Goal: Task Accomplishment & Management: Manage account settings

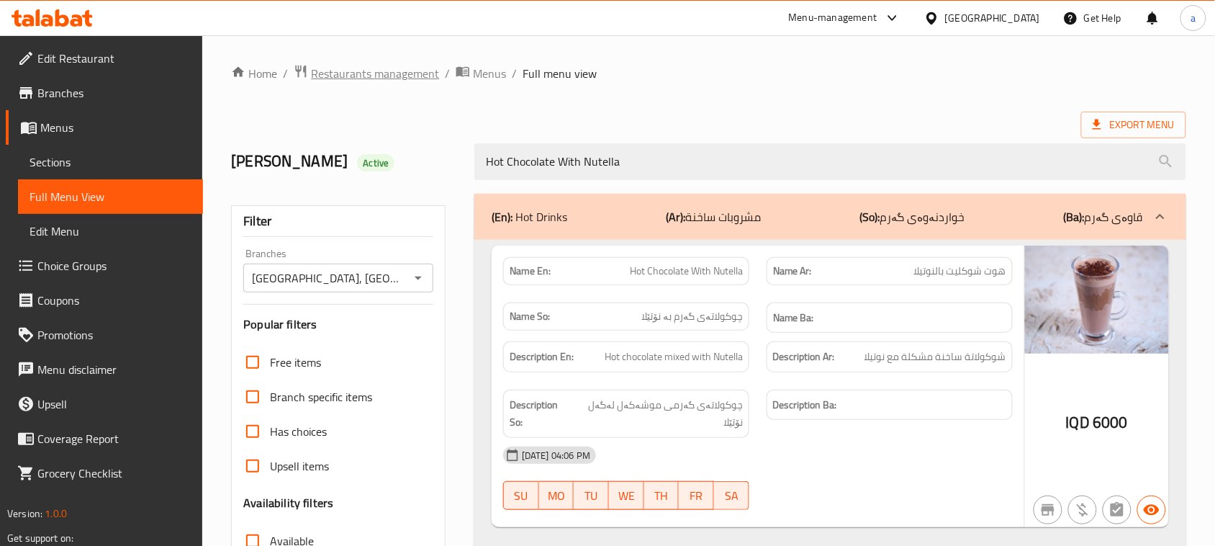
click at [390, 82] on span "Restaurants management" at bounding box center [375, 73] width 128 height 17
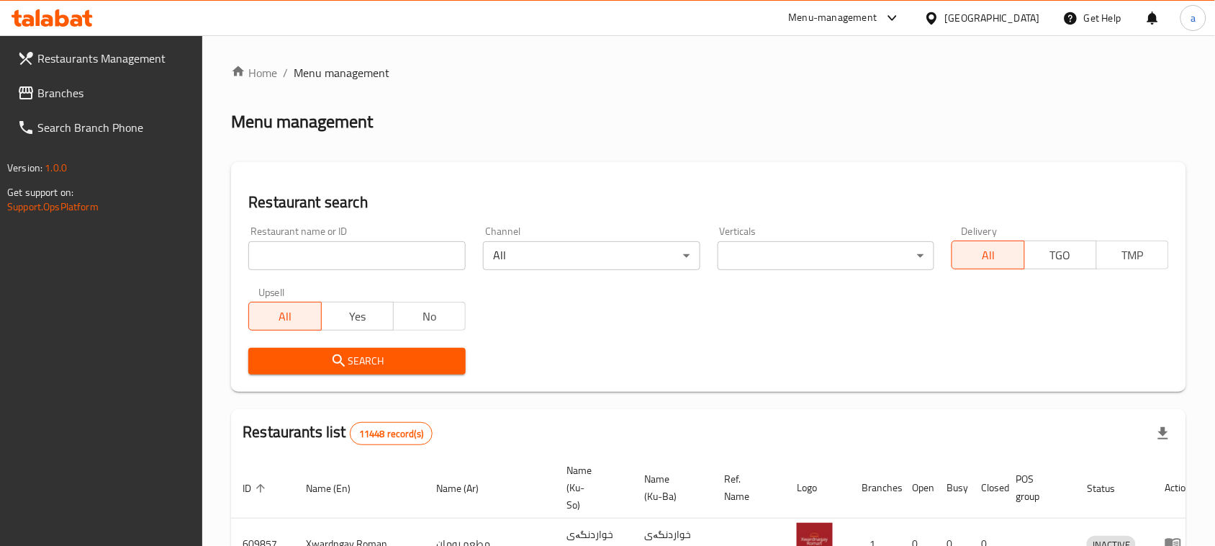
click at [343, 260] on input "search" at bounding box center [356, 255] width 217 height 29
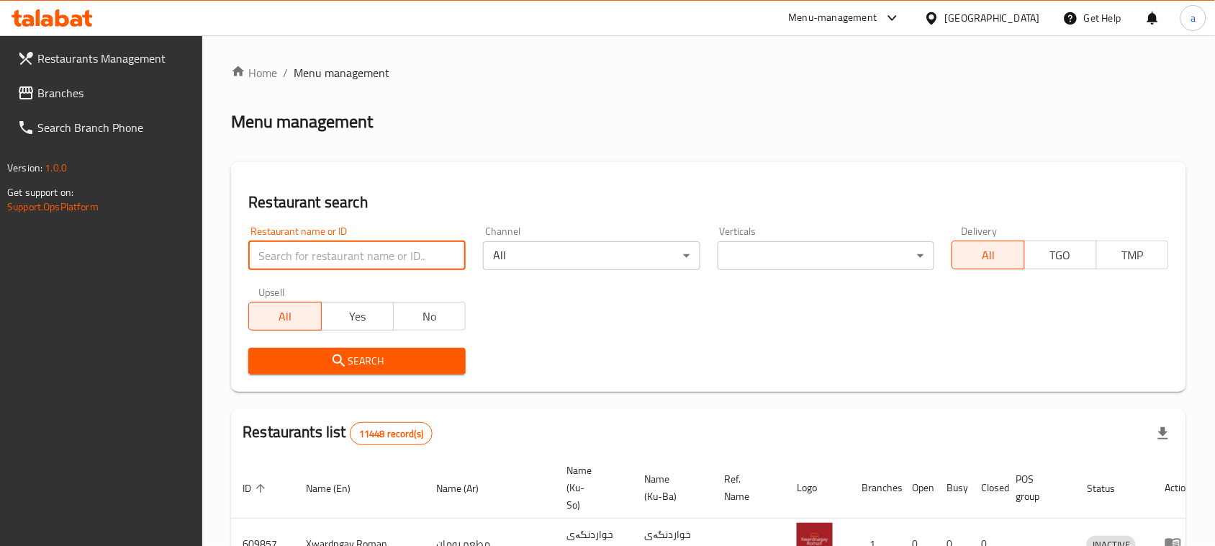
paste input "Maryams Kitchen"
type input "Maryams Kitchen"
click button "Search" at bounding box center [356, 361] width 217 height 27
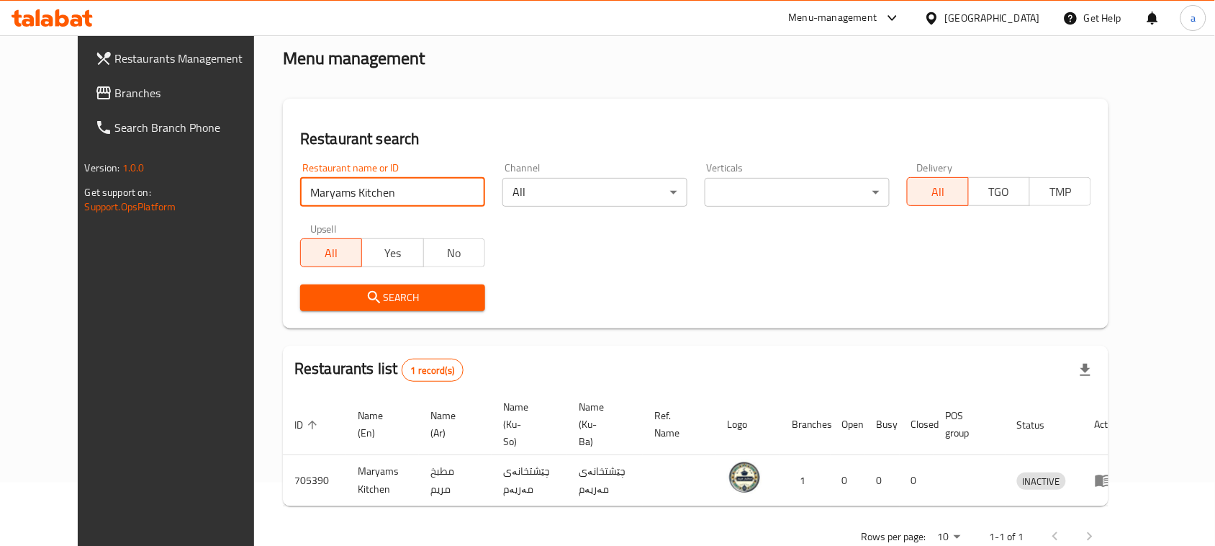
scroll to position [96, 0]
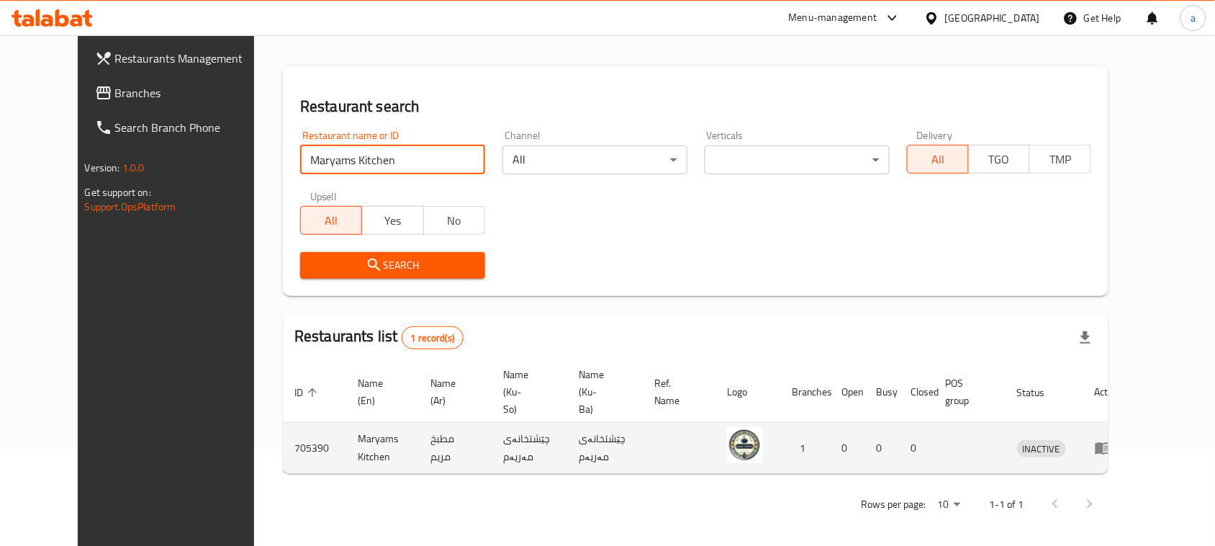
click at [1111, 448] on icon "enhanced table" at bounding box center [1104, 449] width 16 height 12
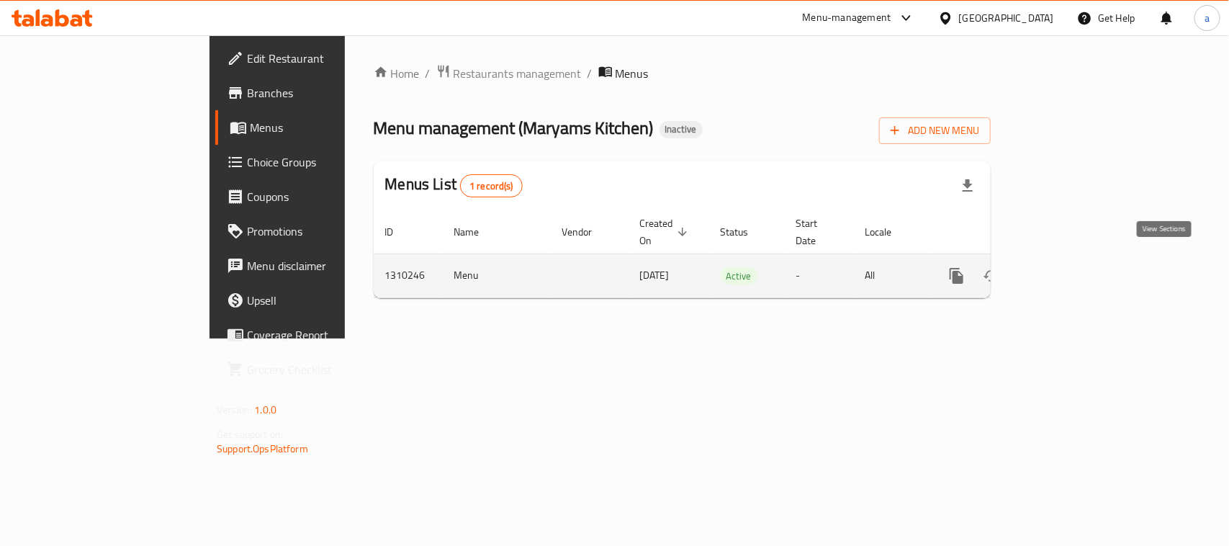
click at [1069, 267] on icon "enhanced table" at bounding box center [1060, 275] width 17 height 17
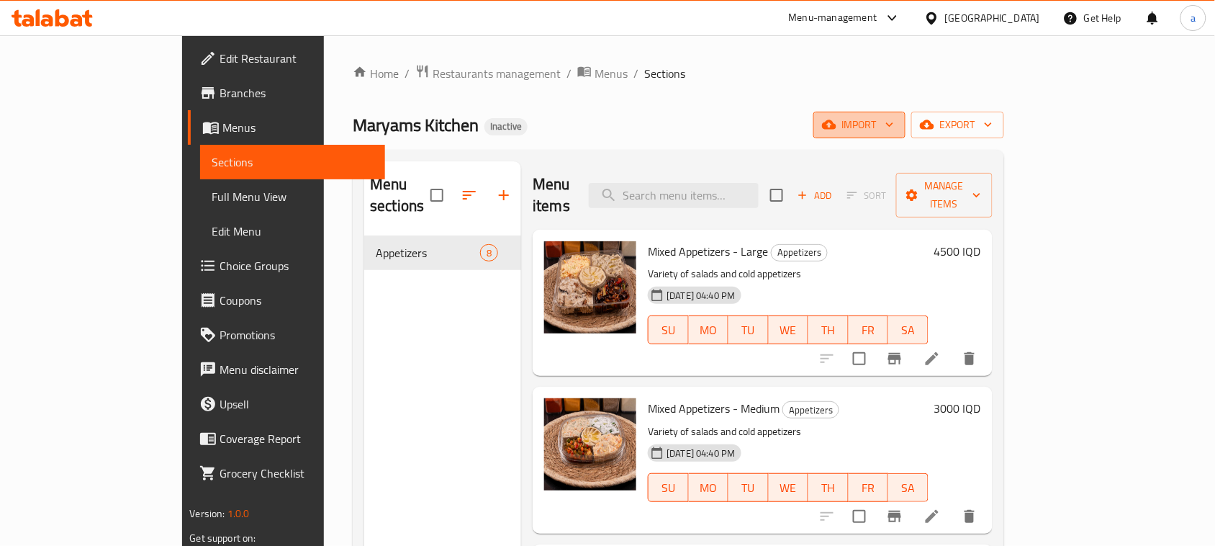
click at [894, 123] on span "import" at bounding box center [859, 125] width 69 height 18
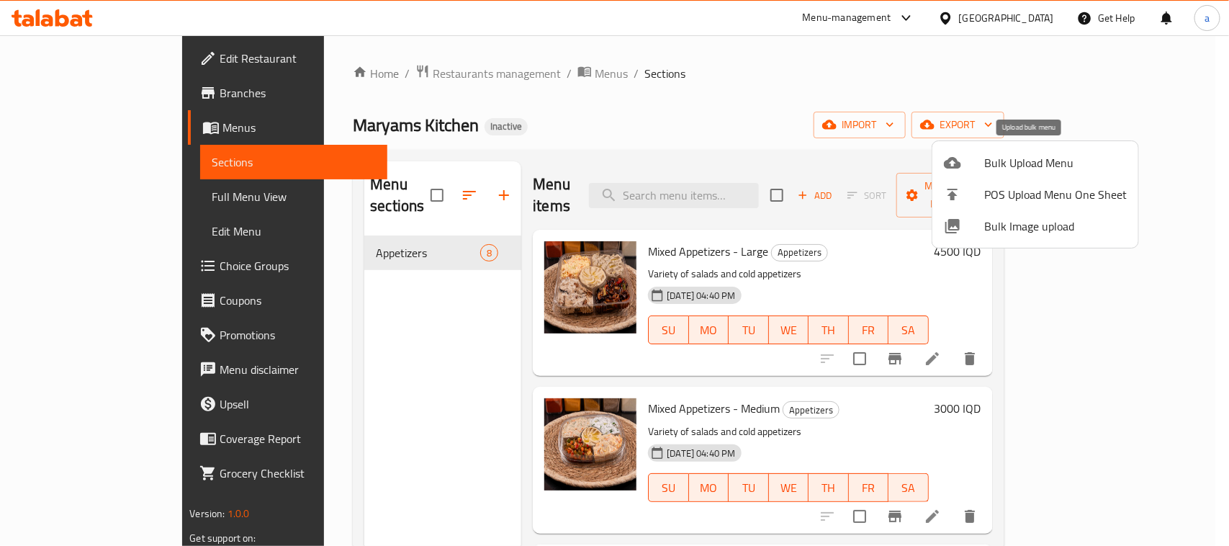
click at [1009, 161] on span "Bulk Upload Menu" at bounding box center [1055, 162] width 143 height 17
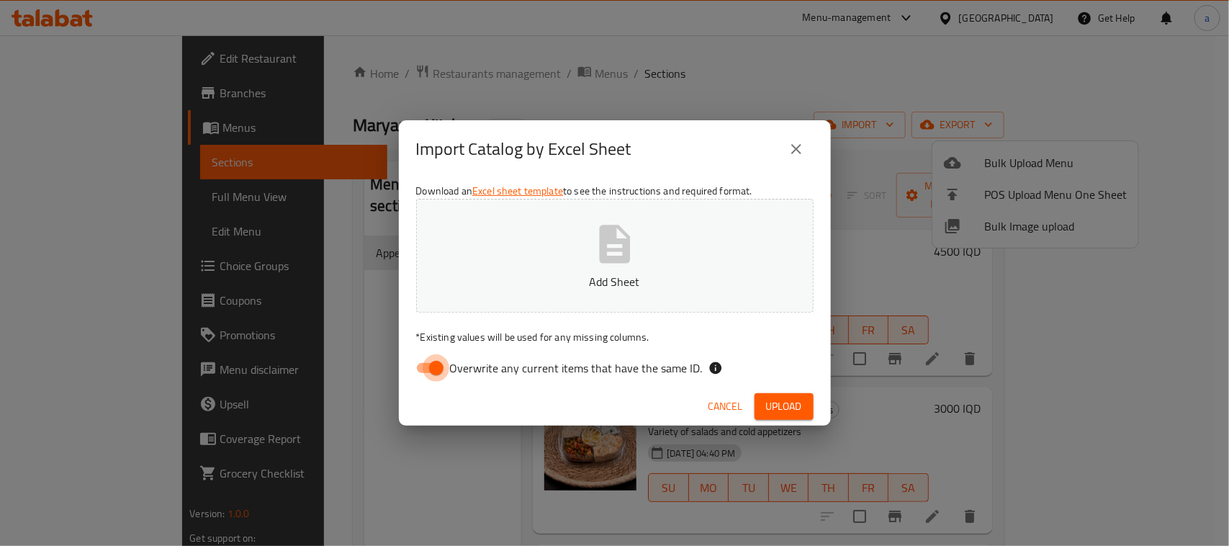
click at [419, 376] on input "Overwrite any current items that have the same ID." at bounding box center [436, 367] width 82 height 27
checkbox input "false"
click at [626, 240] on icon "button" at bounding box center [614, 244] width 31 height 38
click at [783, 403] on span "Upload" at bounding box center [784, 406] width 36 height 18
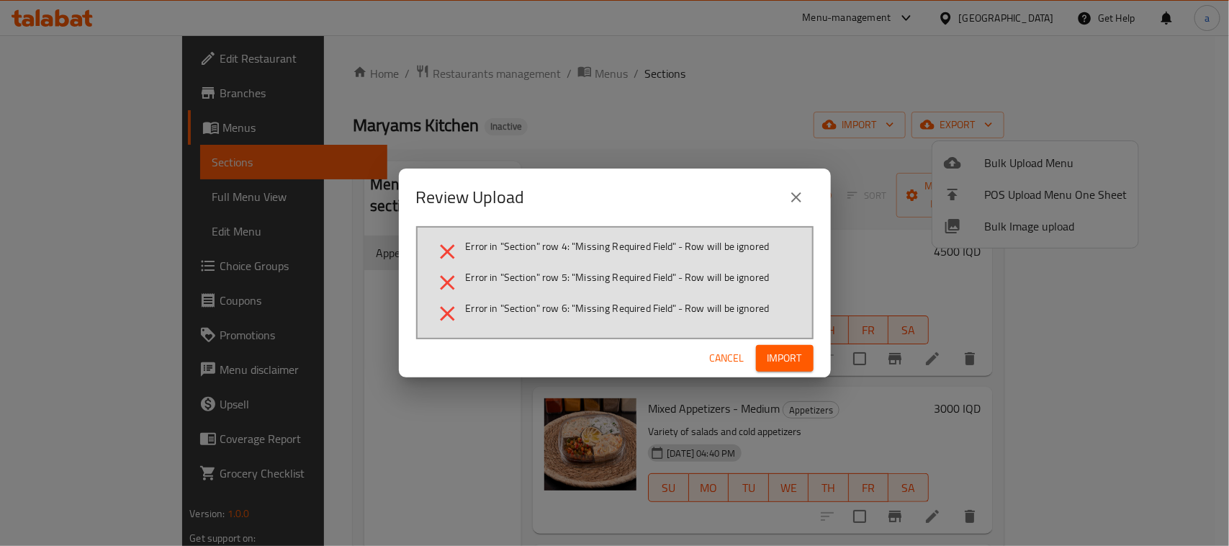
drag, startPoint x: 764, startPoint y: 350, endPoint x: 479, endPoint y: 379, distance: 286.6
click at [479, 377] on div "Cancel Import" at bounding box center [615, 358] width 432 height 38
click at [782, 367] on span "Import" at bounding box center [784, 358] width 35 height 18
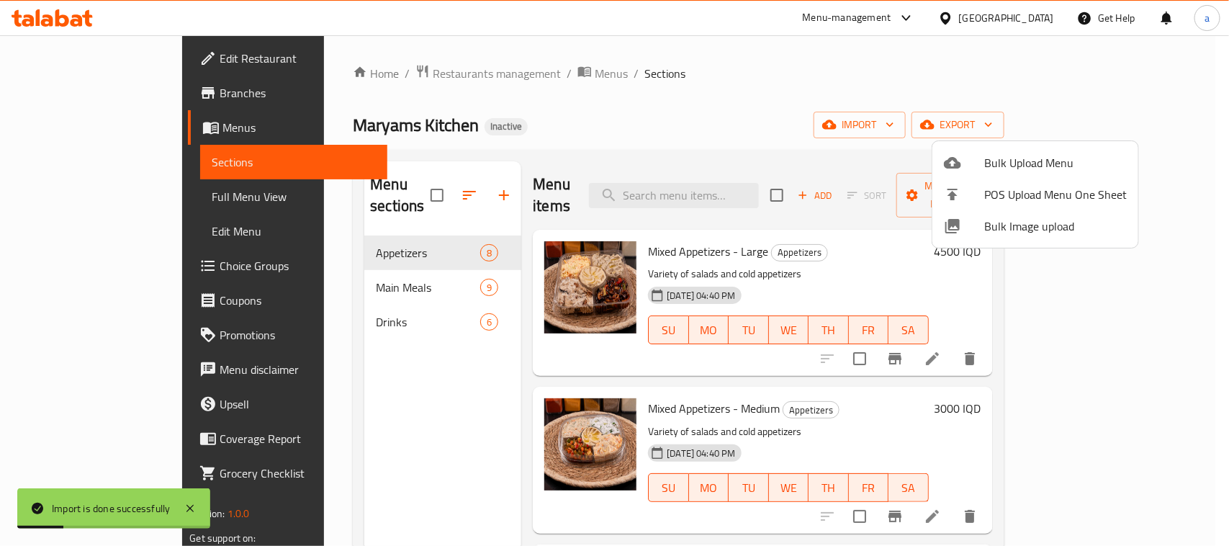
click at [465, 360] on div at bounding box center [614, 273] width 1229 height 546
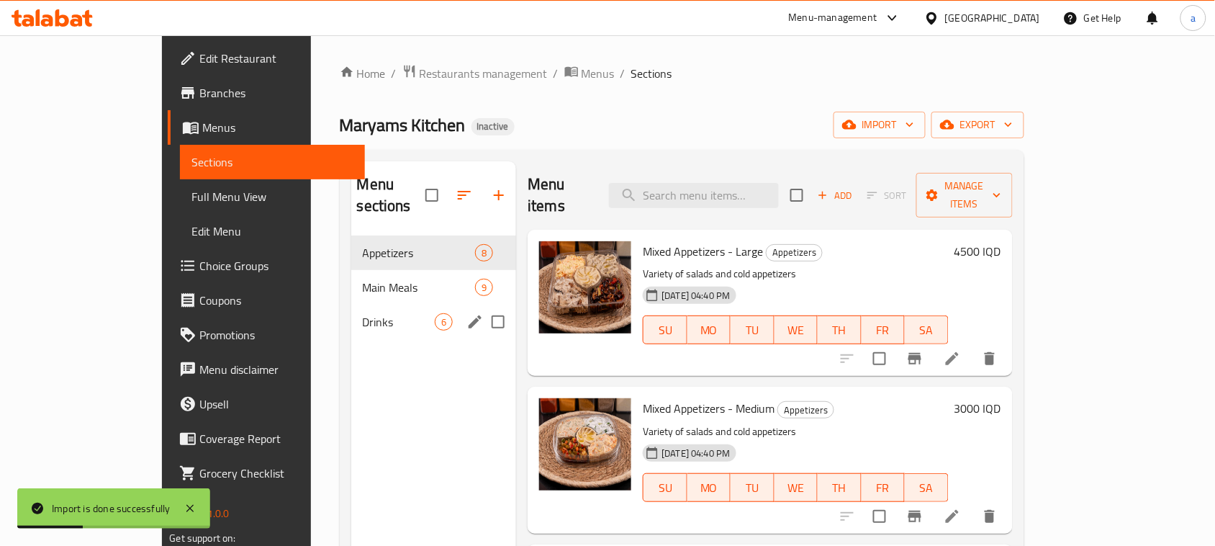
click at [399, 317] on div "Drinks 6" at bounding box center [434, 321] width 166 height 35
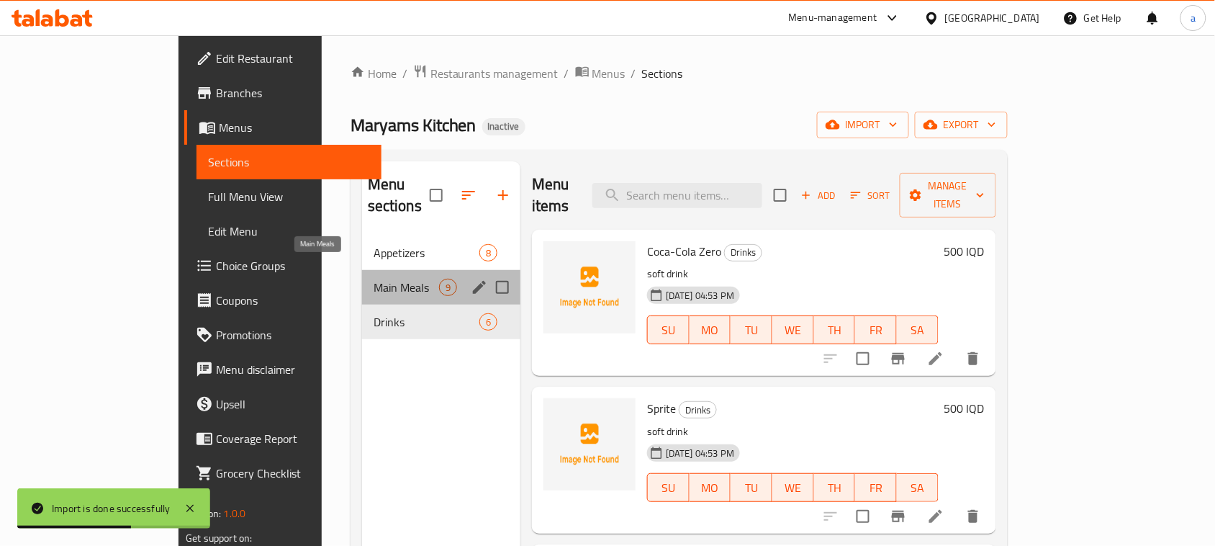
click at [374, 279] on span "Main Meals" at bounding box center [407, 287] width 66 height 17
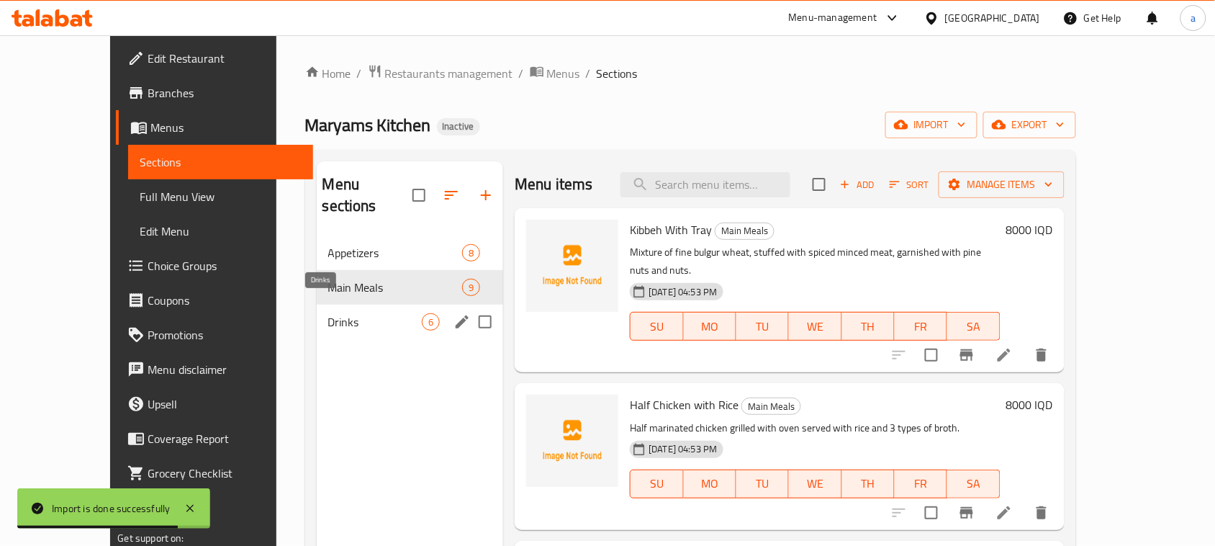
click at [346, 313] on span "Drinks" at bounding box center [375, 321] width 94 height 17
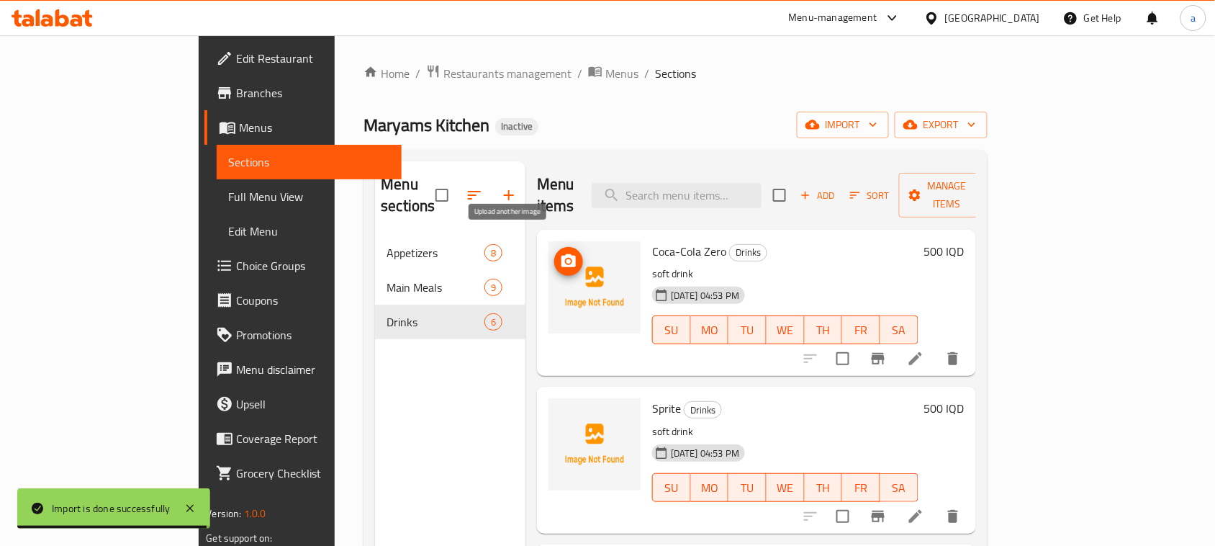
click at [554, 253] on span "upload picture" at bounding box center [568, 261] width 29 height 17
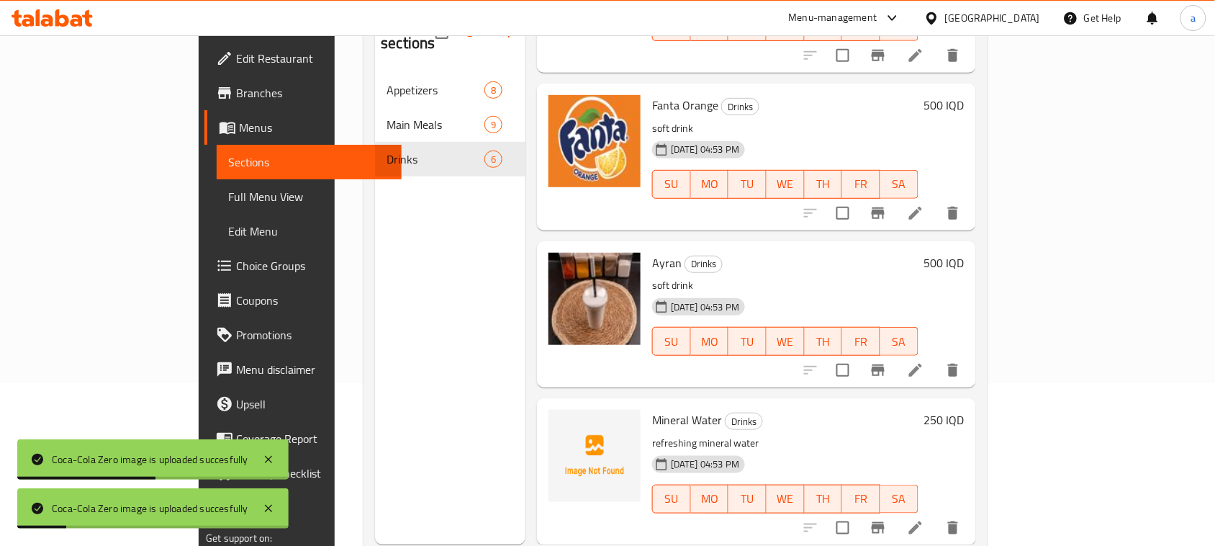
scroll to position [203, 0]
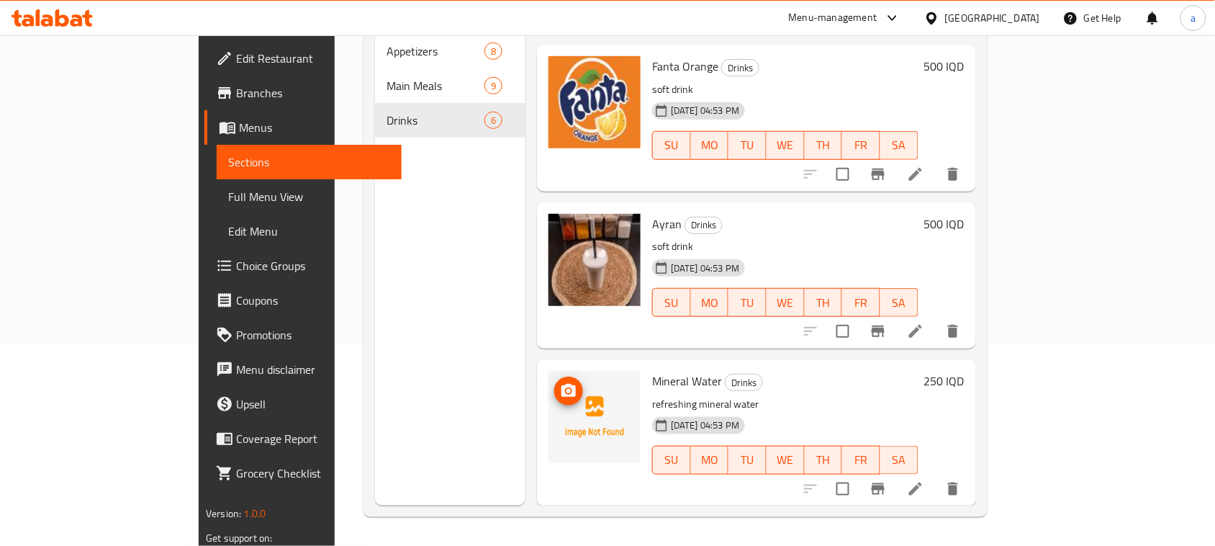
click at [554, 394] on span "upload picture" at bounding box center [568, 390] width 29 height 17
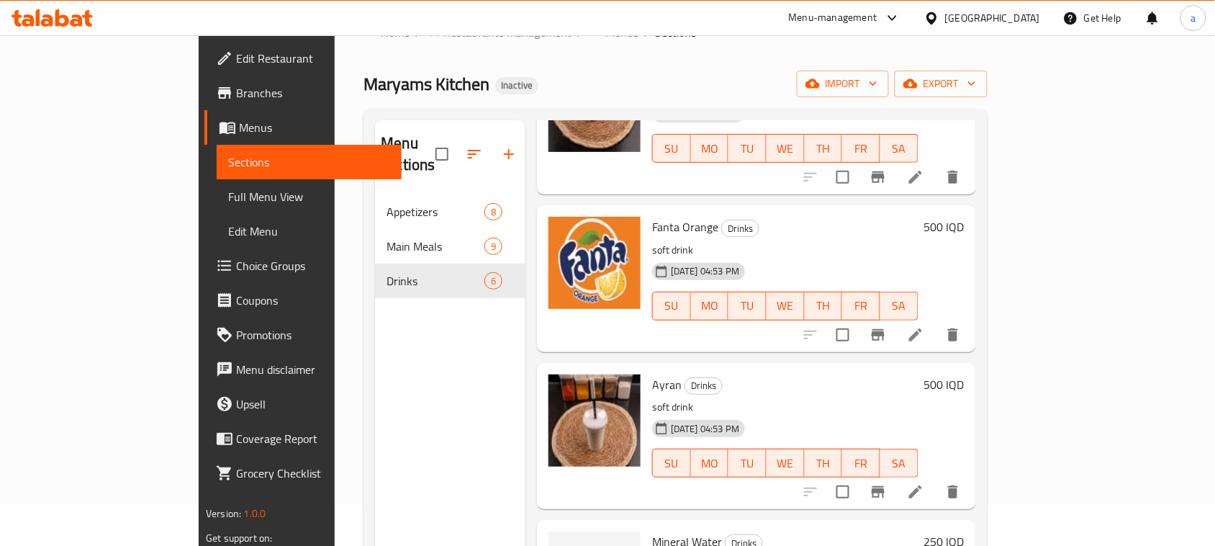
scroll to position [0, 0]
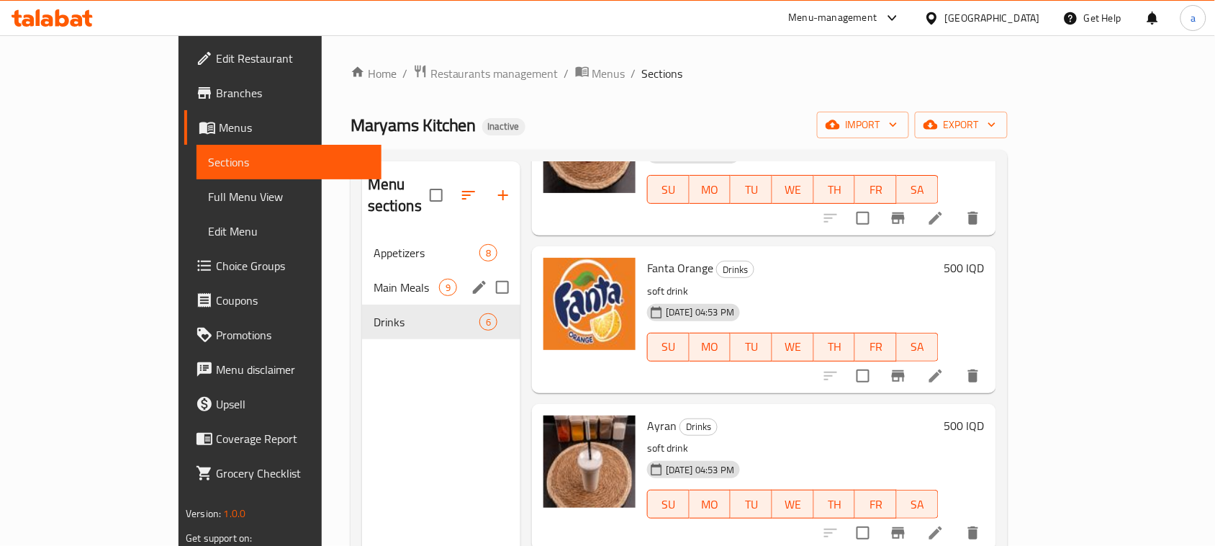
click at [374, 279] on span "Main Meals" at bounding box center [407, 287] width 66 height 17
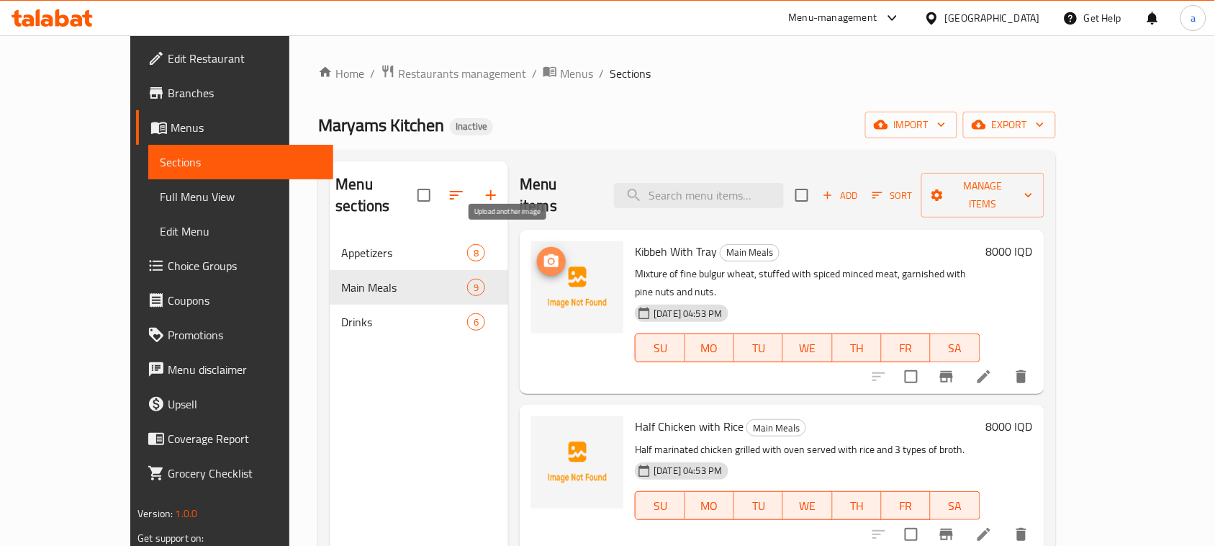
click at [543, 253] on icon "upload picture" at bounding box center [551, 261] width 17 height 17
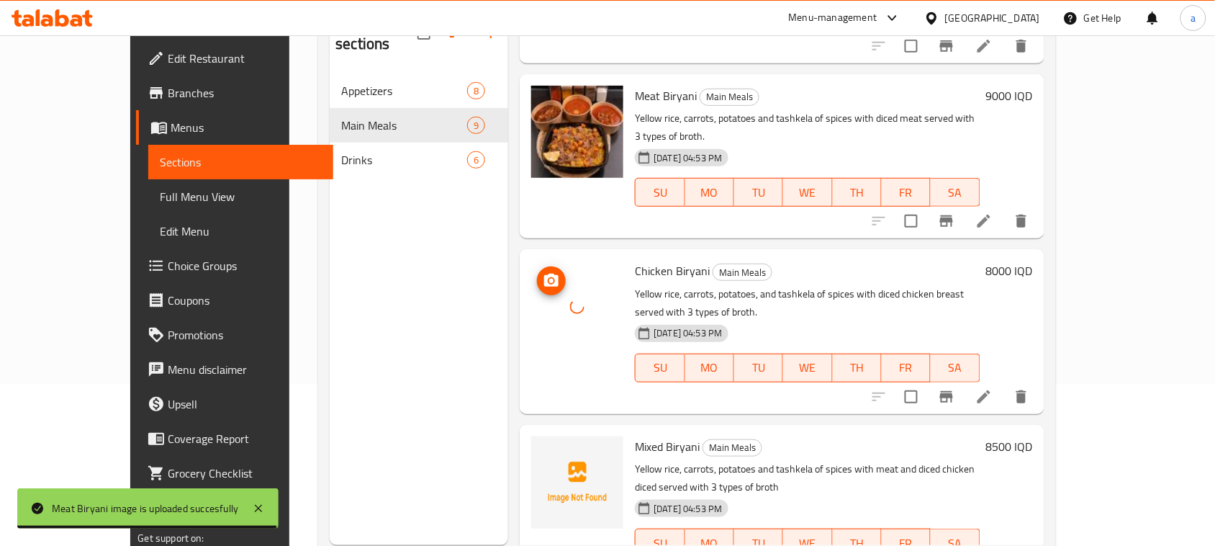
scroll to position [203, 0]
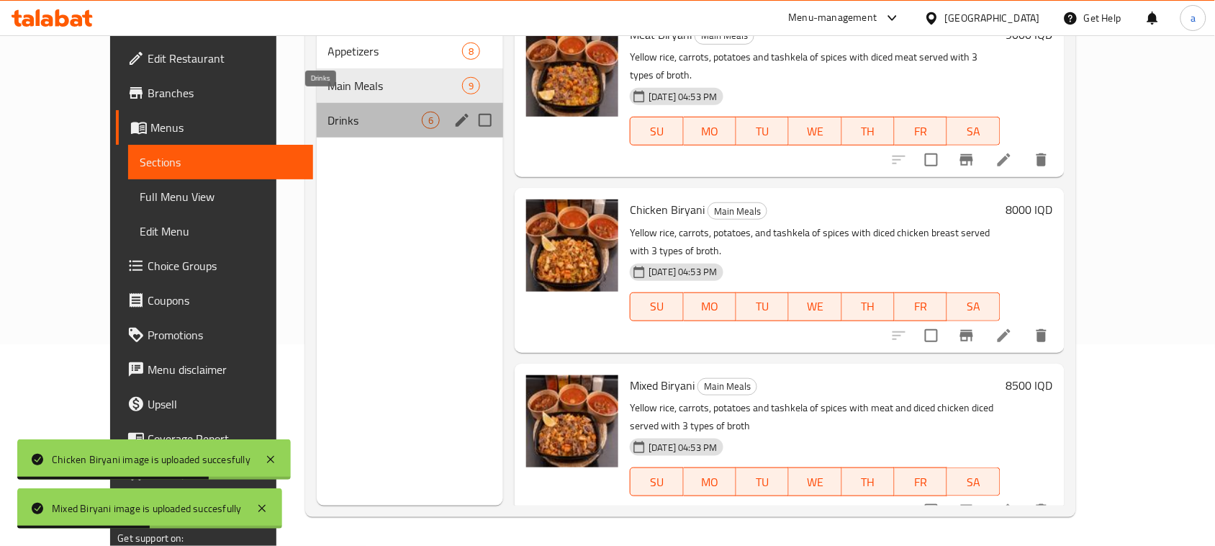
click at [351, 112] on span "Drinks" at bounding box center [375, 120] width 94 height 17
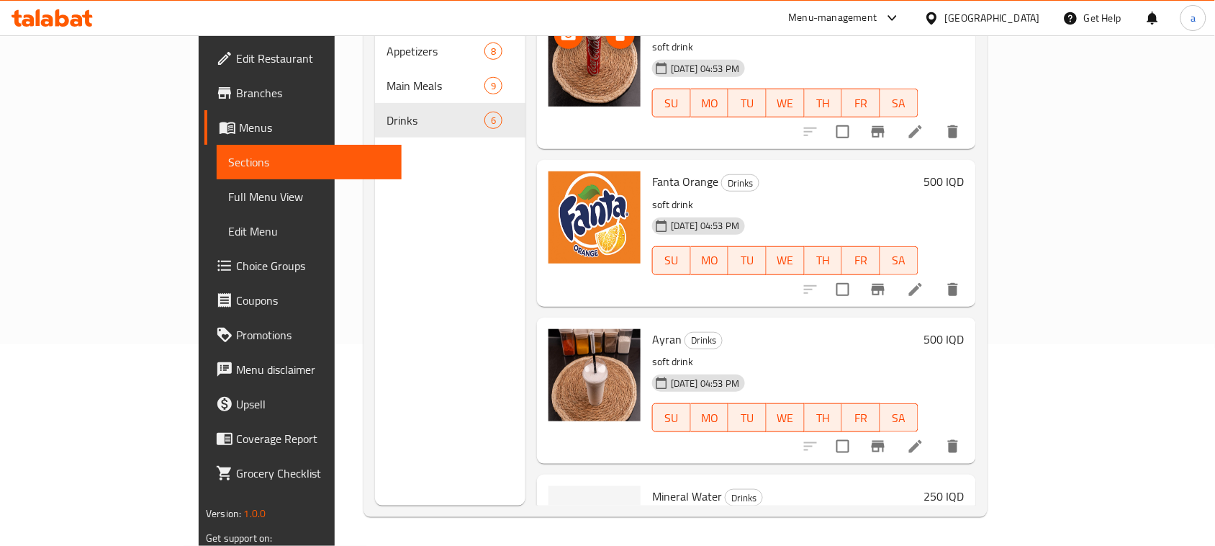
scroll to position [455, 0]
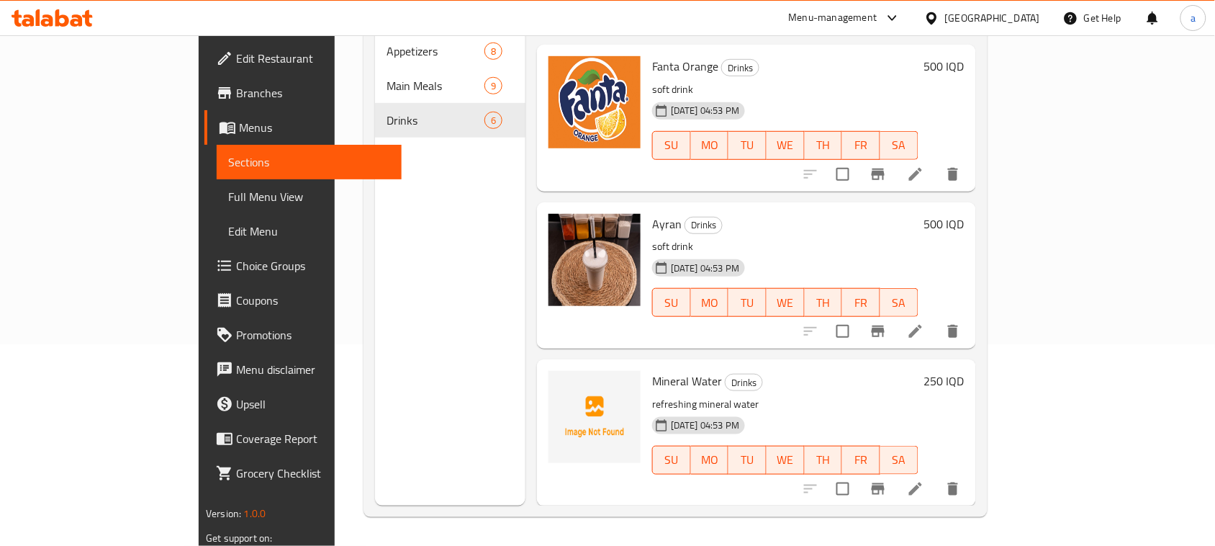
click at [924, 333] on icon at bounding box center [915, 330] width 17 height 17
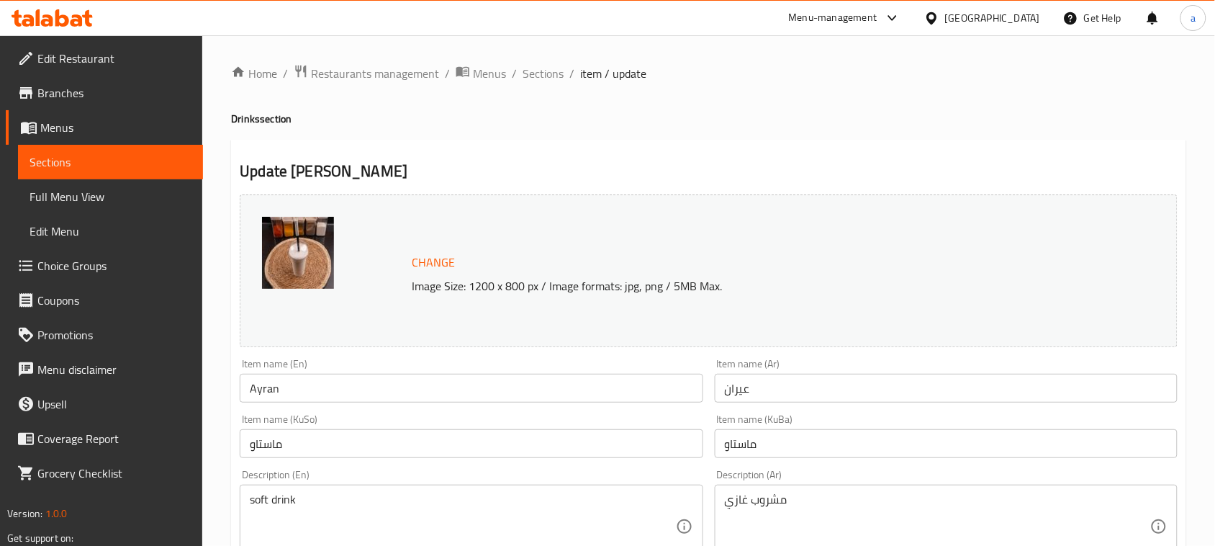
scroll to position [209, 0]
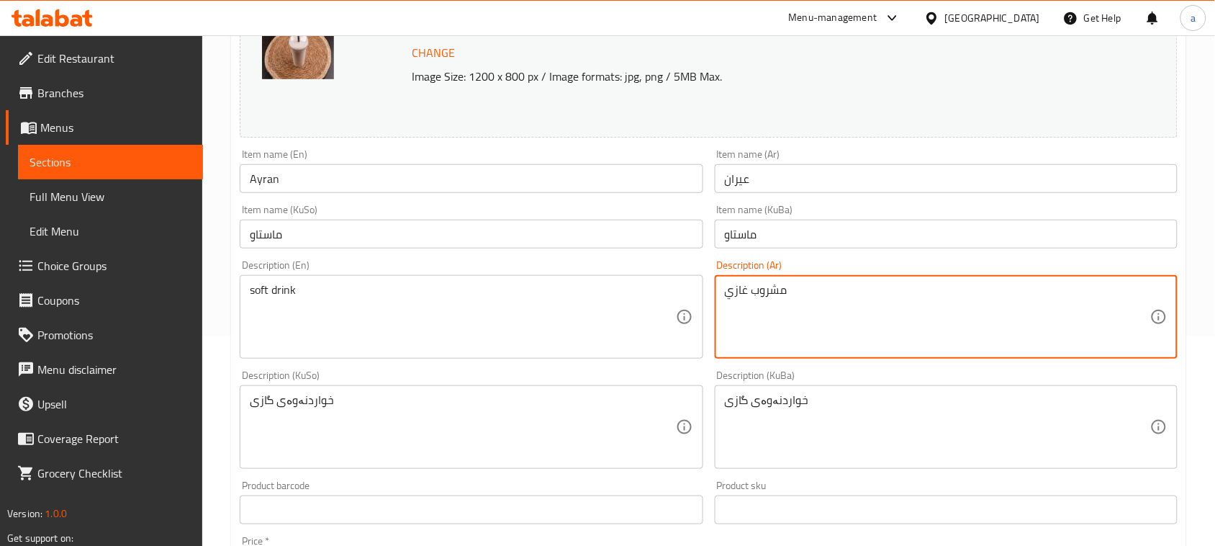
paste textarea "عيران بارد"
type textarea "عيران بارد"
click at [375, 281] on div "Description (En) soft drink Description (En)" at bounding box center [471, 309] width 463 height 99
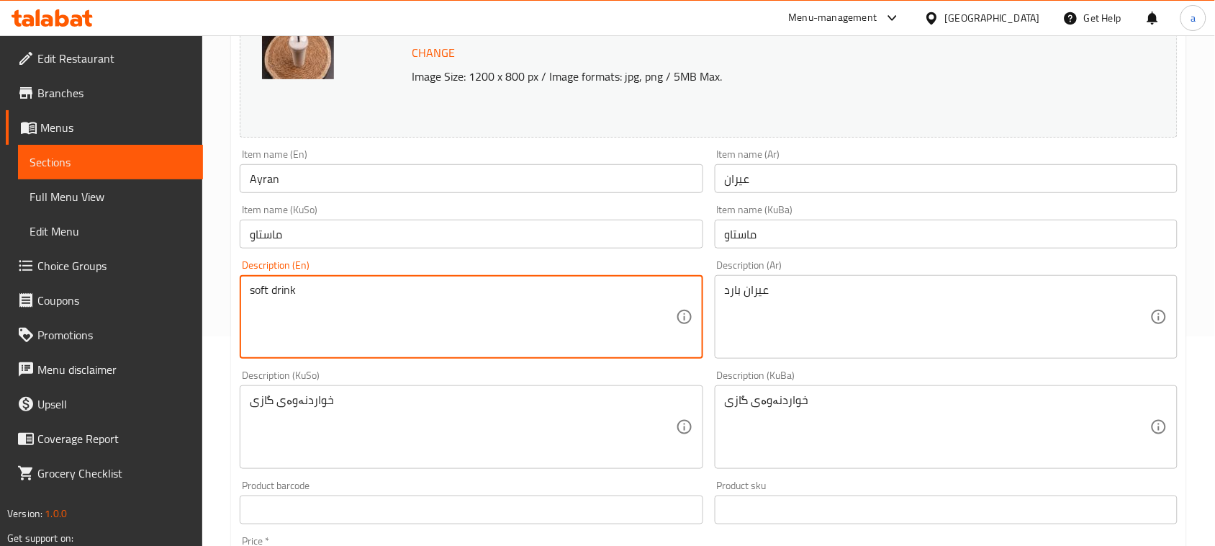
paste textarea "Cold ayran"
type textarea "Cold ayran"
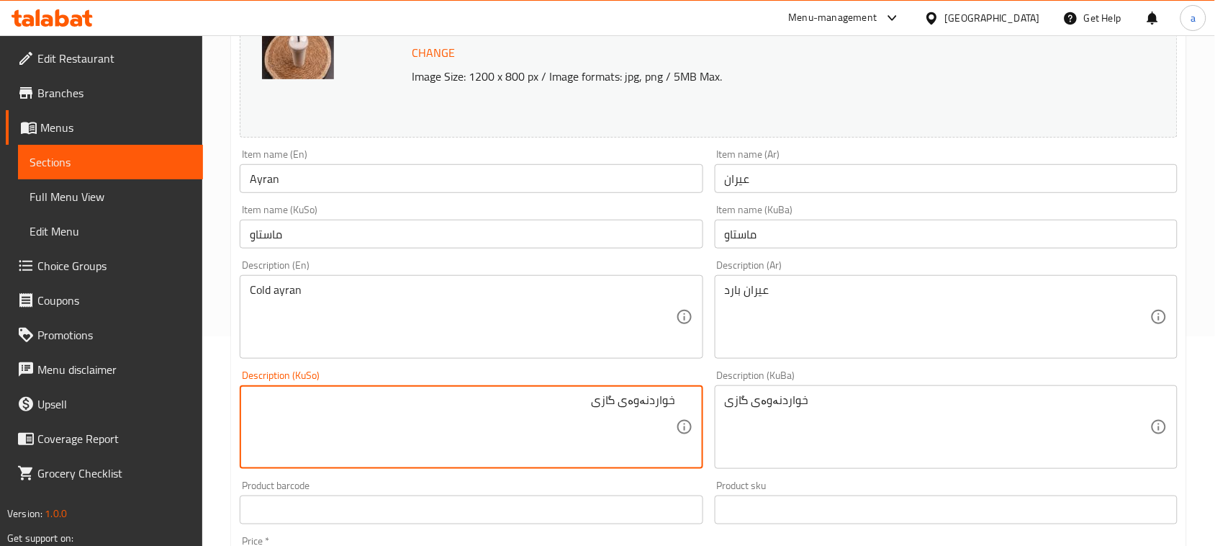
drag, startPoint x: 510, startPoint y: 426, endPoint x: 697, endPoint y: 417, distance: 187.3
click at [697, 417] on div "خواردنەوەی گازی Description (KuSo)" at bounding box center [471, 426] width 463 height 83
click at [649, 423] on textarea "[PERSON_NAME]" at bounding box center [462, 427] width 425 height 68
type textarea "[PERSON_NAME]"
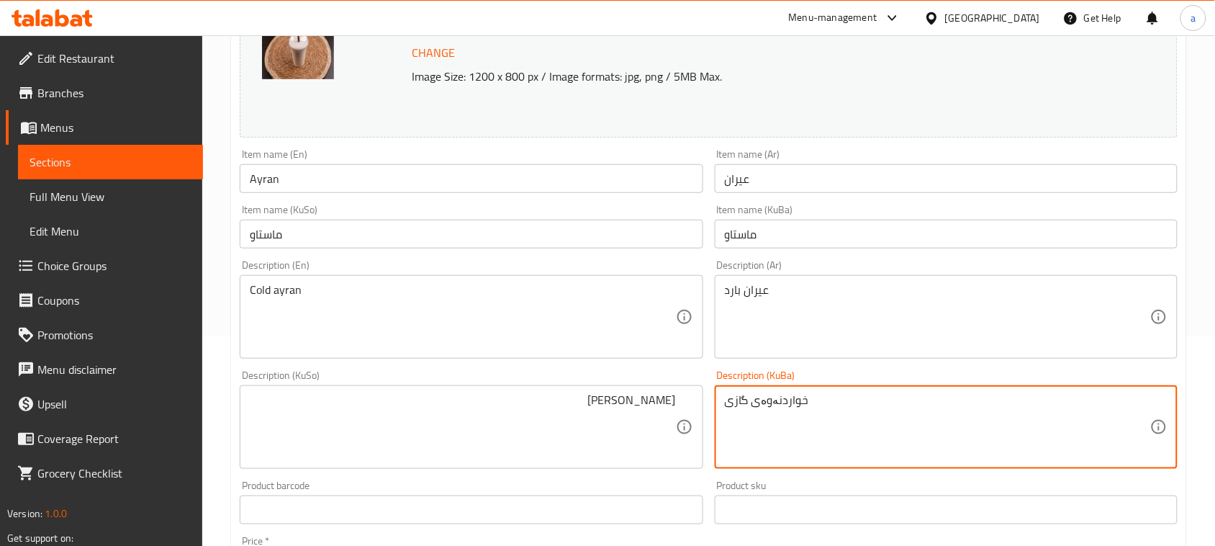
paste textarea "[PERSON_NAME]"
type textarea "[PERSON_NAME]"
click at [397, 176] on input "Ayran" at bounding box center [471, 178] width 463 height 29
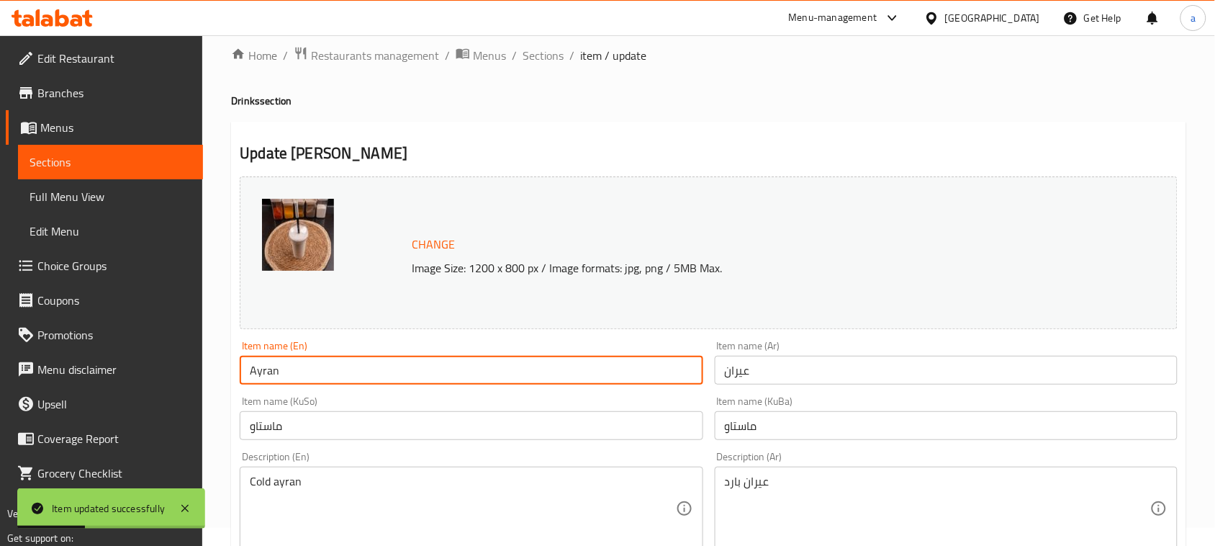
scroll to position [0, 0]
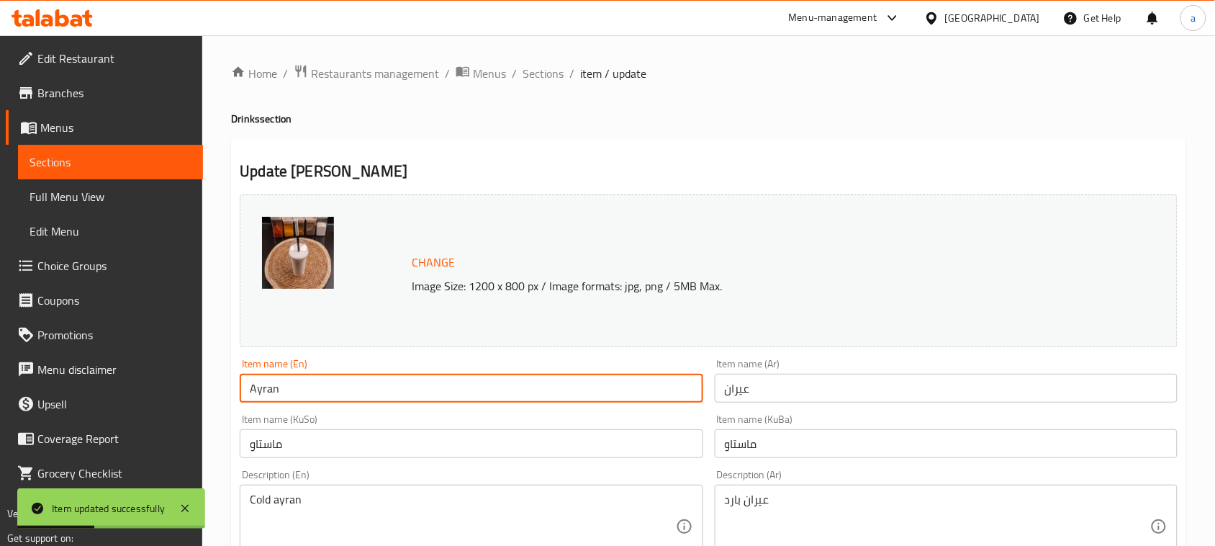
click at [541, 76] on span "Sections" at bounding box center [543, 73] width 41 height 17
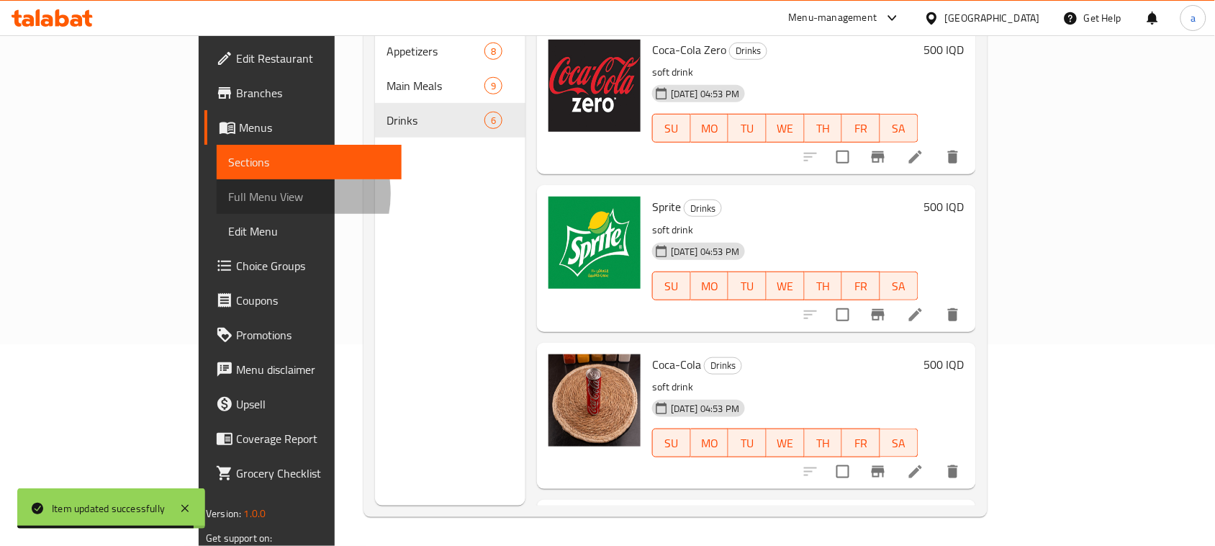
click at [228, 198] on span "Full Menu View" at bounding box center [309, 196] width 162 height 17
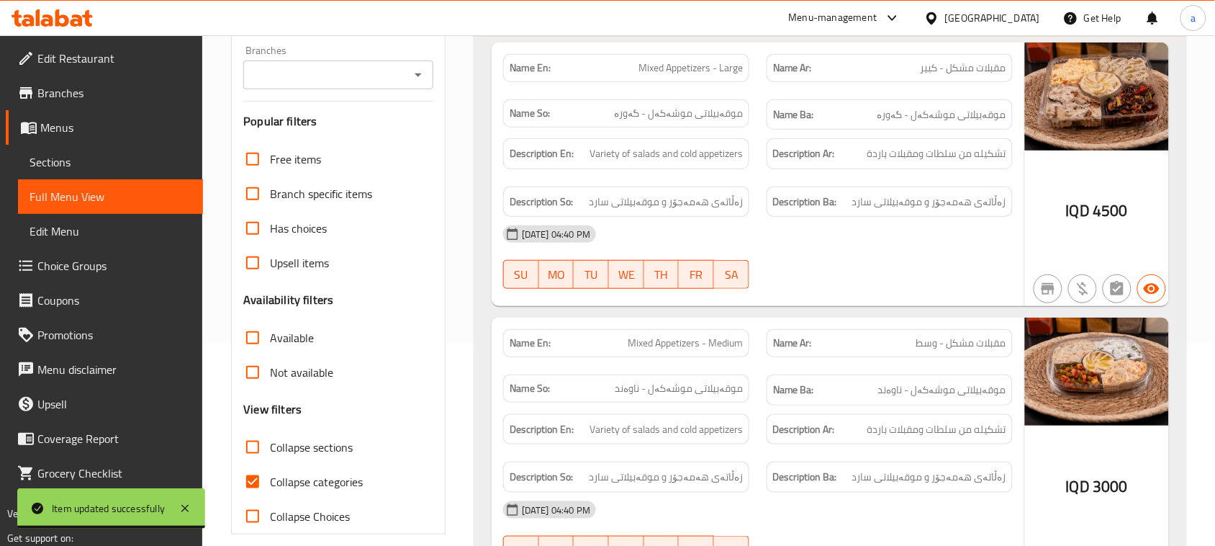
click at [412, 80] on icon "Open" at bounding box center [418, 74] width 17 height 17
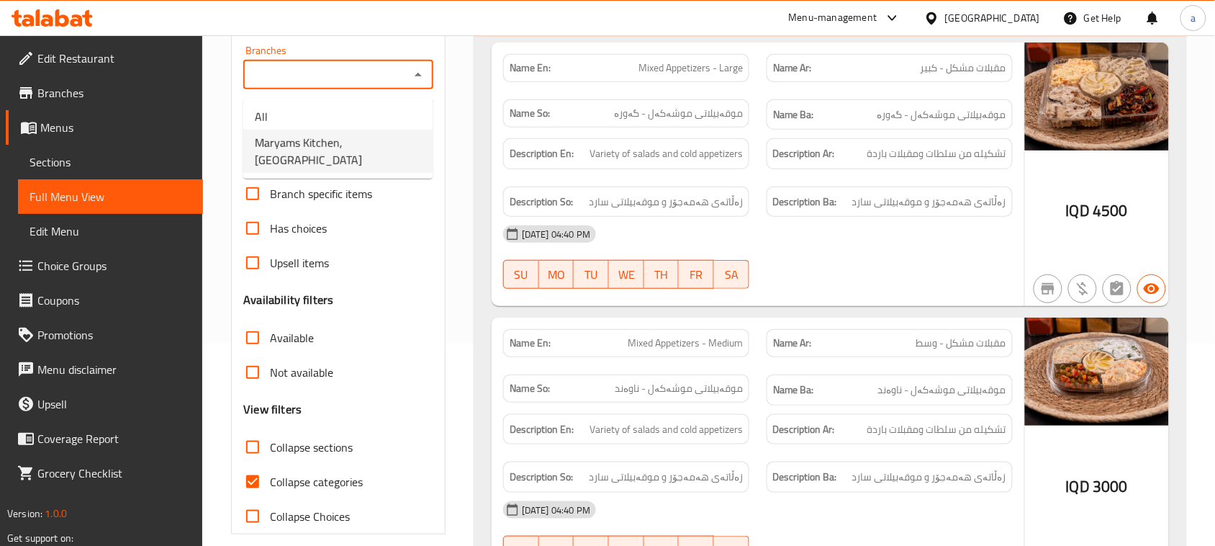
click at [339, 153] on span "Maryams Kitchen, [GEOGRAPHIC_DATA]" at bounding box center [338, 151] width 166 height 35
type input "Maryams Kitchen, [GEOGRAPHIC_DATA]"
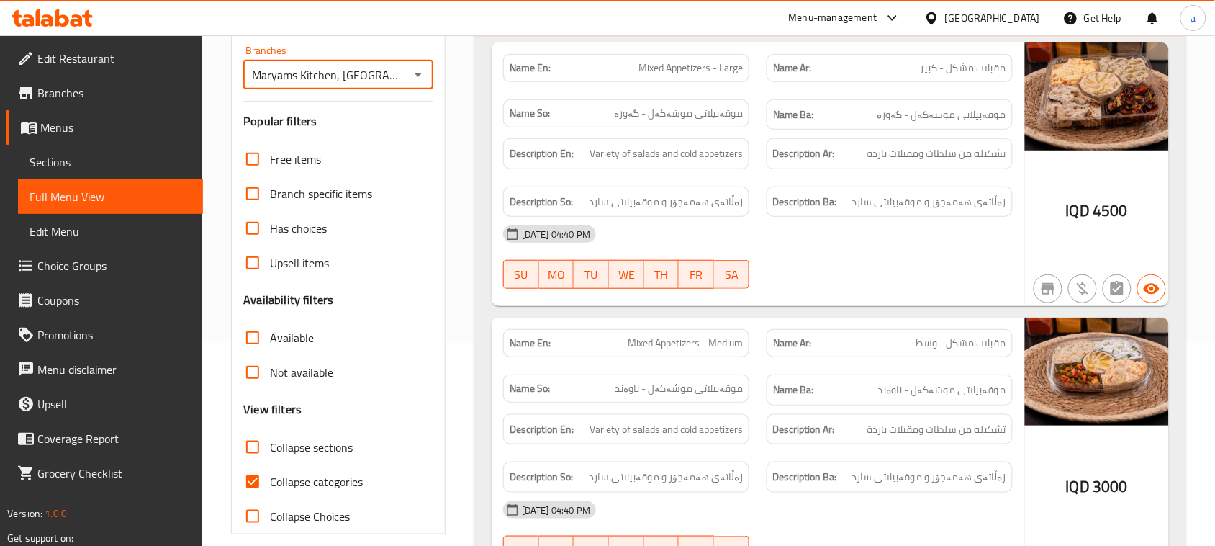
click at [419, 85] on button "Open" at bounding box center [418, 75] width 20 height 20
click at [420, 83] on icon "Close" at bounding box center [418, 74] width 17 height 17
click at [256, 464] on input "Collapse sections" at bounding box center [252, 447] width 35 height 35
checkbox input "true"
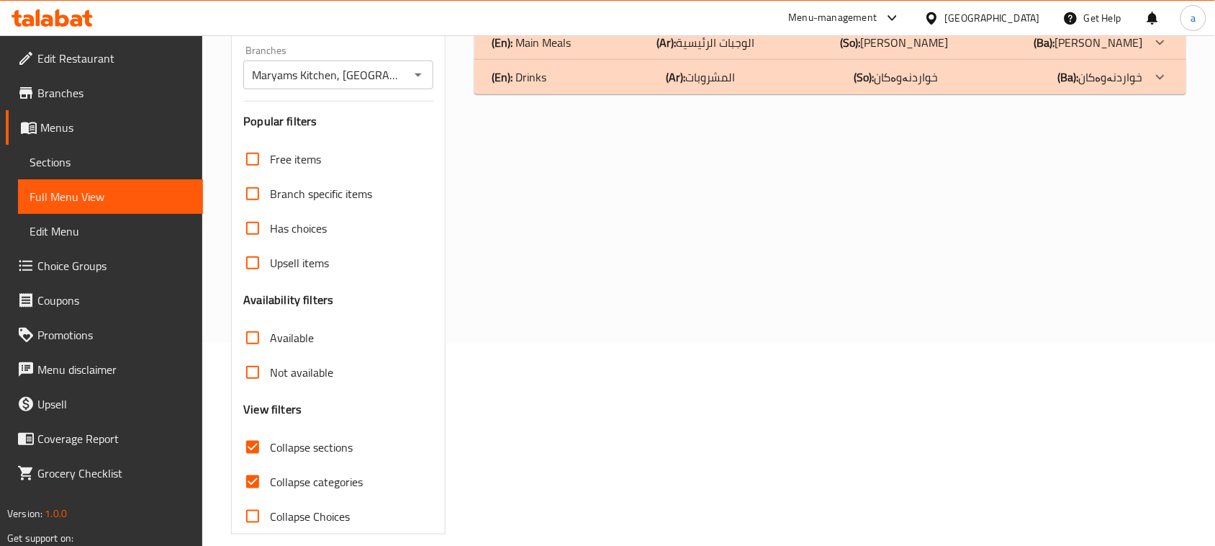
click at [248, 497] on input "Collapse categories" at bounding box center [252, 481] width 35 height 35
checkbox input "false"
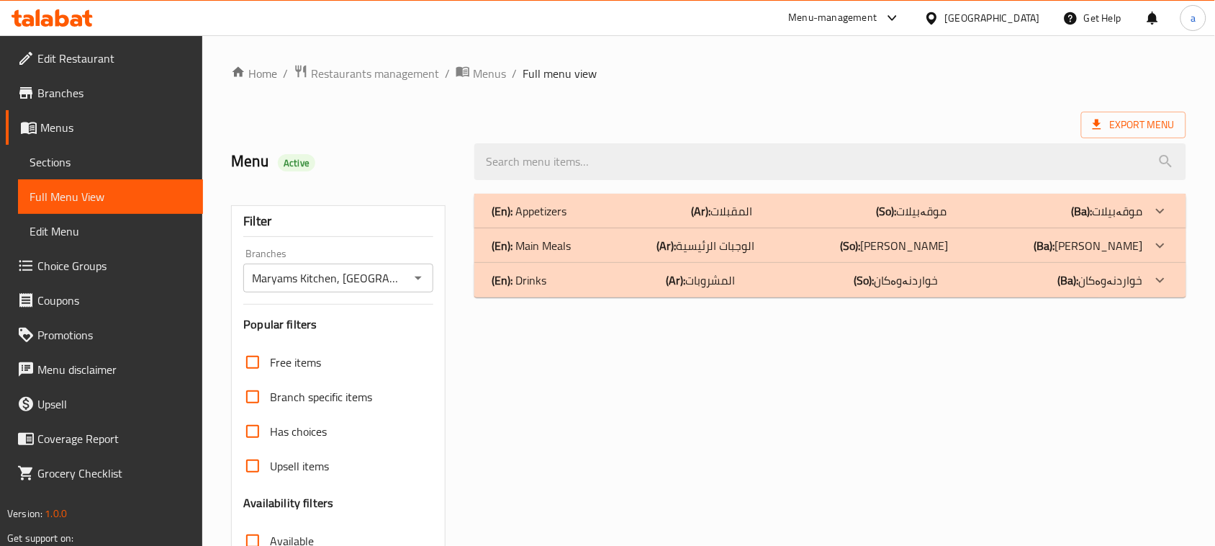
click at [682, 254] on p "(Ar): الوجبات الرئيسية" at bounding box center [705, 245] width 98 height 17
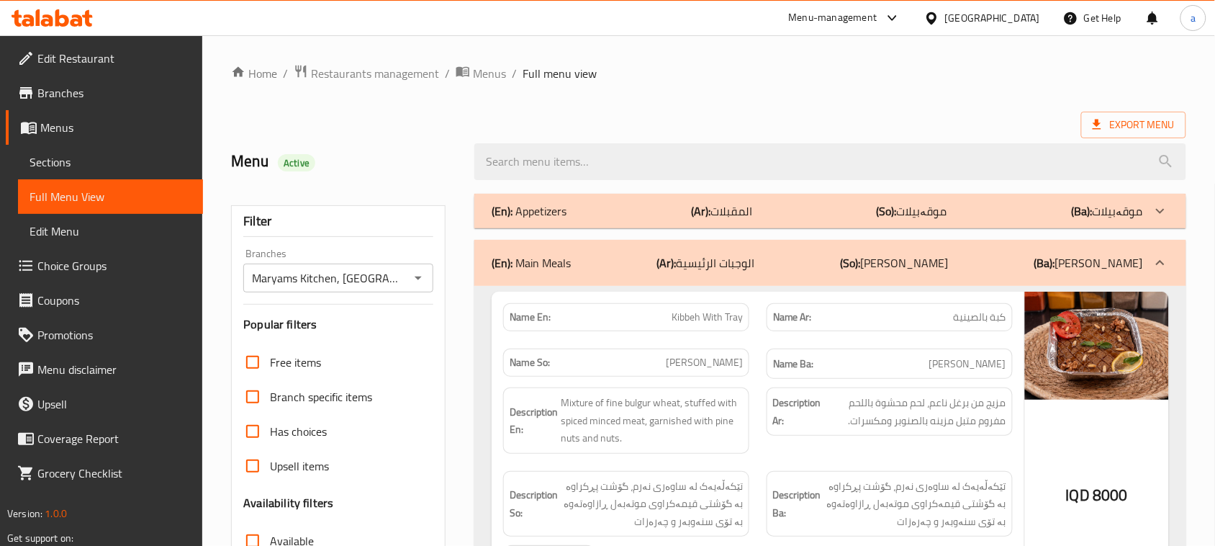
scroll to position [209, 0]
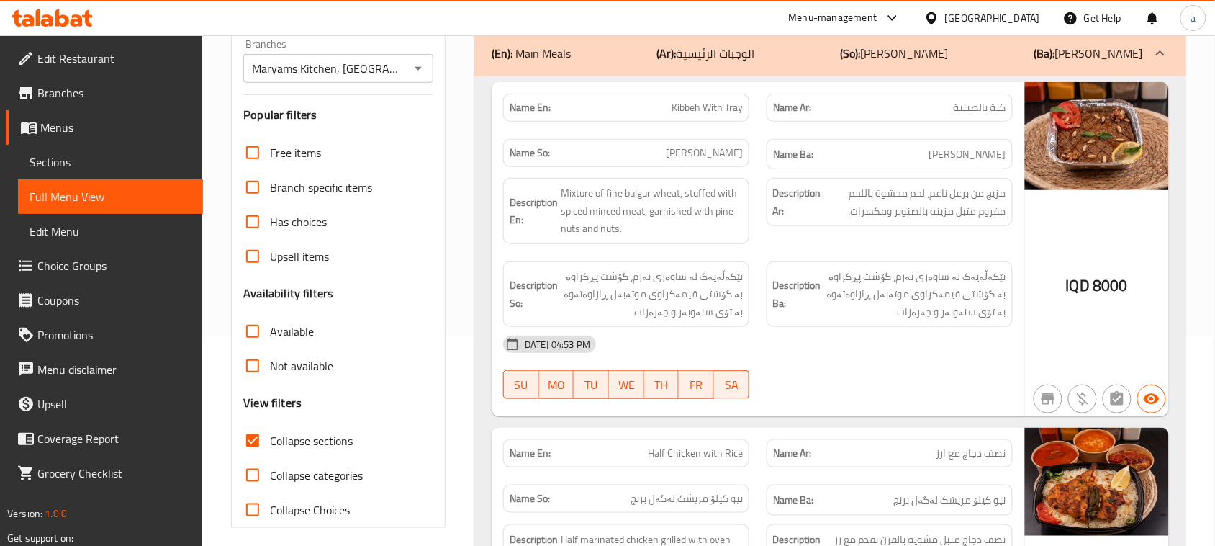
click at [700, 108] on span "Kibbeh With Tray" at bounding box center [707, 107] width 71 height 15
copy span "Kibbeh With Tray"
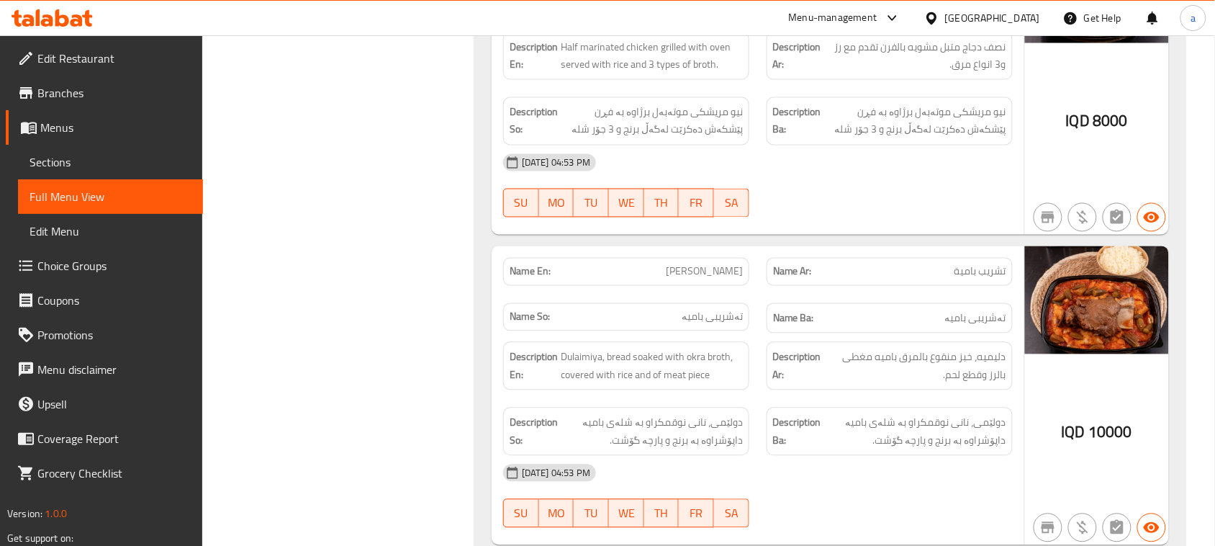
scroll to position [911, 0]
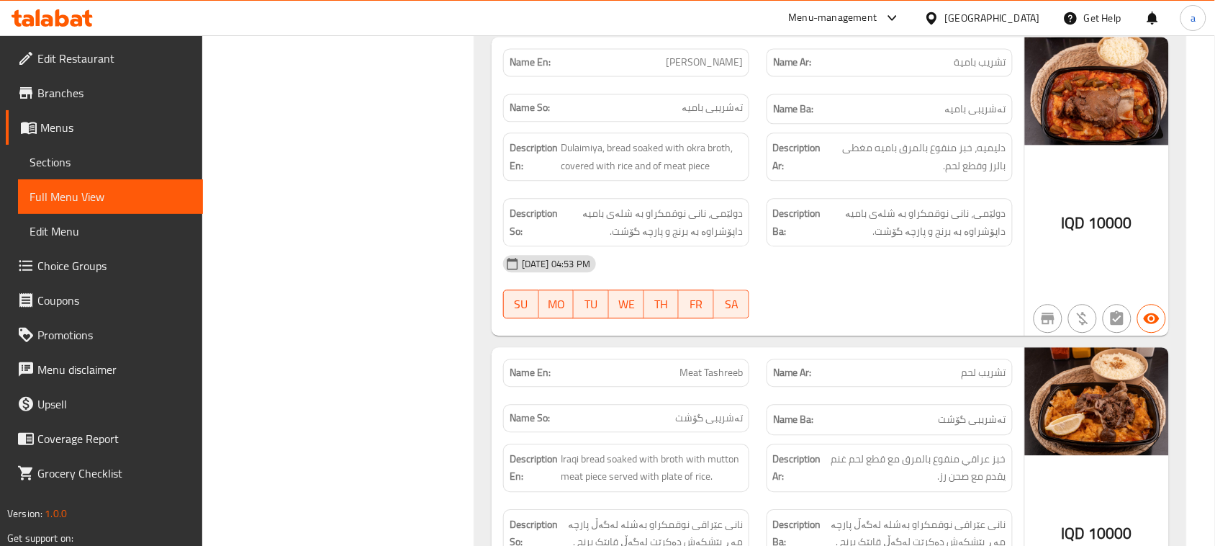
click at [691, 70] on span "[PERSON_NAME]" at bounding box center [704, 62] width 77 height 15
copy span "[PERSON_NAME]"
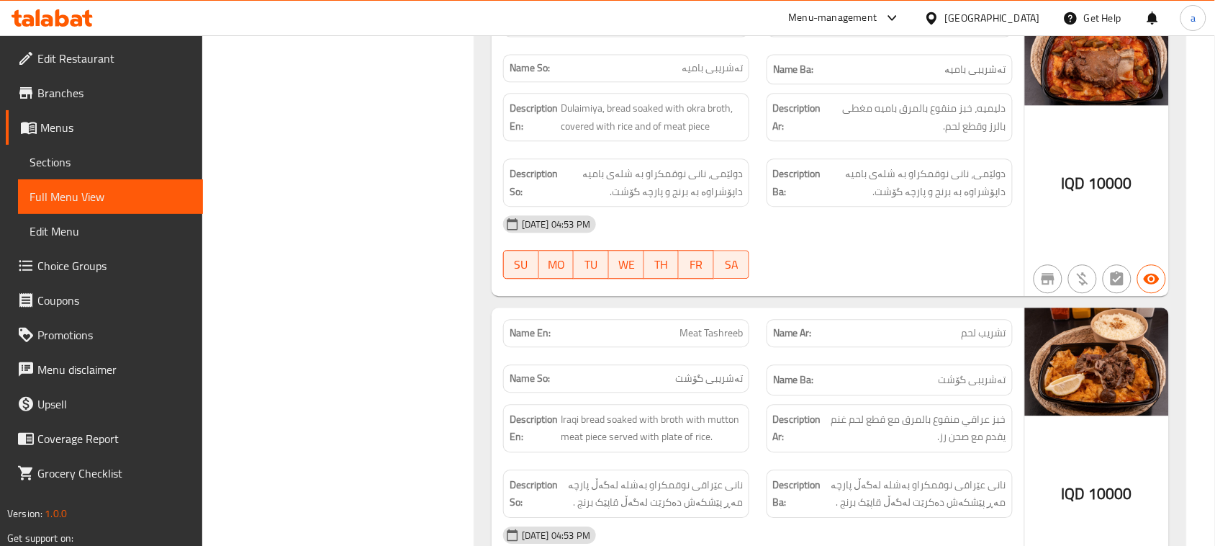
scroll to position [1121, 0]
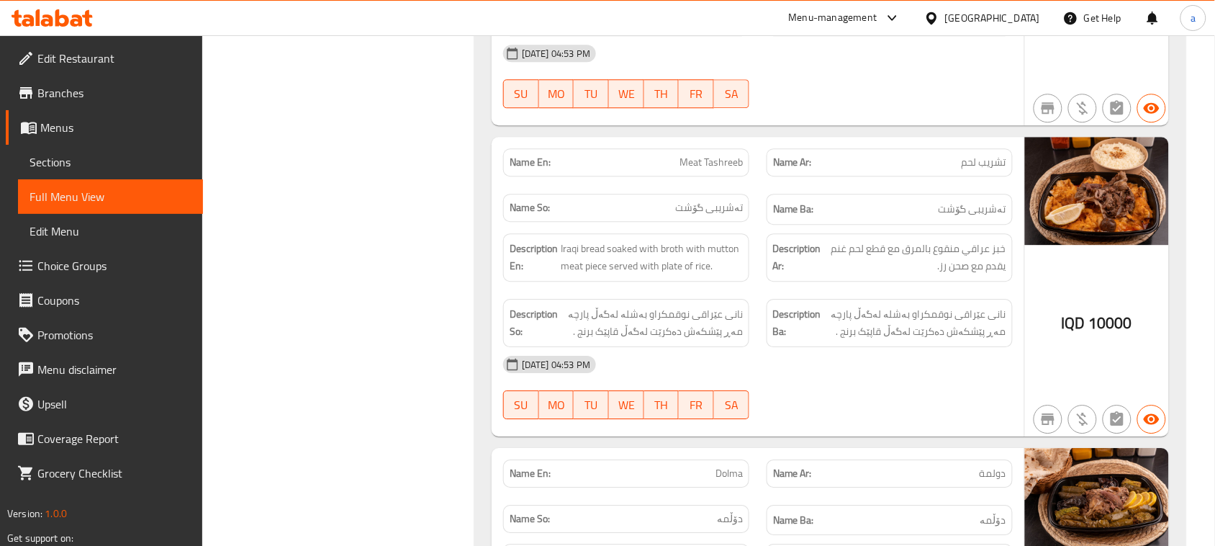
click at [711, 166] on span "Meat Tashreeb" at bounding box center [710, 162] width 63 height 15
copy span "Meat Tashreeb"
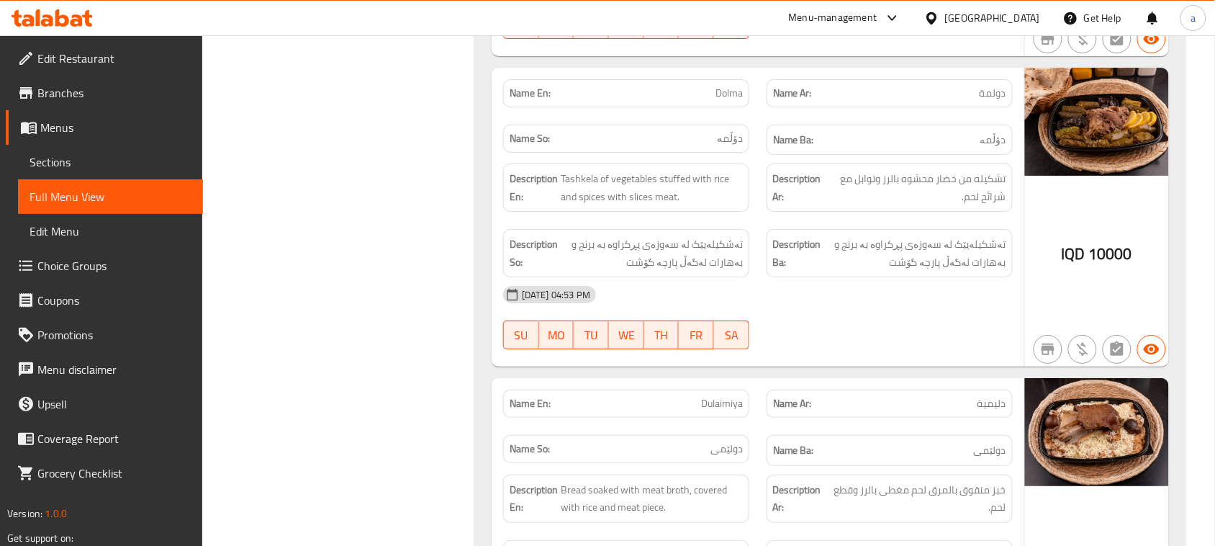
scroll to position [1541, 0]
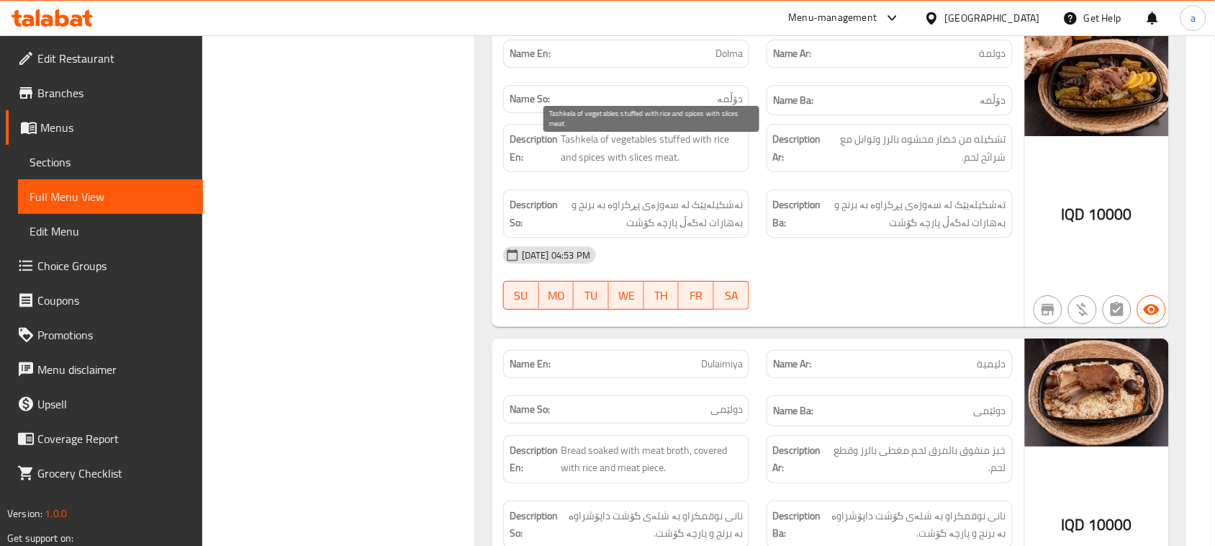
click at [642, 145] on span "Tashkela of vegetables stuffed with rice and spices with slices ​​meat." at bounding box center [652, 147] width 182 height 35
click at [642, 146] on span "Tashkela of vegetables stuffed with rice and spices with slices ​​meat." at bounding box center [652, 147] width 182 height 35
click at [709, 58] on p "Name En: Dolma" at bounding box center [626, 53] width 233 height 15
click at [721, 61] on span "Dolma" at bounding box center [728, 53] width 27 height 15
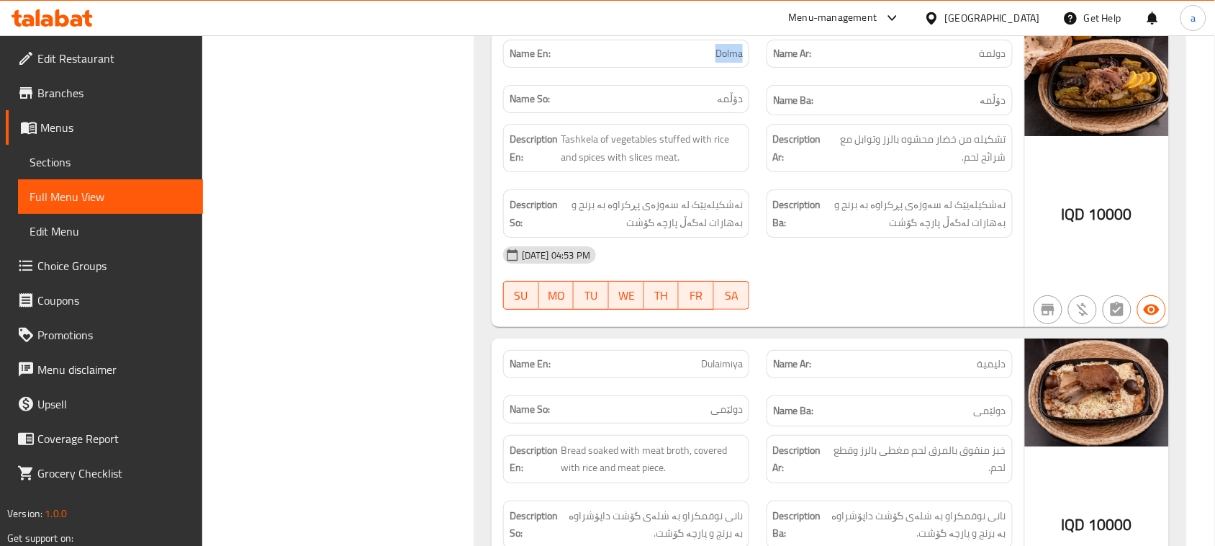
click at [721, 61] on span "Dolma" at bounding box center [728, 53] width 27 height 15
copy span "Dolma"
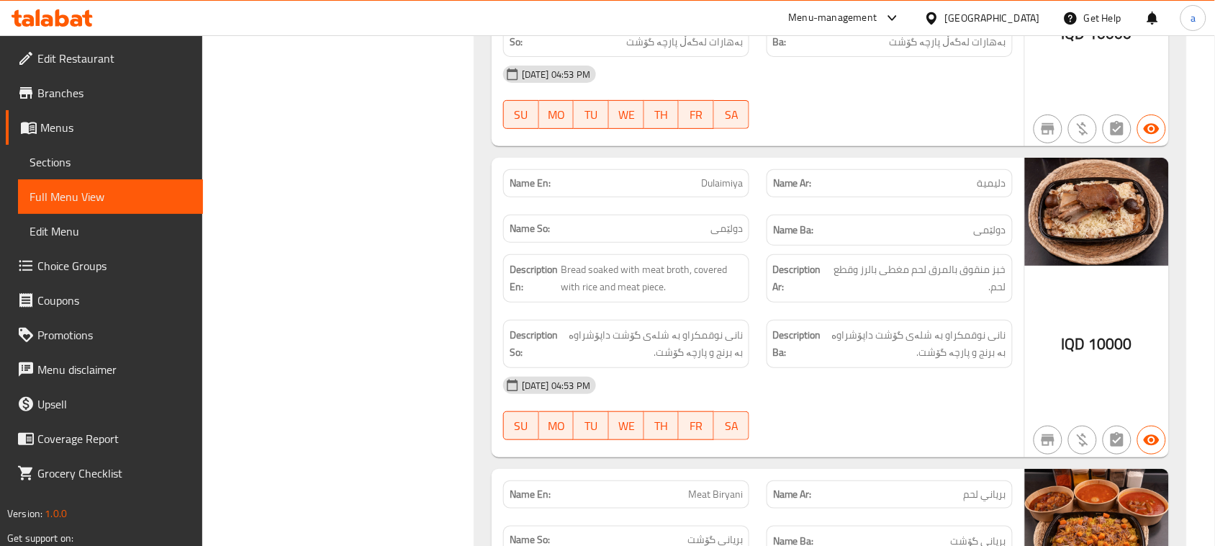
scroll to position [1751, 0]
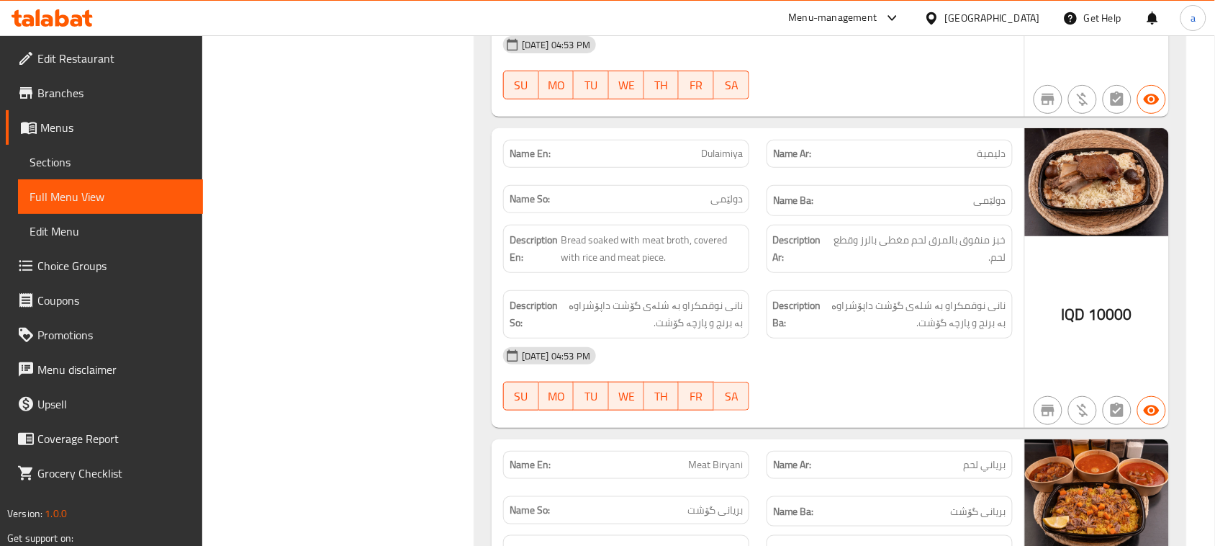
click at [728, 161] on span "Dulaimiya" at bounding box center [722, 153] width 42 height 15
copy span "Dulaimiya"
click at [993, 161] on span "دليمية" at bounding box center [991, 153] width 29 height 15
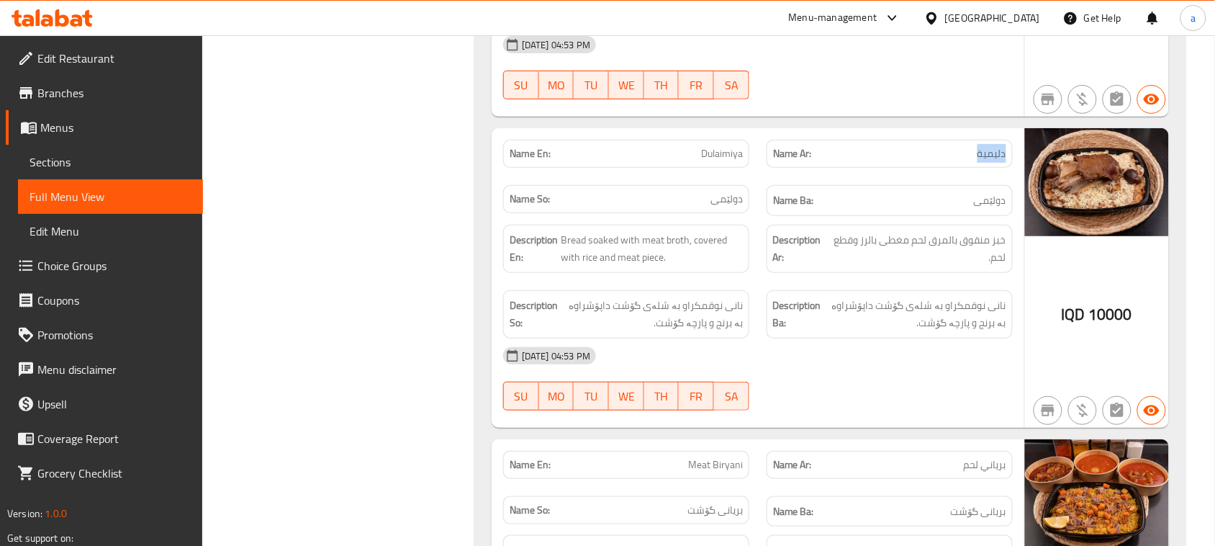
copy span "دليمية"
click at [718, 161] on span "Dulaimiya" at bounding box center [722, 153] width 42 height 15
copy span "Dulaimiya"
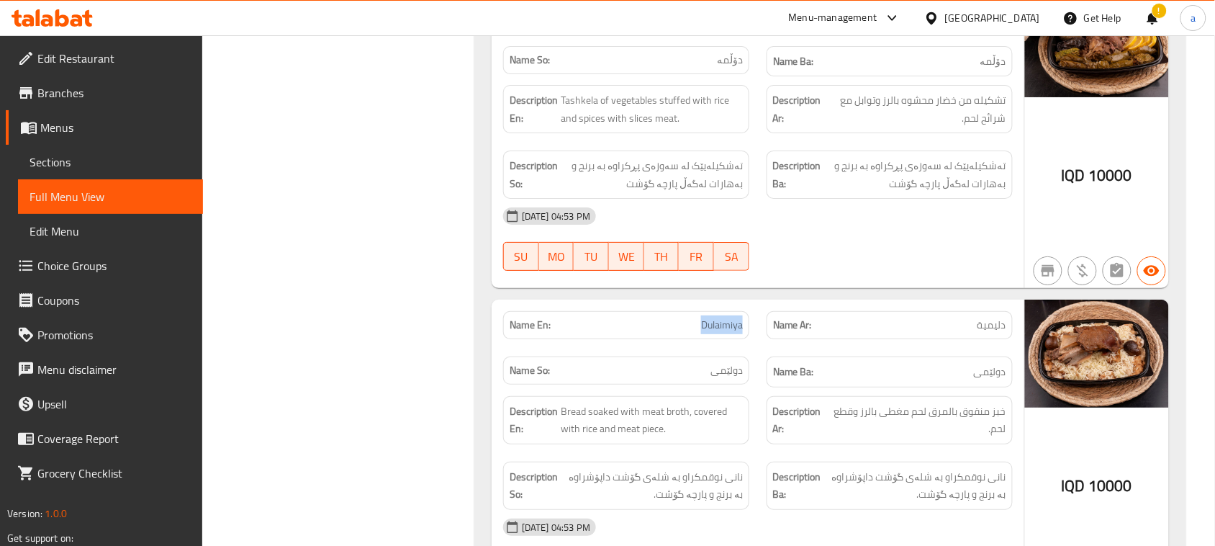
scroll to position [1551, 0]
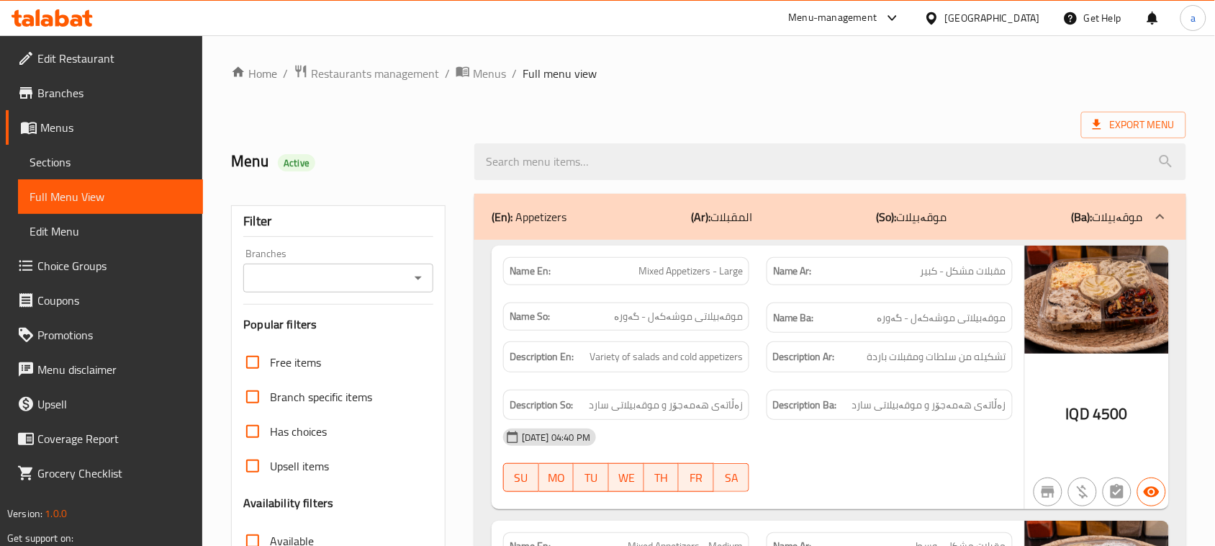
click at [84, 61] on span "Edit Restaurant" at bounding box center [114, 58] width 154 height 17
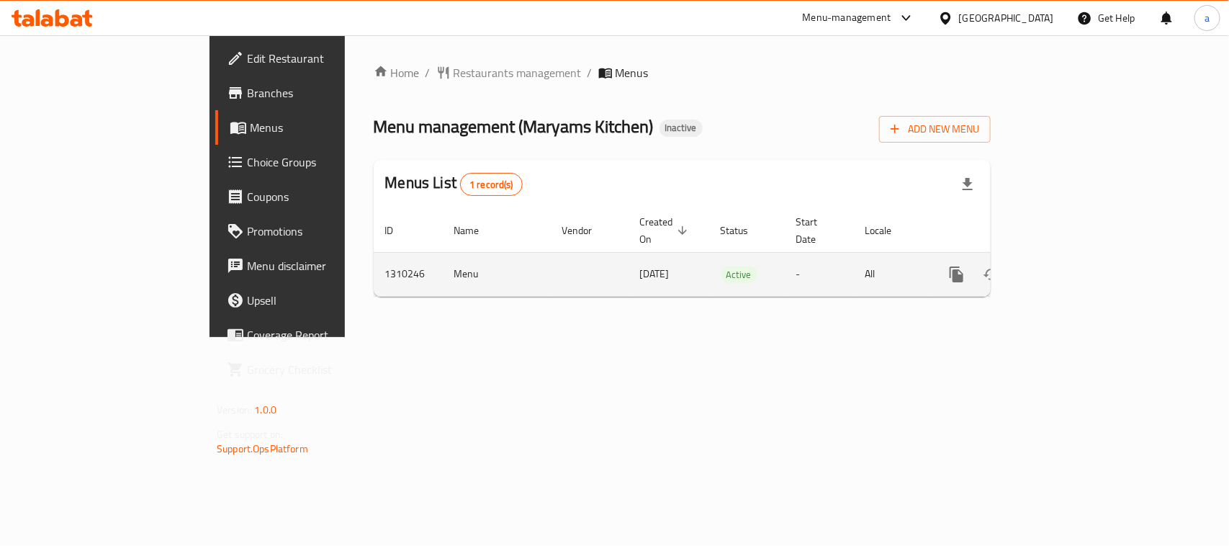
click at [1069, 266] on icon "enhanced table" at bounding box center [1060, 274] width 17 height 17
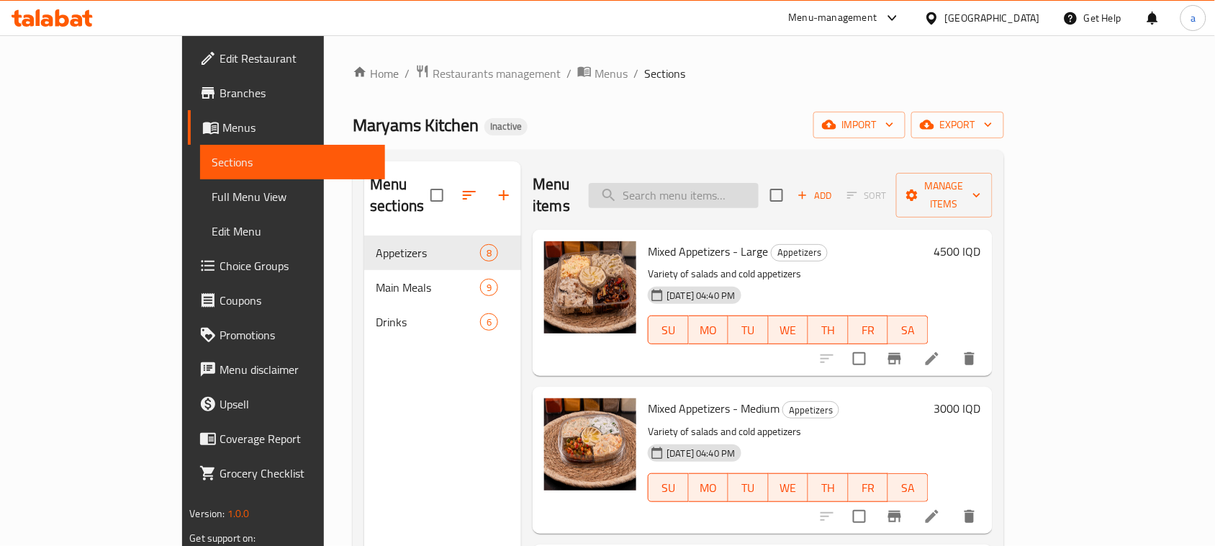
click at [754, 194] on input "search" at bounding box center [674, 195] width 170 height 25
paste input "Kibbeh With Tray"
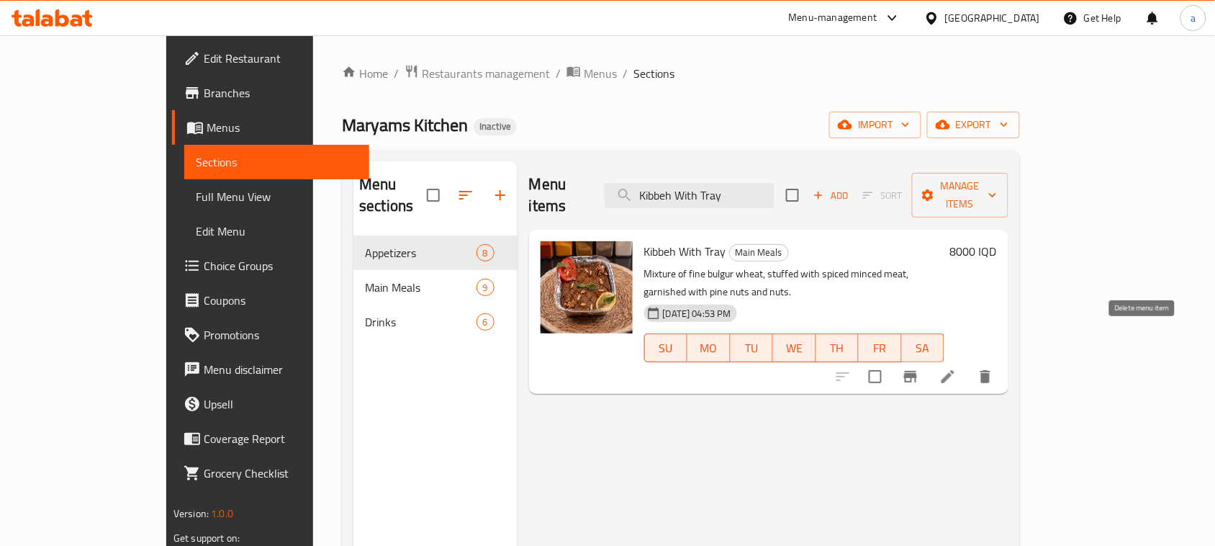
type input "Kibbeh With Tray"
click at [954, 370] on icon at bounding box center [948, 376] width 13 height 13
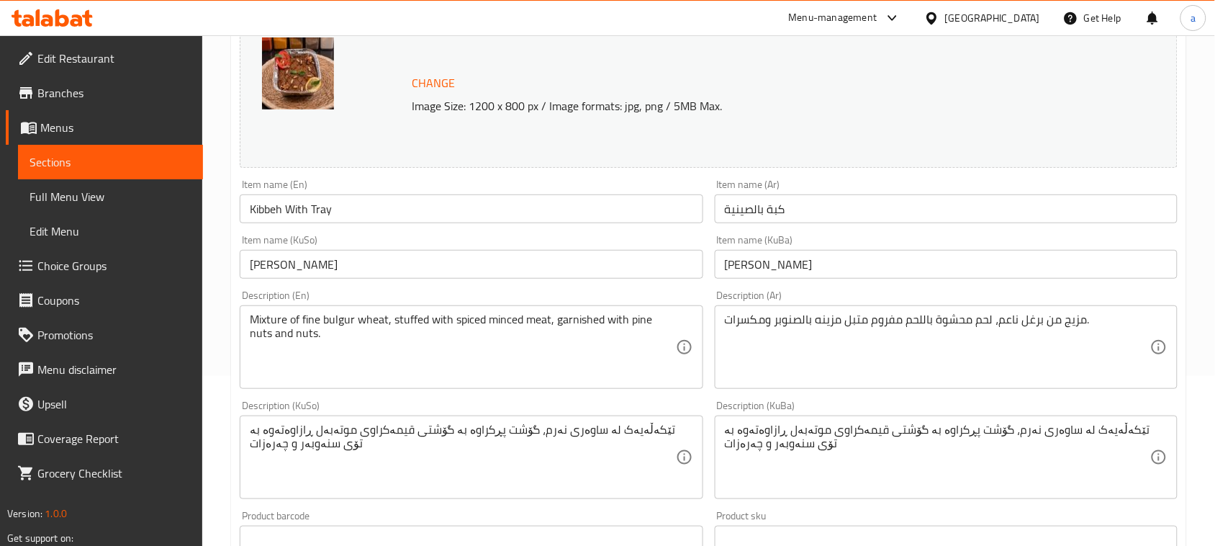
scroll to position [209, 0]
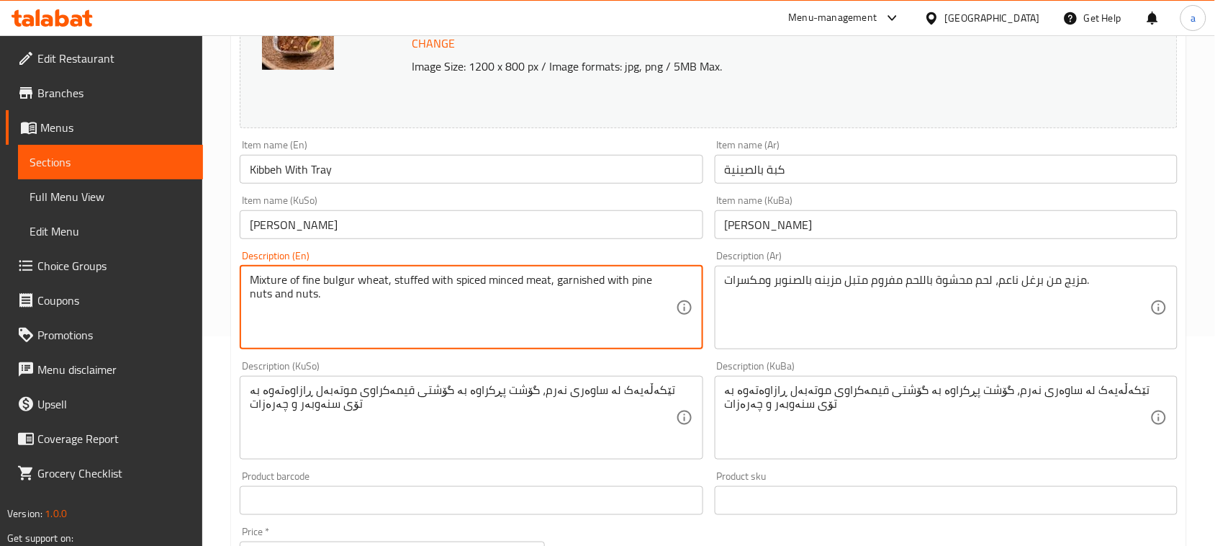
click at [374, 281] on textarea "Mixture of fine bulgur wheat, stuffed with spiced minced meat, garnished with p…" at bounding box center [462, 307] width 425 height 68
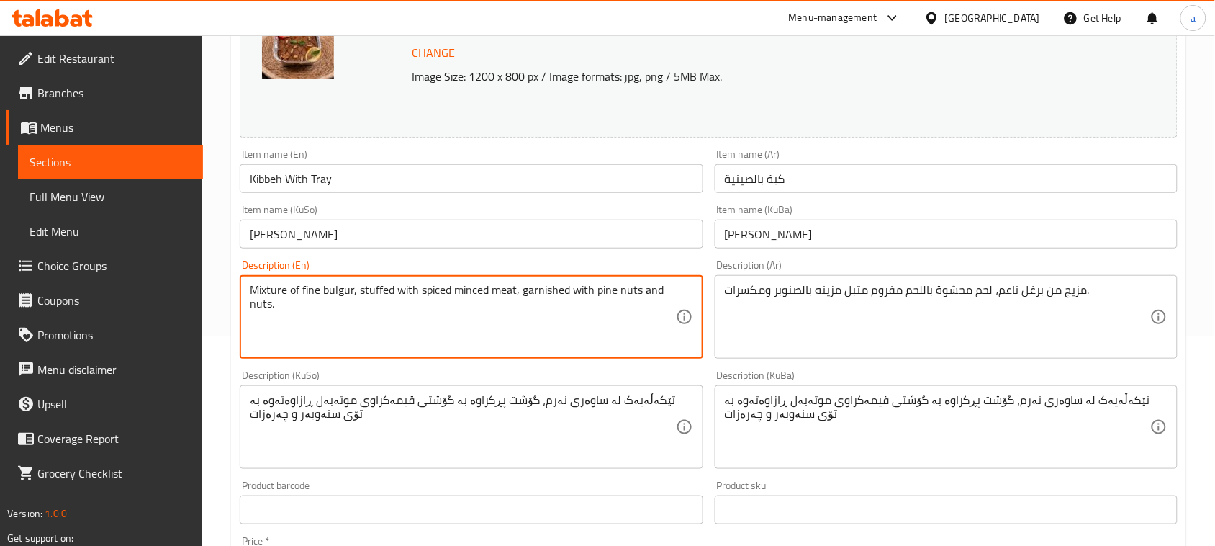
click at [523, 303] on textarea "Mixture of fine bulgur, stuffed with spiced minced meat, garnished with pine nu…" at bounding box center [462, 317] width 425 height 68
click at [366, 302] on textarea "Mixture of fine bulgur, stuffed with spiced minced meat, garnished with pine nu…" at bounding box center [462, 317] width 425 height 68
paste textarea "meat"
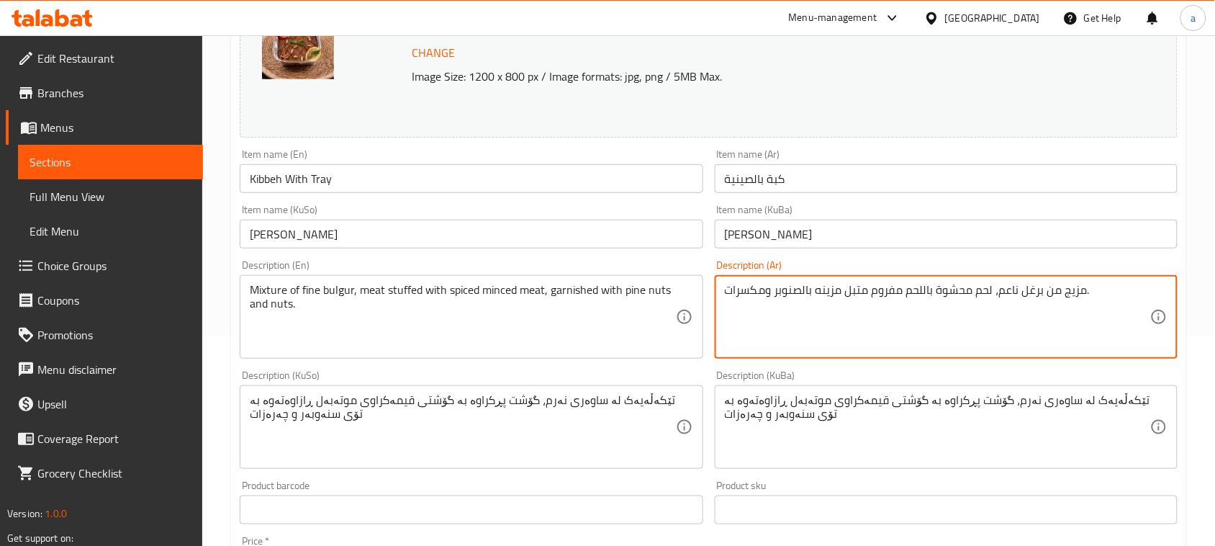
click at [864, 303] on textarea "مزيج من برغل ناعم، لحم محشوة باللحم مفروم متبل مزينه بالصنوبر ومكسرات." at bounding box center [937, 317] width 425 height 68
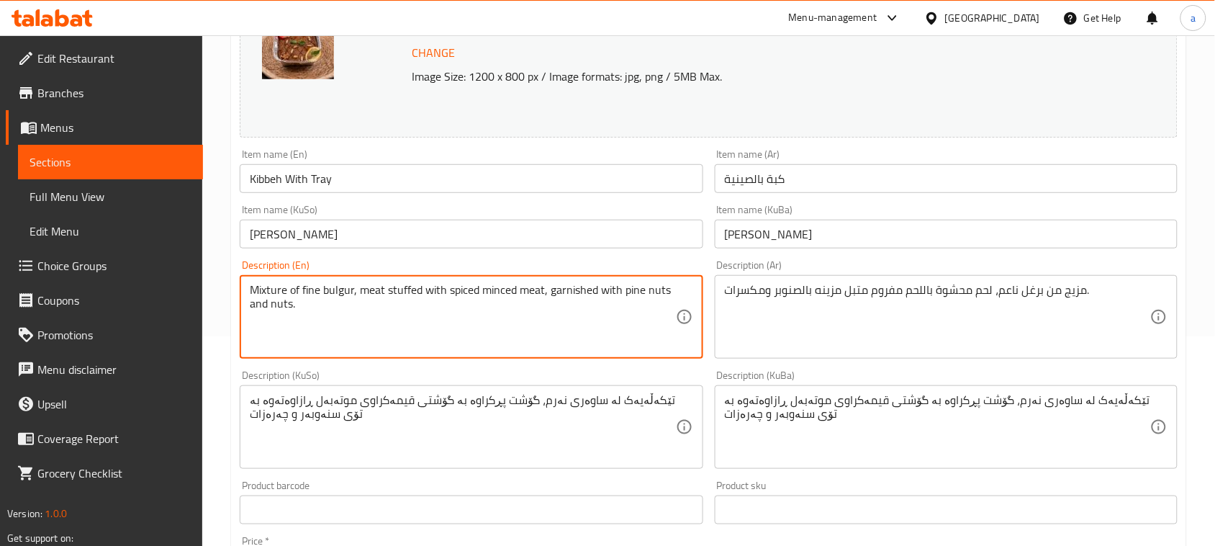
click at [473, 304] on textarea "Mixture of fine bulgur, meat stuffed with spiced minced meat, garnished with pi…" at bounding box center [462, 317] width 425 height 68
paste textarea "Marinat"
click at [466, 299] on textarea "Mixture of fine bulgur, meat stuffed with Marinated minced meat, garnished with…" at bounding box center [462, 317] width 425 height 68
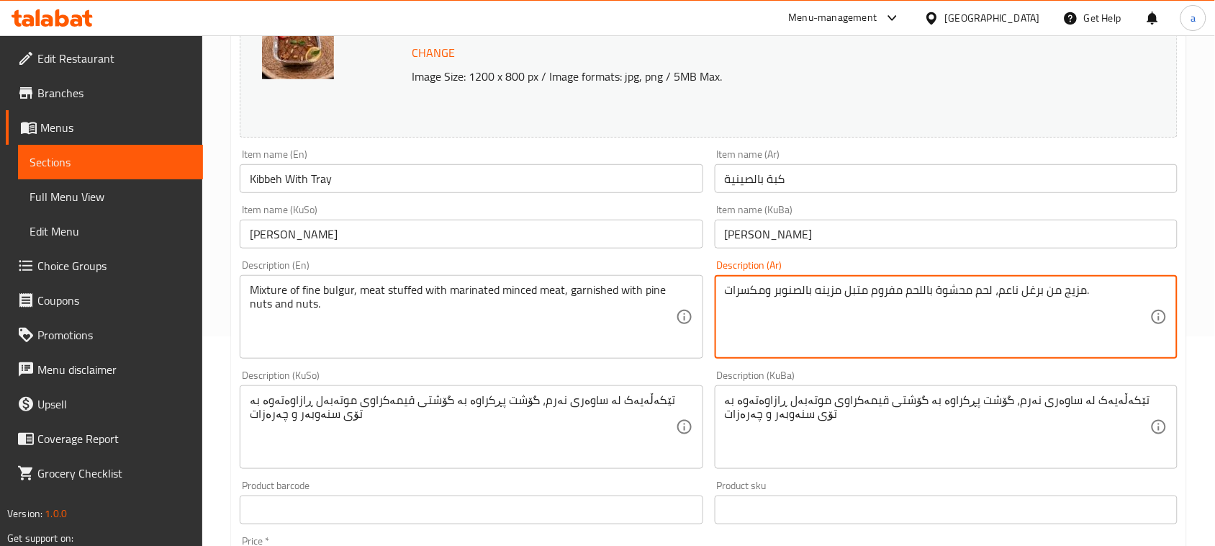
click at [839, 304] on textarea "مزيج من برغل ناعم، لحم محشوة باللحم مفروم متبل مزينه بالصنوبر ومكسرات." at bounding box center [937, 317] width 425 height 68
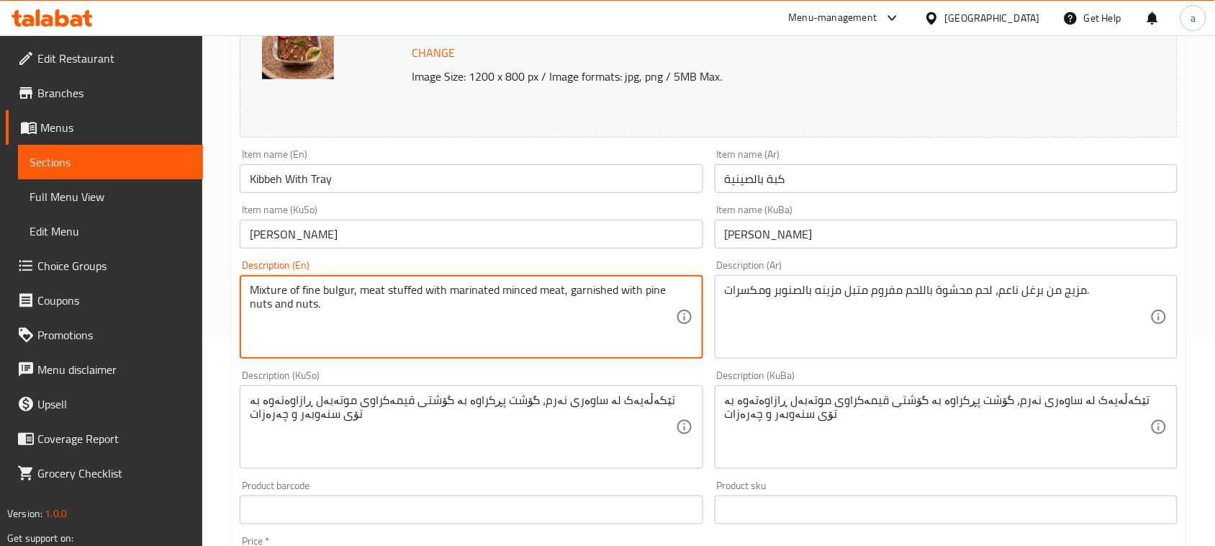
click at [608, 301] on textarea "Mixture of fine bulgur, meat stuffed with marinated minced meat, garnished with…" at bounding box center [462, 317] width 425 height 68
paste textarea "Decorated"
click at [595, 300] on textarea "Mixture of fine bulgur, meat stuffed with marinated minced meat, Decorated with…" at bounding box center [462, 317] width 425 height 68
click at [585, 304] on textarea "Mixture of fine bulgur, meat stuffed with marinated minced meat, decorated with…" at bounding box center [462, 317] width 425 height 68
type textarea "Mixture of fine bulgur, meat stuffed with marinated minced meat decorated with …"
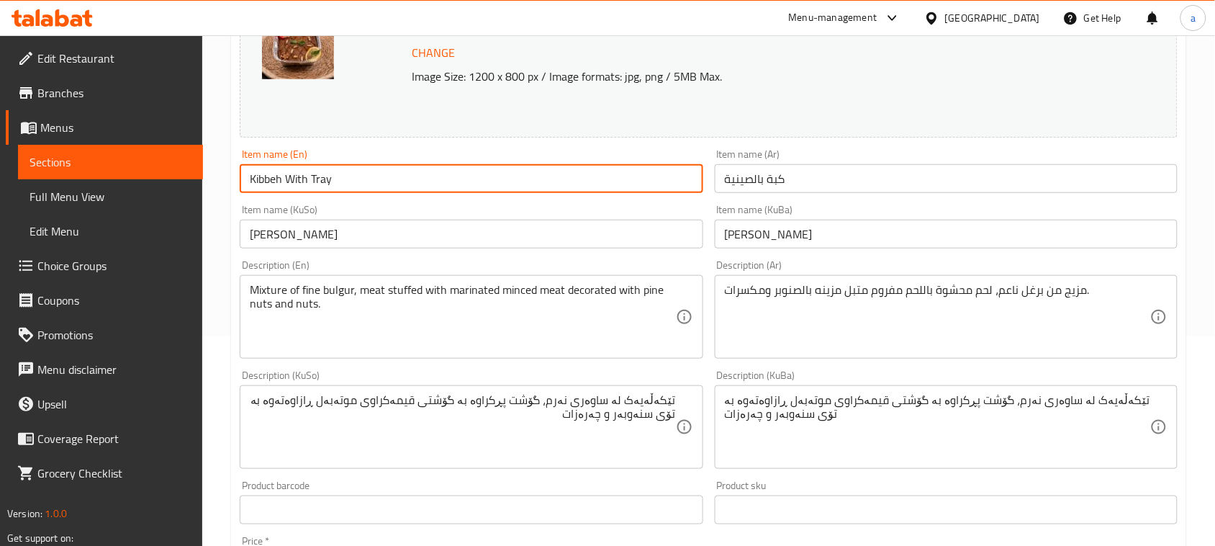
click at [361, 187] on input "Kibbeh With Tray" at bounding box center [471, 178] width 463 height 29
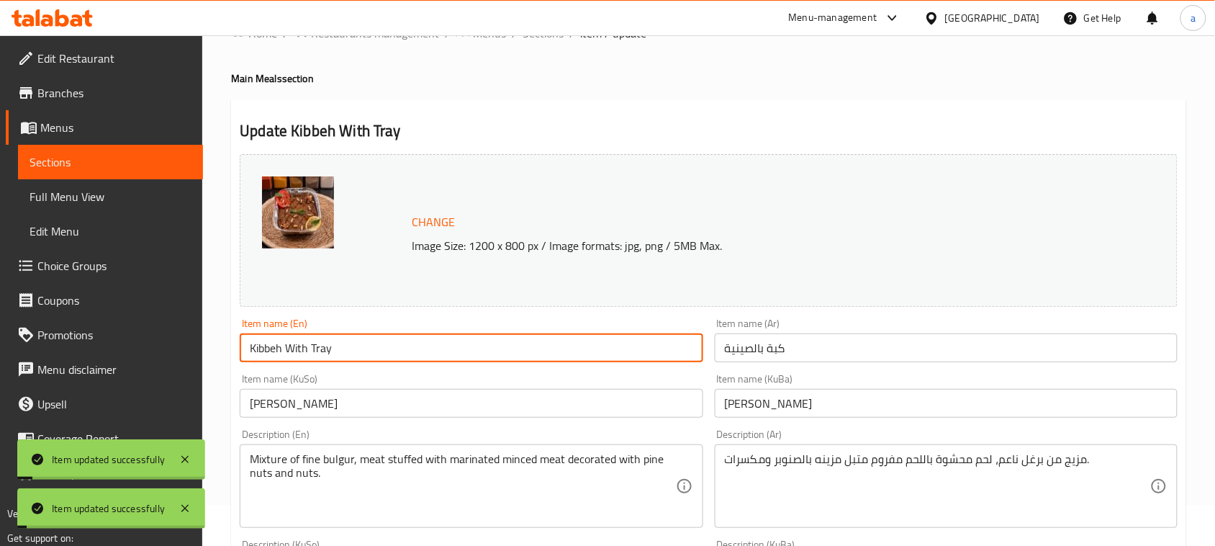
scroll to position [0, 0]
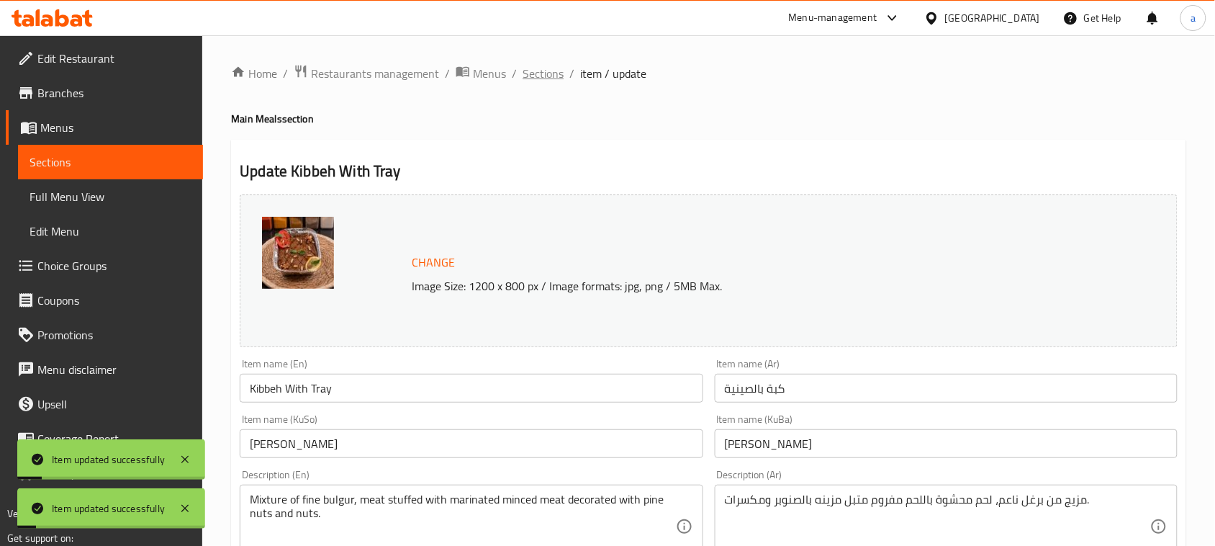
click at [554, 80] on span "Sections" at bounding box center [543, 73] width 41 height 17
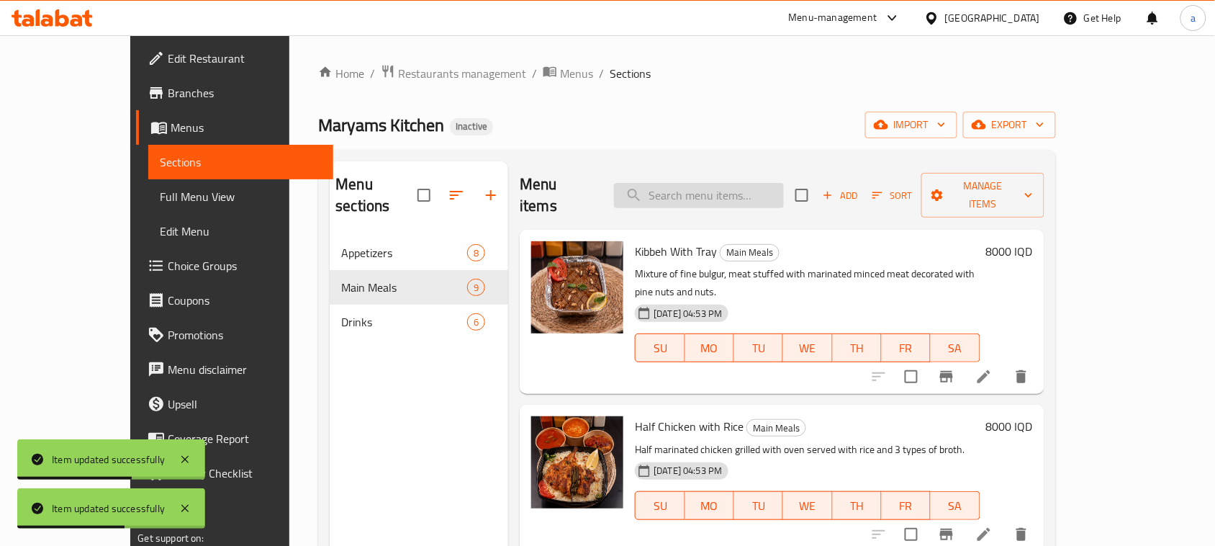
click at [753, 188] on input "search" at bounding box center [699, 195] width 170 height 25
paste input "[PERSON_NAME]"
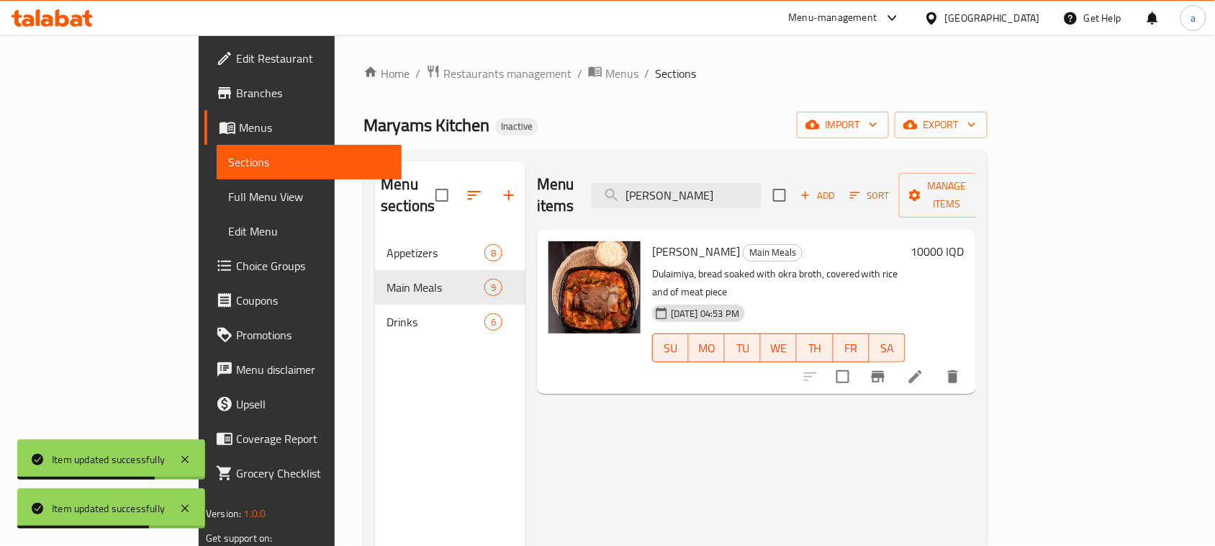
type input "[PERSON_NAME]"
click at [970, 359] on div at bounding box center [881, 376] width 177 height 35
click at [936, 364] on li at bounding box center [915, 377] width 40 height 26
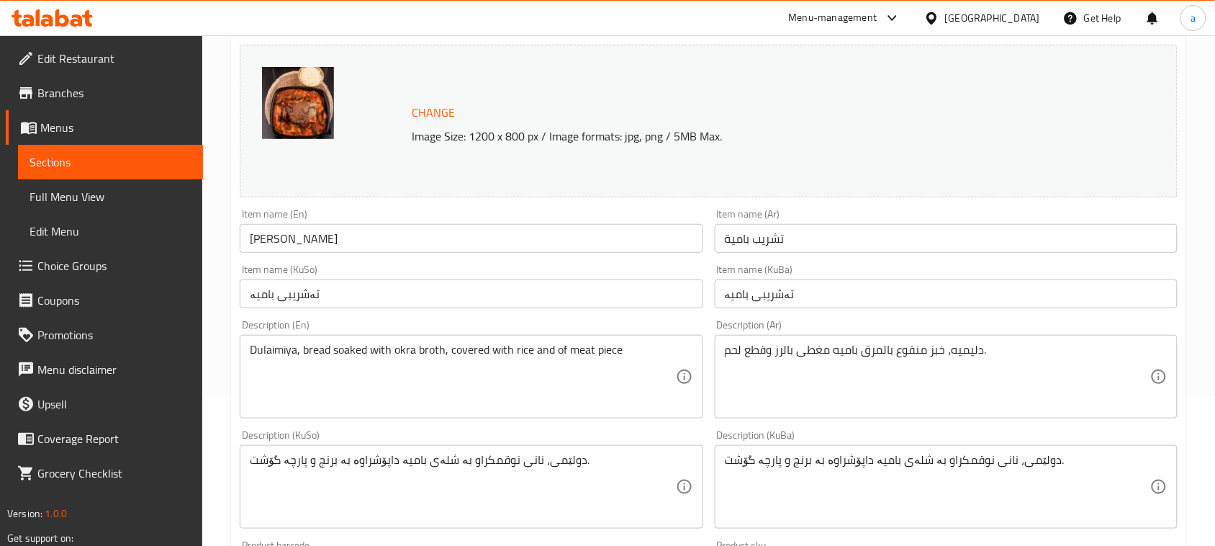
scroll to position [209, 0]
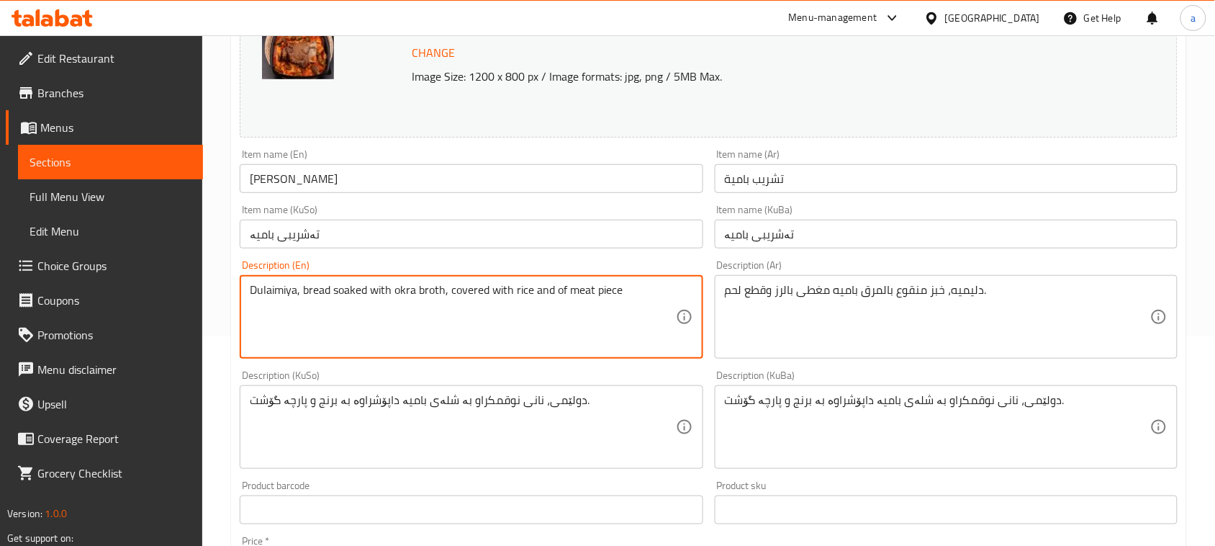
click at [577, 302] on textarea "Dulaimiya, bread soaked with okra broth, covered with rice and of meat piece" at bounding box center [462, 317] width 425 height 68
type textarea "Dulaimiya, bread soaked with okra broth, covered with rice and meat piece"
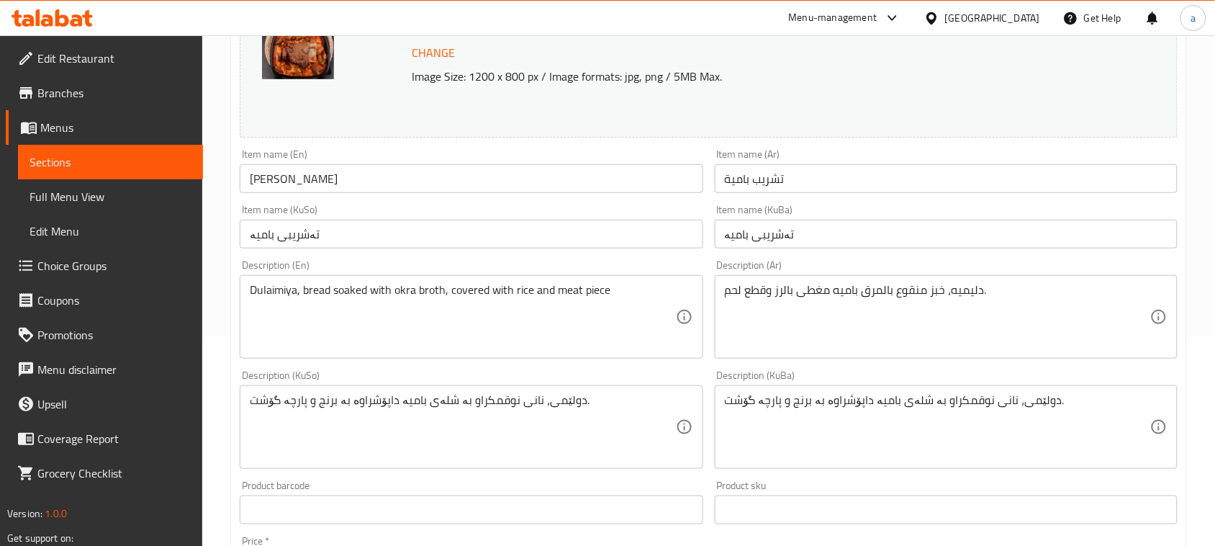
drag, startPoint x: 355, startPoint y: 202, endPoint x: 346, endPoint y: 182, distance: 21.3
click at [355, 199] on div "Item name (En) Okra Tashreeb Item name (En)" at bounding box center [471, 170] width 474 height 55
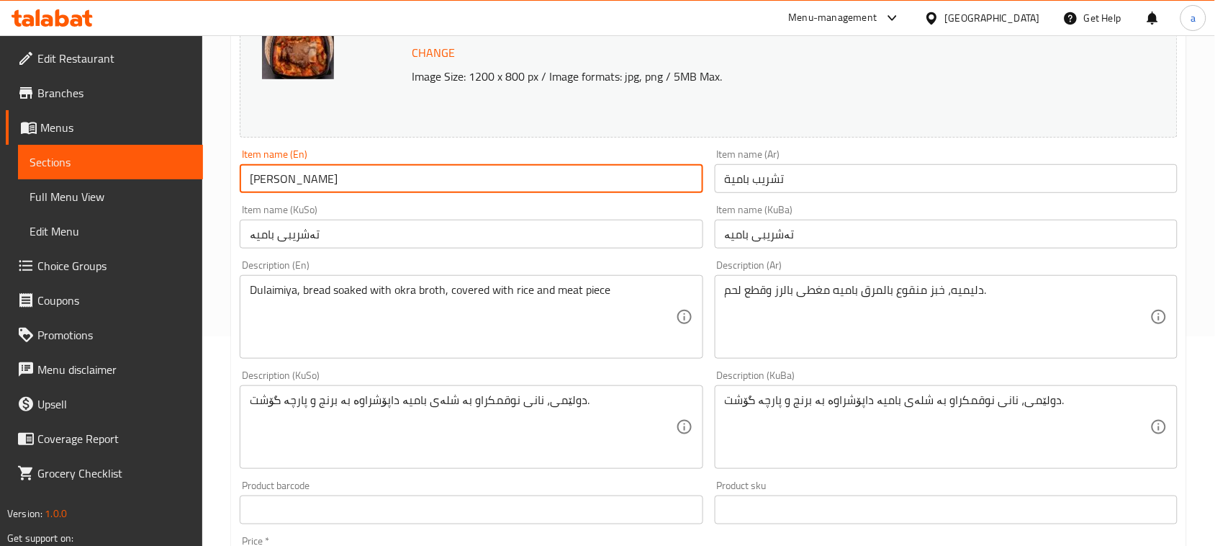
click at [346, 182] on input "[PERSON_NAME]" at bounding box center [471, 178] width 463 height 29
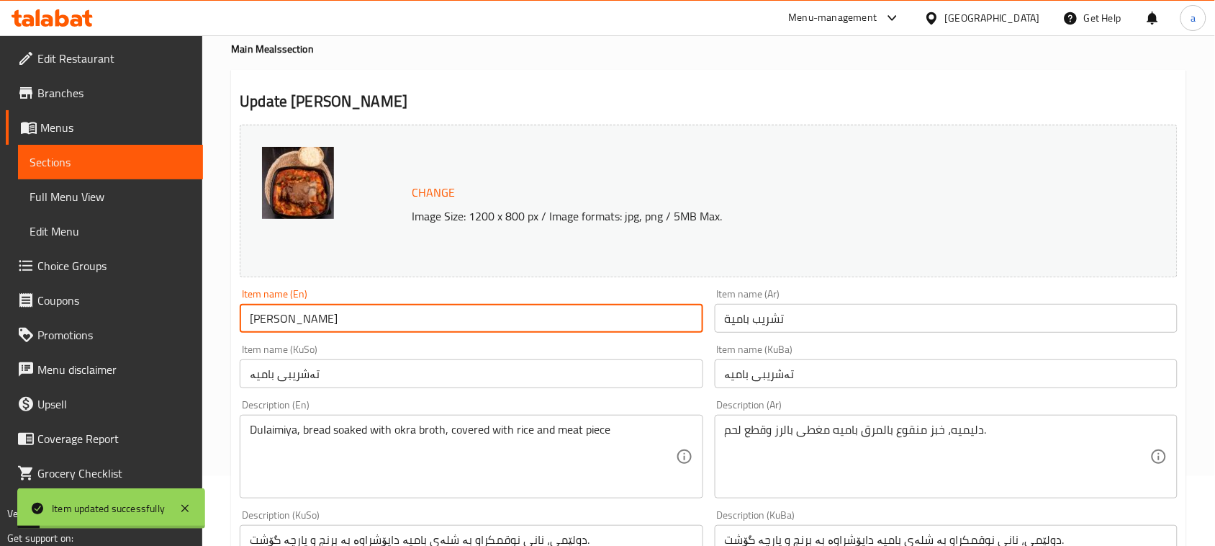
scroll to position [0, 0]
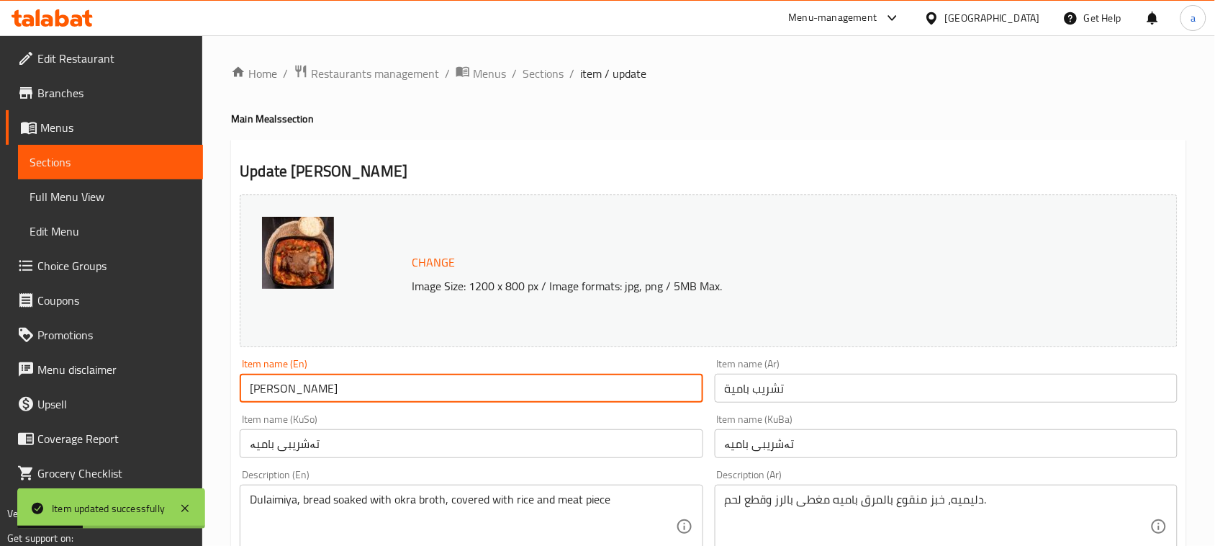
drag, startPoint x: 548, startPoint y: 58, endPoint x: 588, endPoint y: 54, distance: 39.8
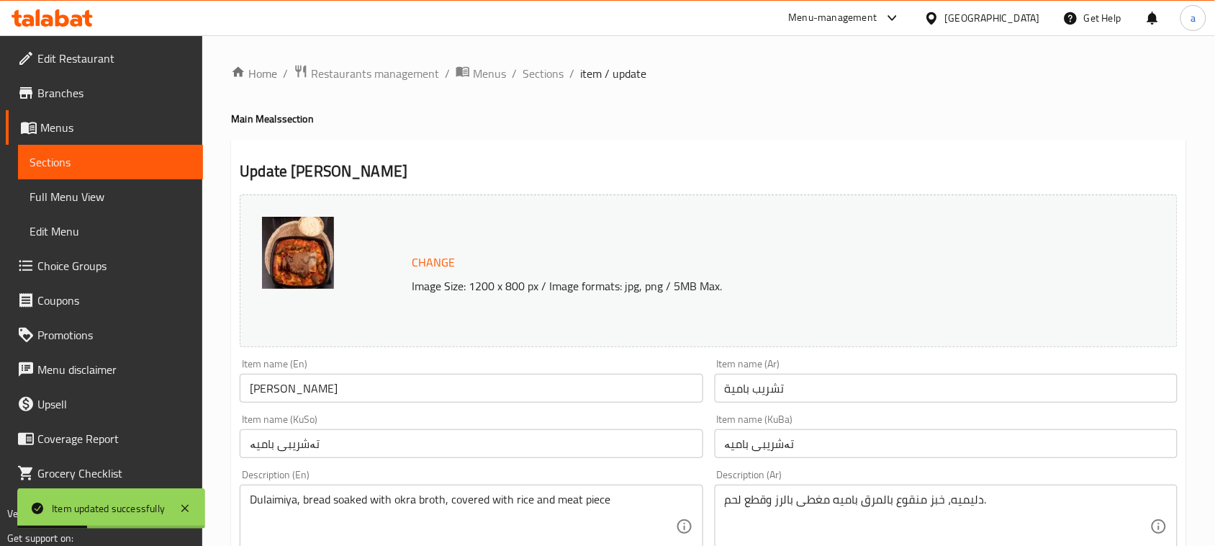
drag, startPoint x: 558, startPoint y: 70, endPoint x: 670, endPoint y: 36, distance: 117.3
click at [556, 70] on span "Sections" at bounding box center [543, 73] width 41 height 17
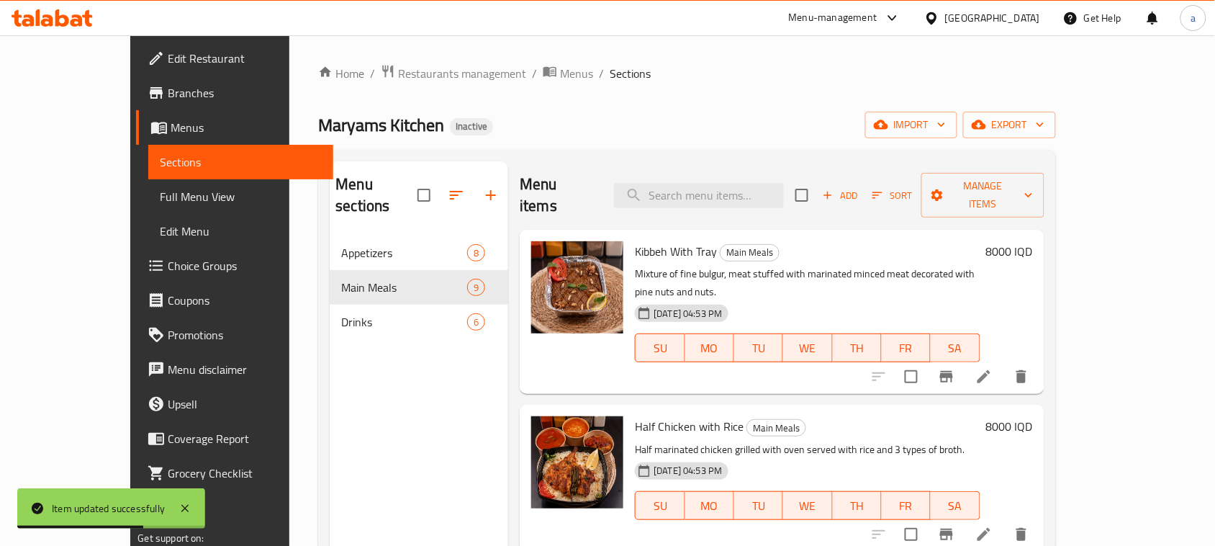
click at [761, 173] on div "Menu items Add Sort Manage items" at bounding box center [782, 195] width 524 height 68
click at [761, 185] on input "search" at bounding box center [699, 195] width 170 height 25
paste input "Meat Tashreeb"
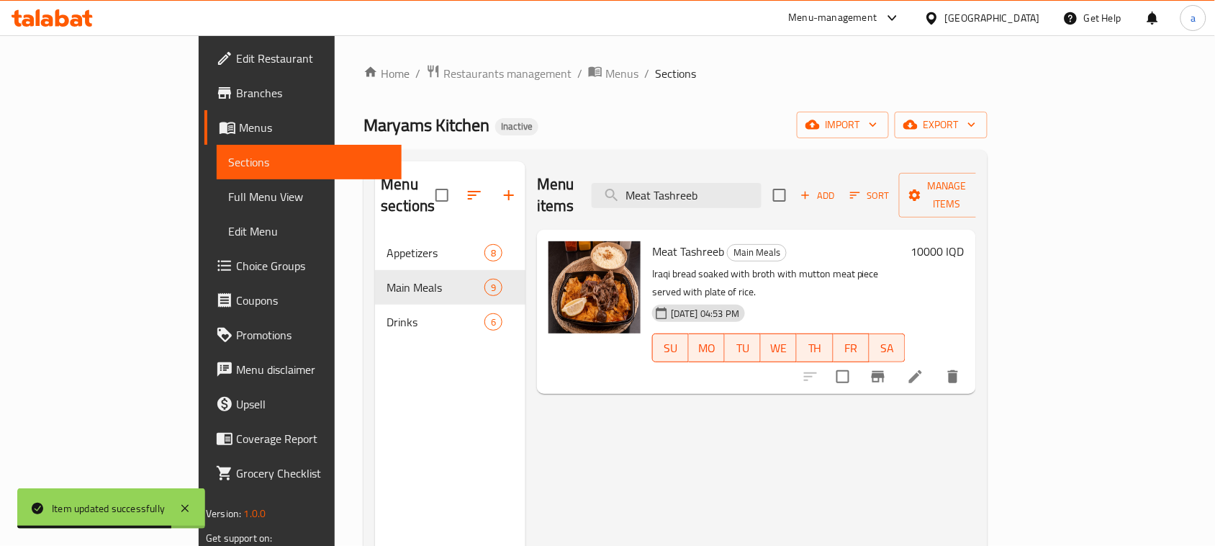
type input "Meat Tashreeb"
click at [924, 368] on icon at bounding box center [915, 376] width 17 height 17
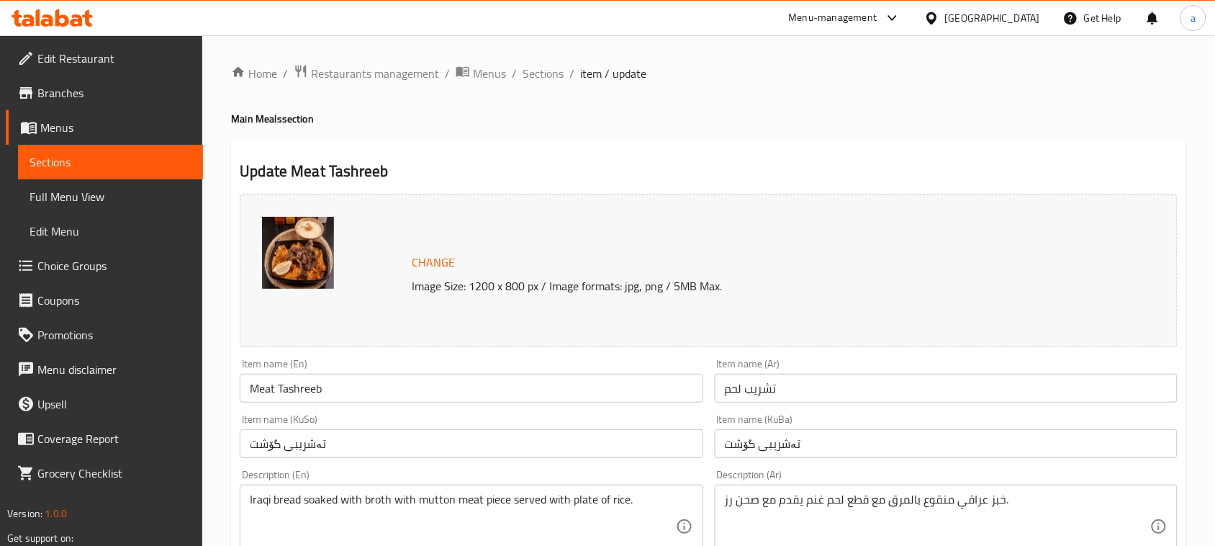
scroll to position [209, 0]
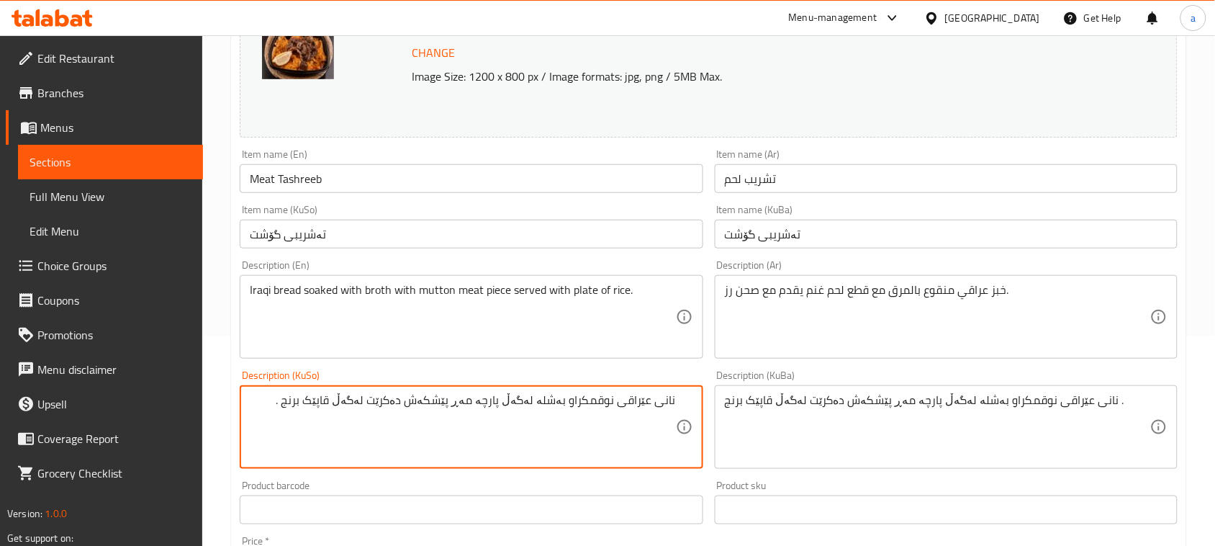
click at [475, 422] on textarea "نانی عێراقی نوقمکراو بەشلە لەگەڵ پارچە مەڕ پێشکەش دەکرێت لەگەڵ قاپێک برنج ." at bounding box center [462, 427] width 425 height 68
type textarea "نانی عێراقی نوقمکراو بەشلە لەگەڵ پارچە گۆشتی مەڕ پێشکەش دەکرێت لەگەڵ قاپێک برنج…"
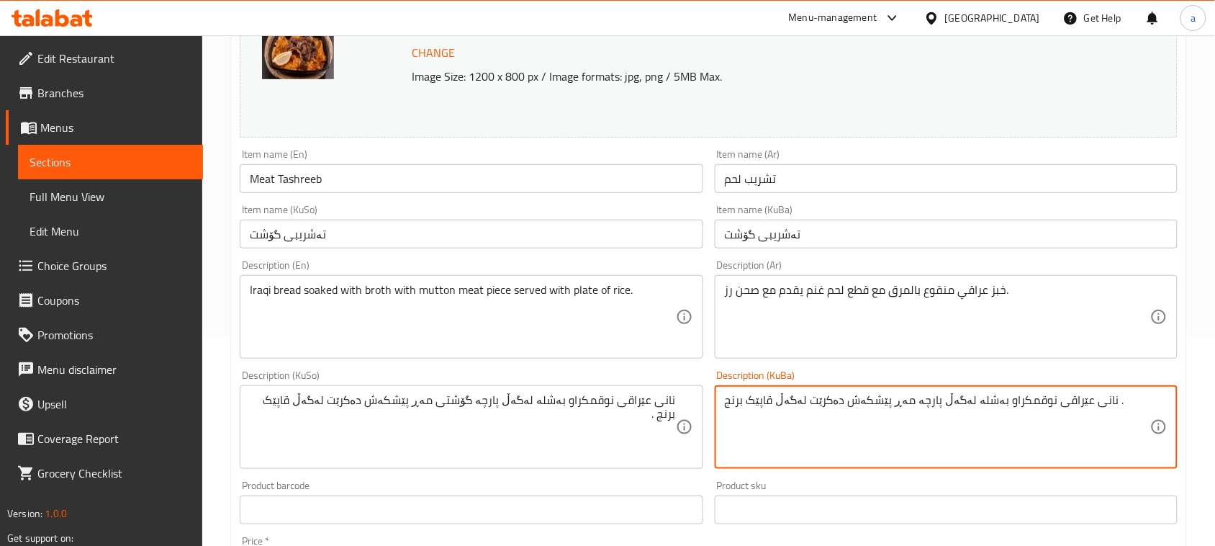
paste textarea "گۆشتی"
type textarea "نانی عێراقی نوقمکراو بەشلە لەگەڵ پارچە گۆشتی مەڕ پێشکەش دەکرێت لەگەڵ قاپێک برنج…"
click at [403, 193] on input "Meat Tashreeb" at bounding box center [471, 178] width 463 height 29
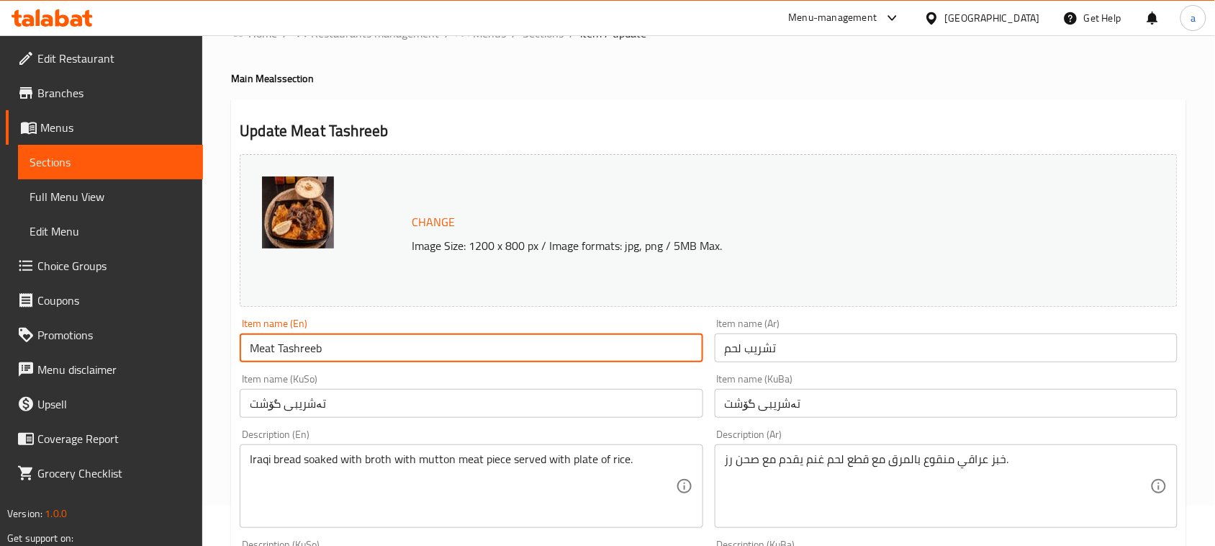
scroll to position [0, 0]
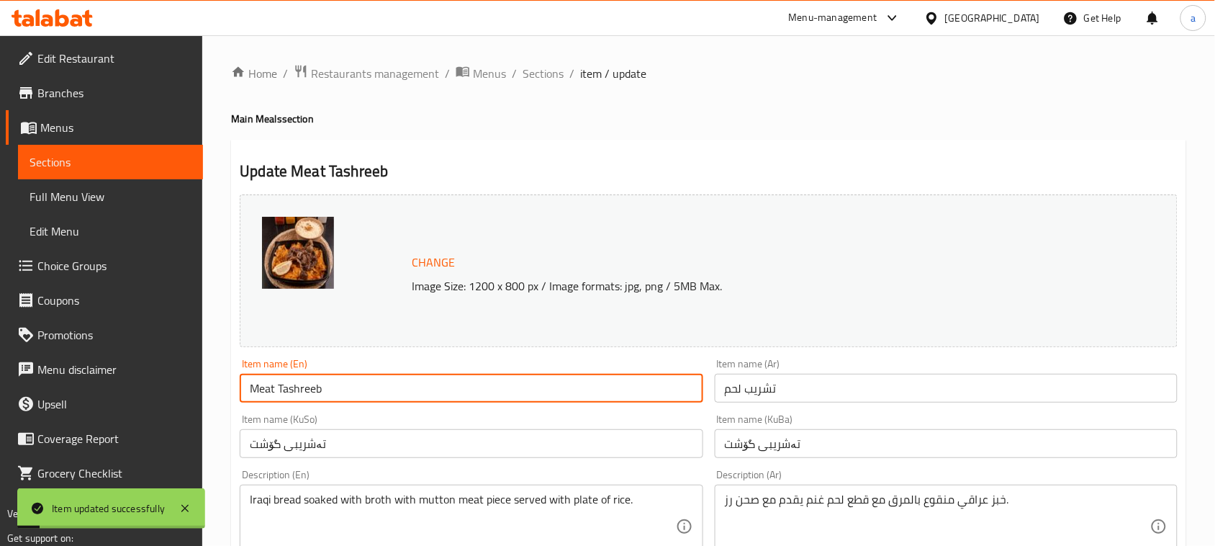
click at [541, 76] on span "Sections" at bounding box center [543, 73] width 41 height 17
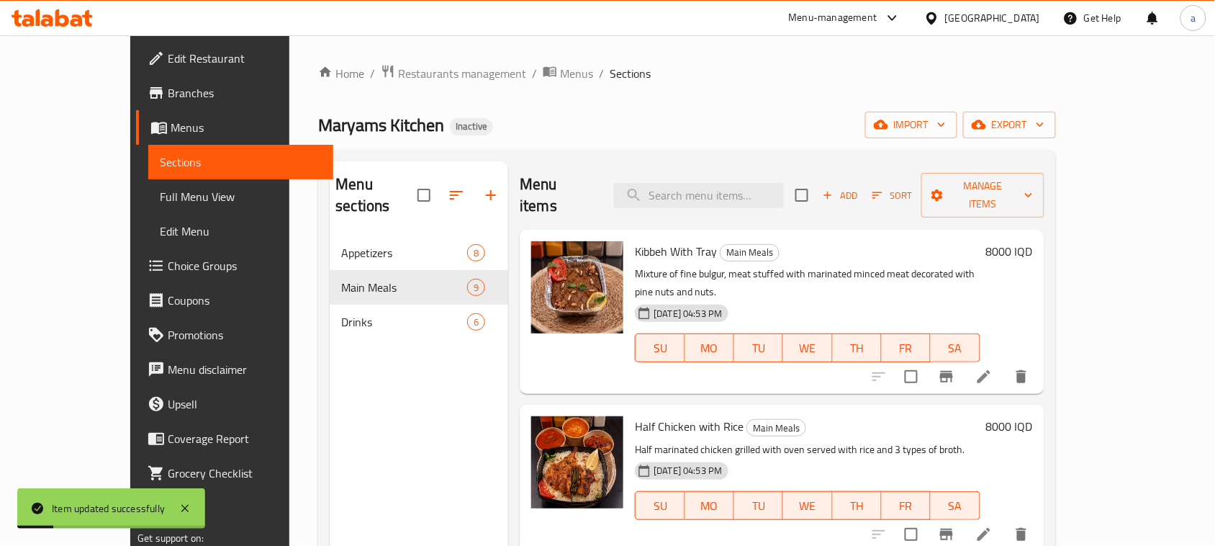
click at [772, 169] on div "Menu items Add Sort Manage items" at bounding box center [782, 195] width 524 height 68
click at [767, 183] on input "search" at bounding box center [699, 195] width 170 height 25
paste input "Dolma"
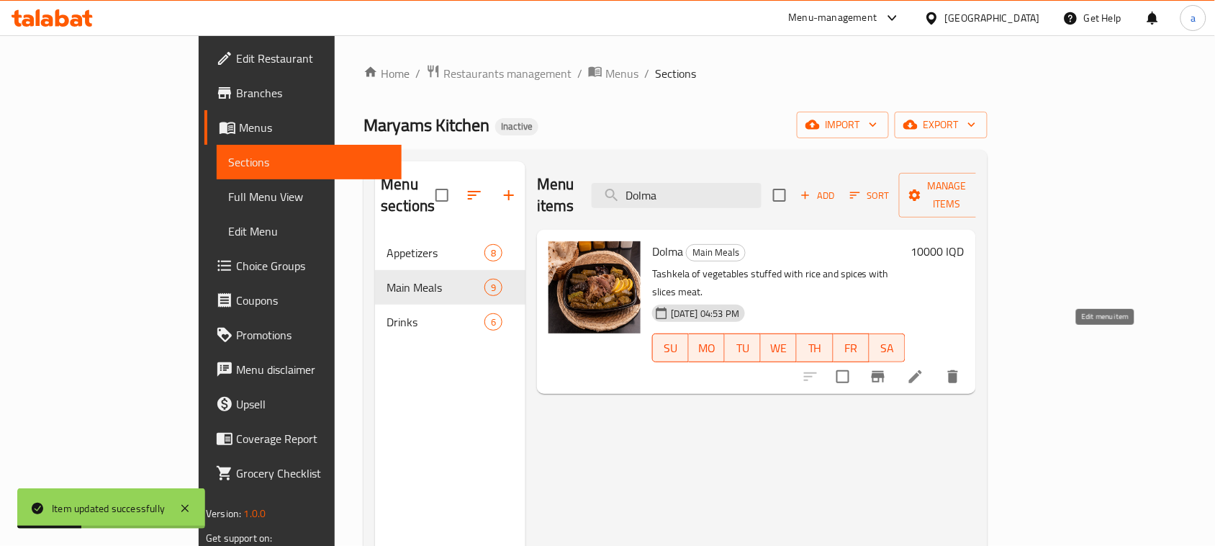
type input "Dolma"
click at [924, 368] on icon at bounding box center [915, 376] width 17 height 17
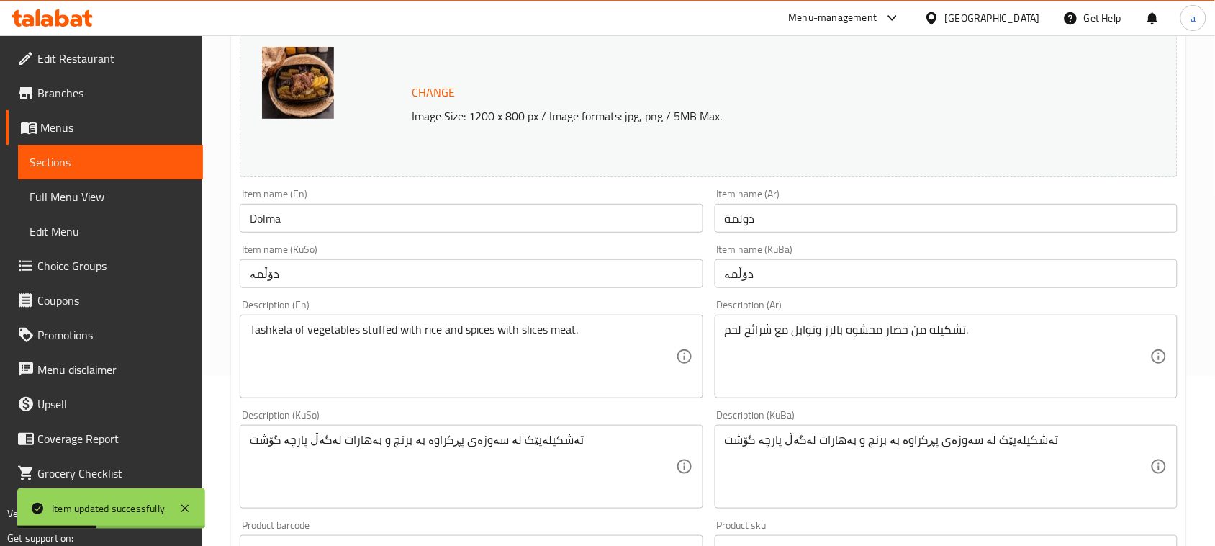
scroll to position [209, 0]
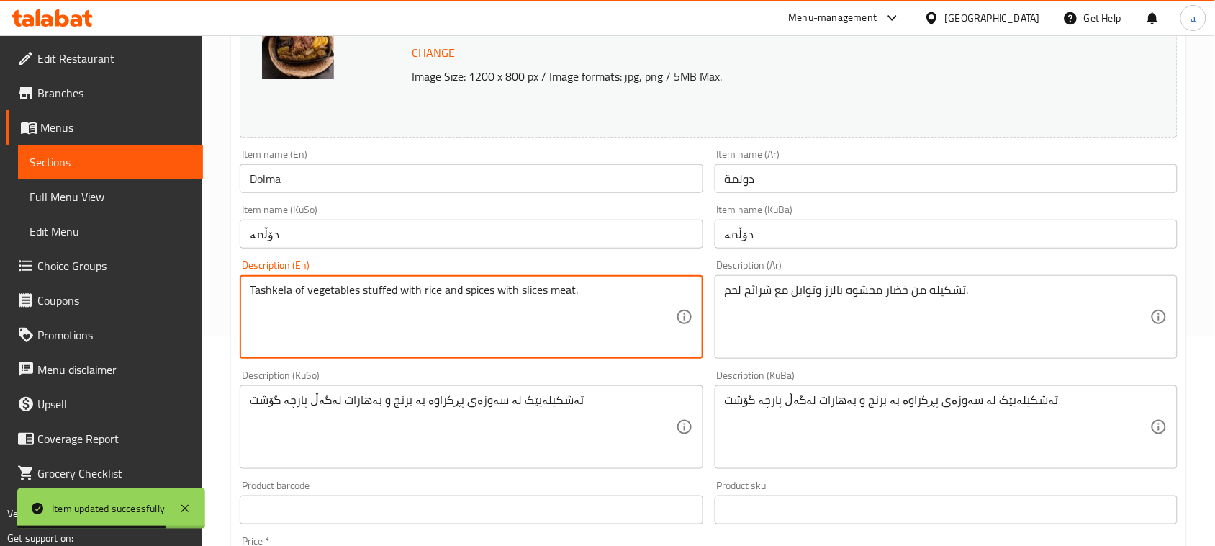
click at [564, 306] on textarea "Tashkela of vegetables stuffed with rice and spices with slices ​​meat." at bounding box center [462, 317] width 425 height 68
click at [548, 303] on textarea "Tashkela of vegetables stuffed with rice and spices with slices ​​meat." at bounding box center [462, 317] width 425 height 68
click at [577, 306] on textarea "Tashkela of vegetables stuffed with rice and spices with ​​meat." at bounding box center [462, 317] width 425 height 68
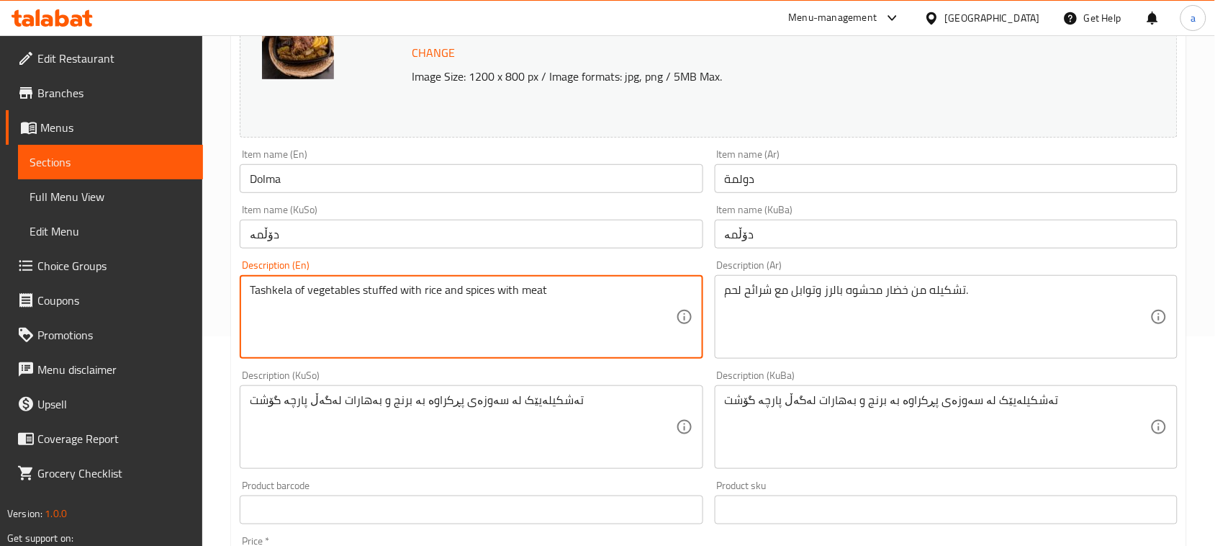
paste textarea "slices"
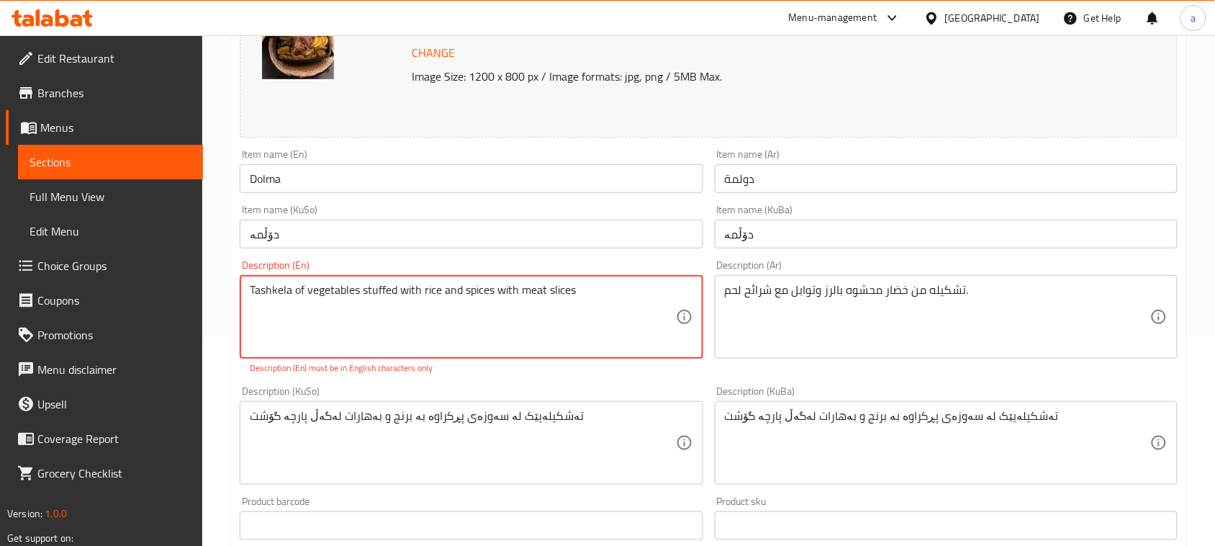
type textarea "Tashkela of vegetables stuffed with rice and spices with meat slices"
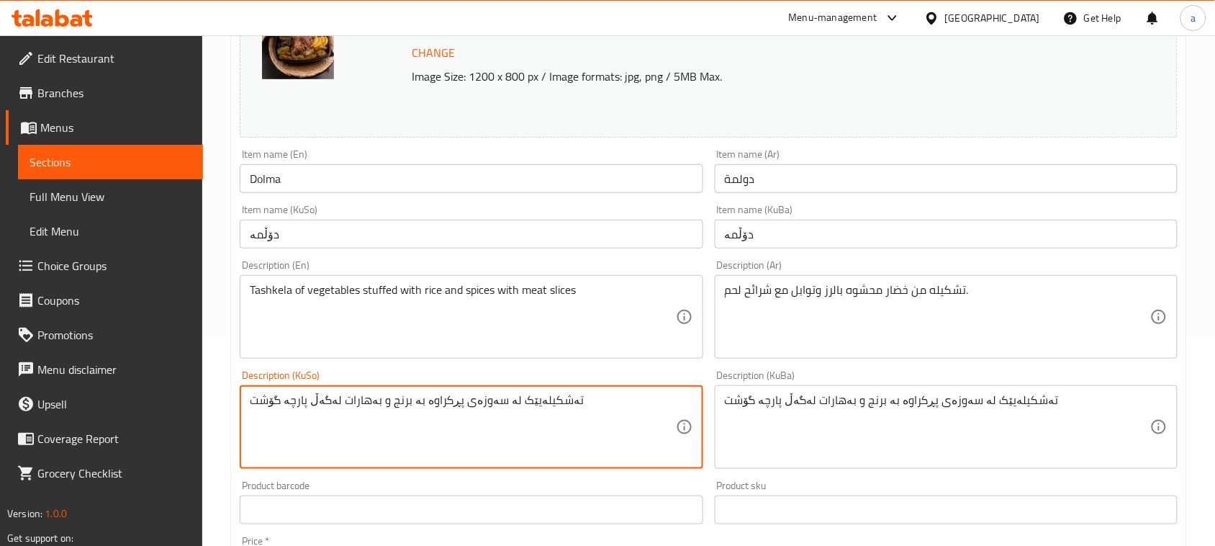
click at [453, 181] on input "Dolma" at bounding box center [471, 178] width 463 height 29
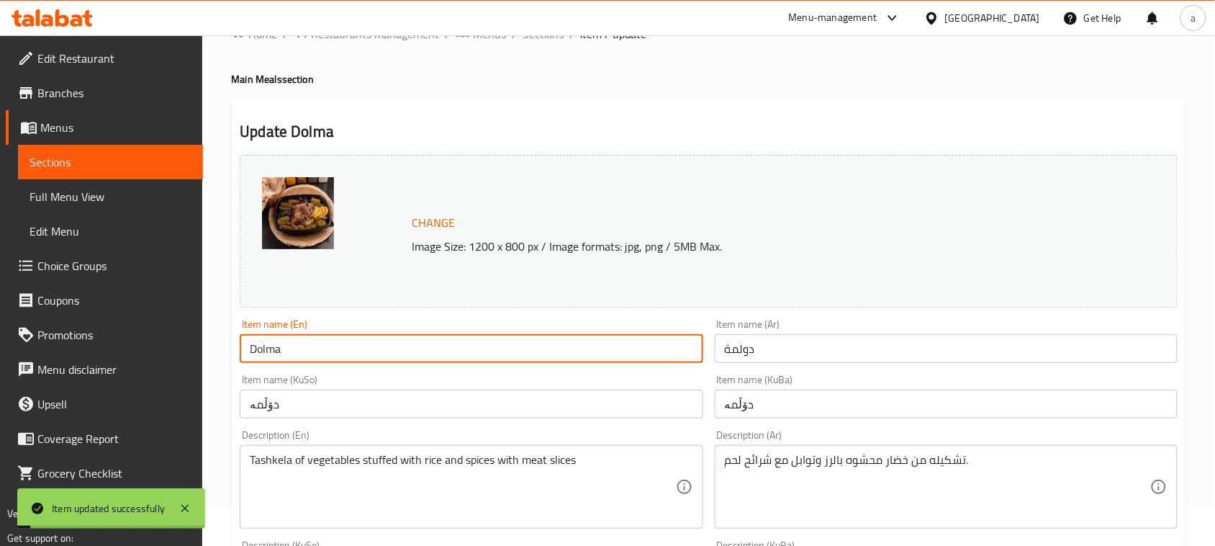
scroll to position [0, 0]
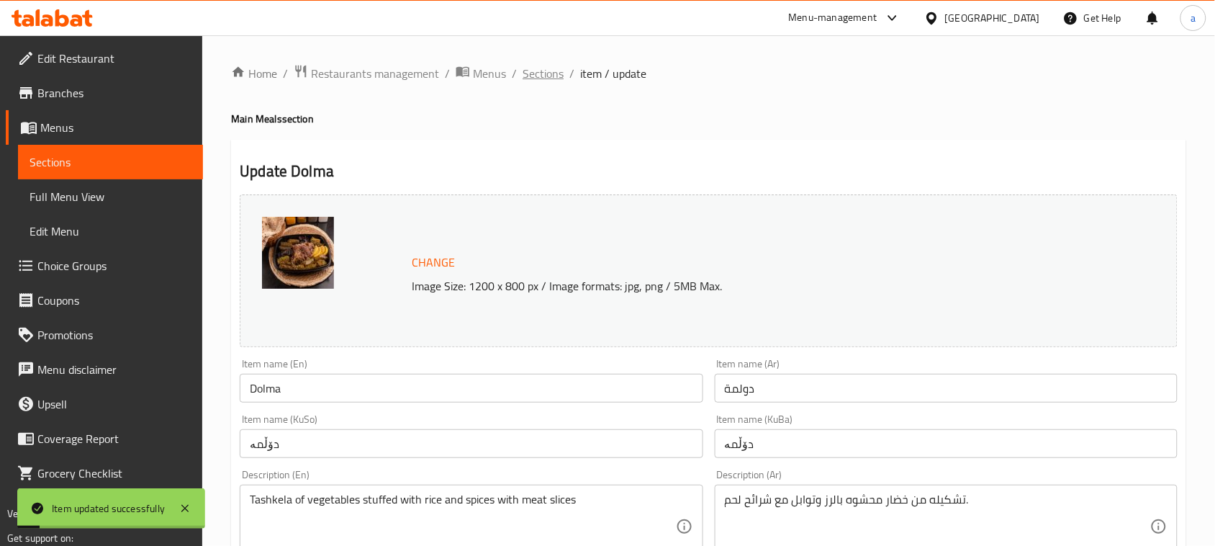
click at [546, 79] on span "Sections" at bounding box center [543, 73] width 41 height 17
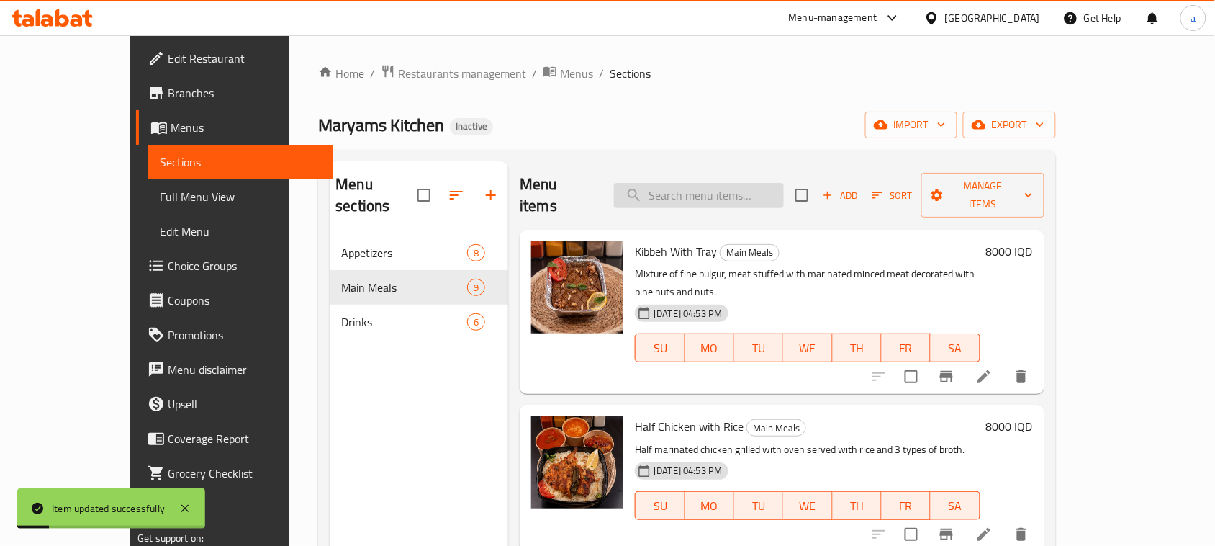
click at [772, 183] on input "search" at bounding box center [699, 195] width 170 height 25
paste input "Dulaimiya"
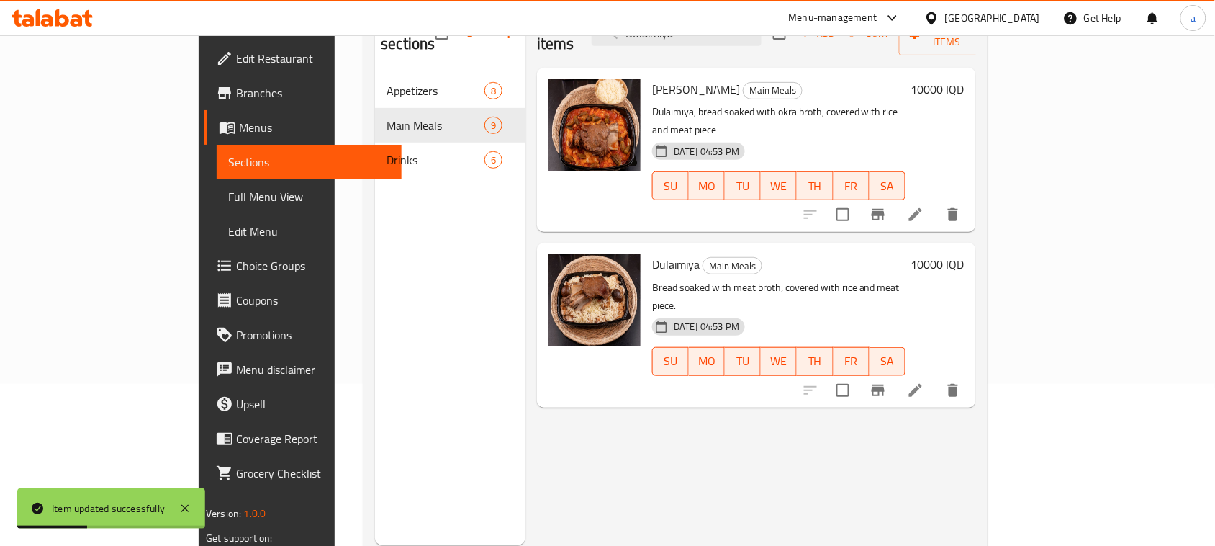
scroll to position [203, 0]
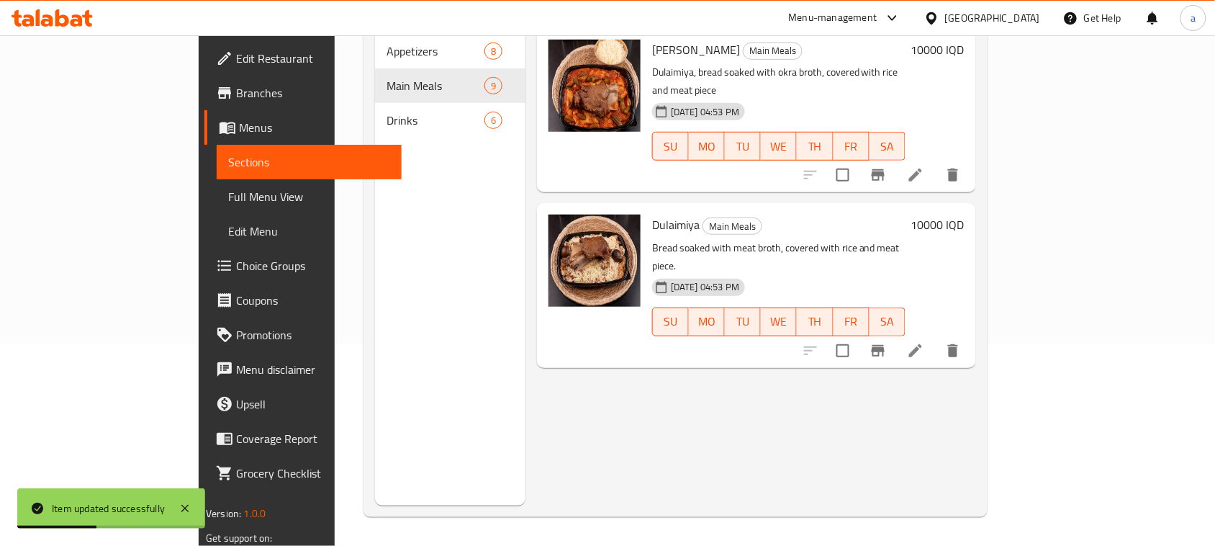
type input "Dulaimiya"
click at [936, 338] on li at bounding box center [915, 351] width 40 height 26
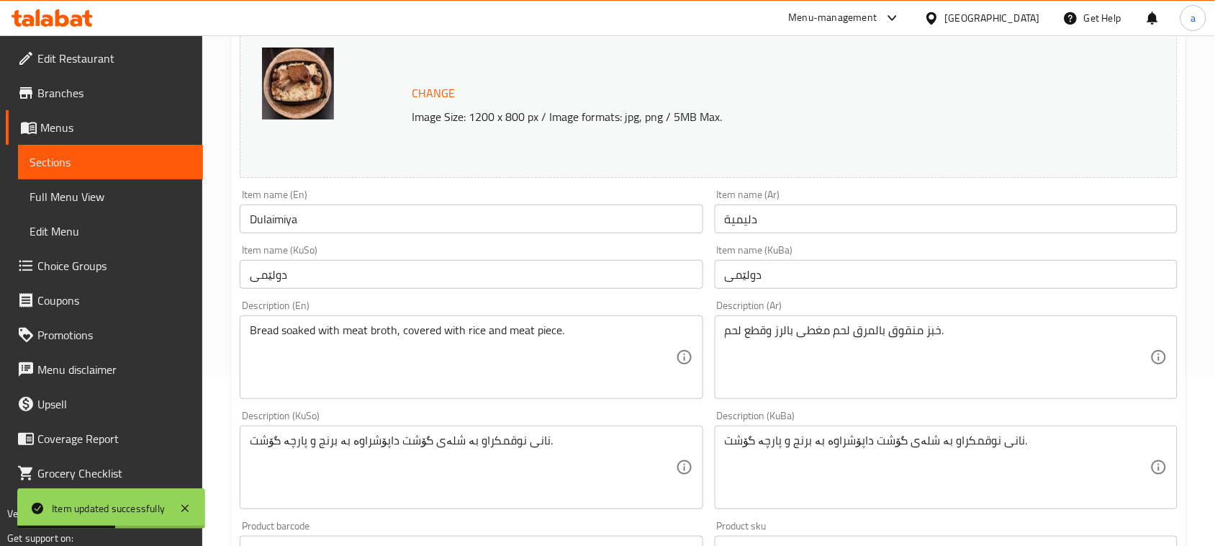
scroll to position [209, 0]
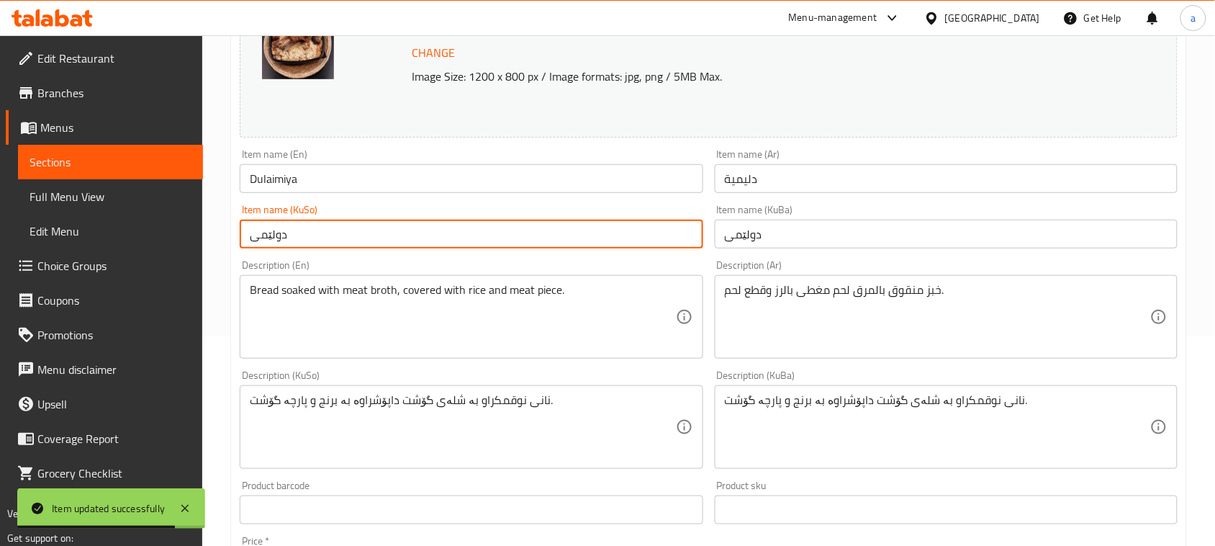
click at [475, 231] on input "دولێمی" at bounding box center [471, 234] width 463 height 29
paste input "ێمیە"
type input "دلێمیە"
click at [726, 246] on input "دولێمی" at bounding box center [946, 234] width 463 height 29
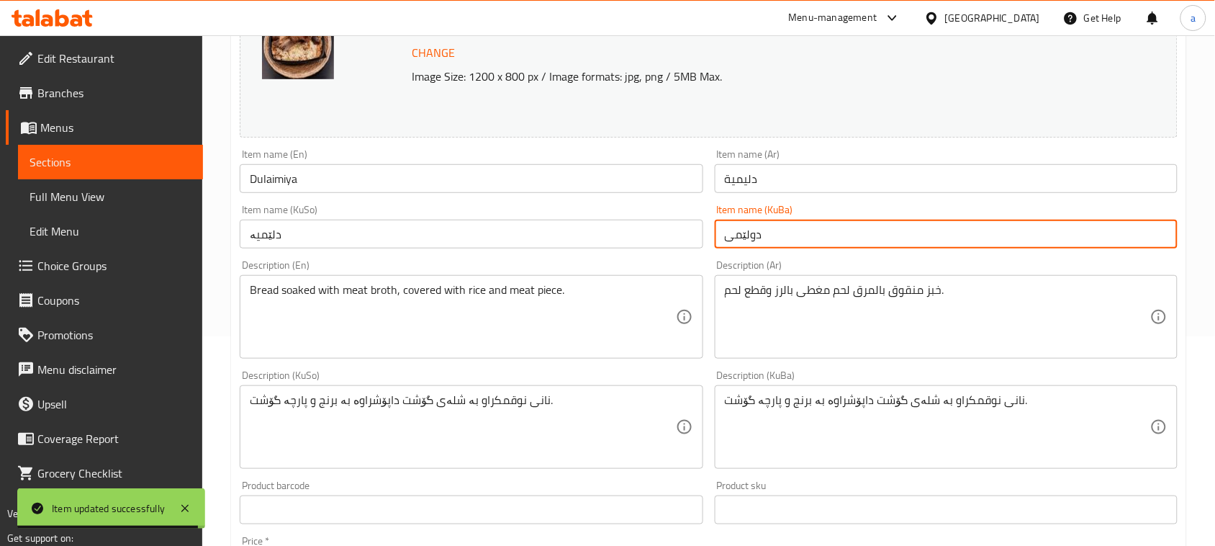
paste input "ێمیە"
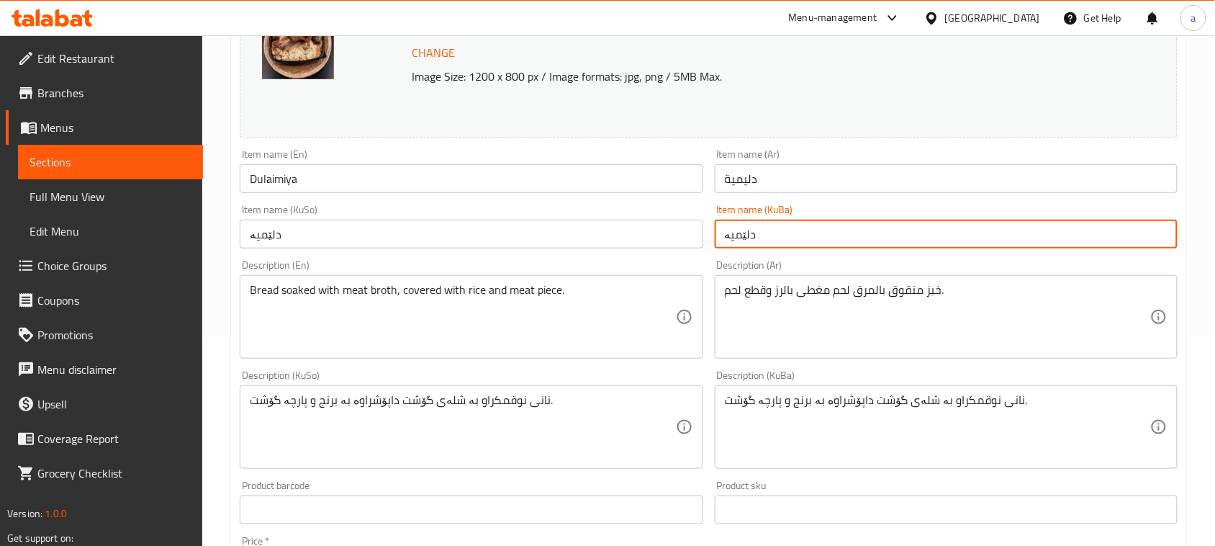
type input "دلێمیە"
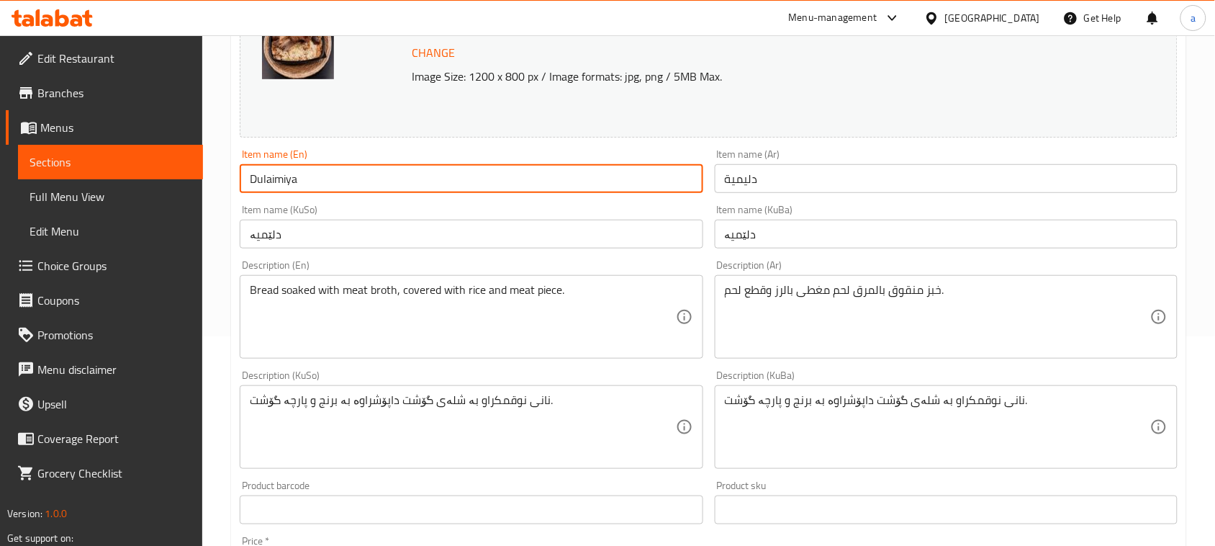
click at [372, 187] on input "Dulaimiya" at bounding box center [471, 178] width 463 height 29
paste input "lemiyah"
type input "Dlemiyah"
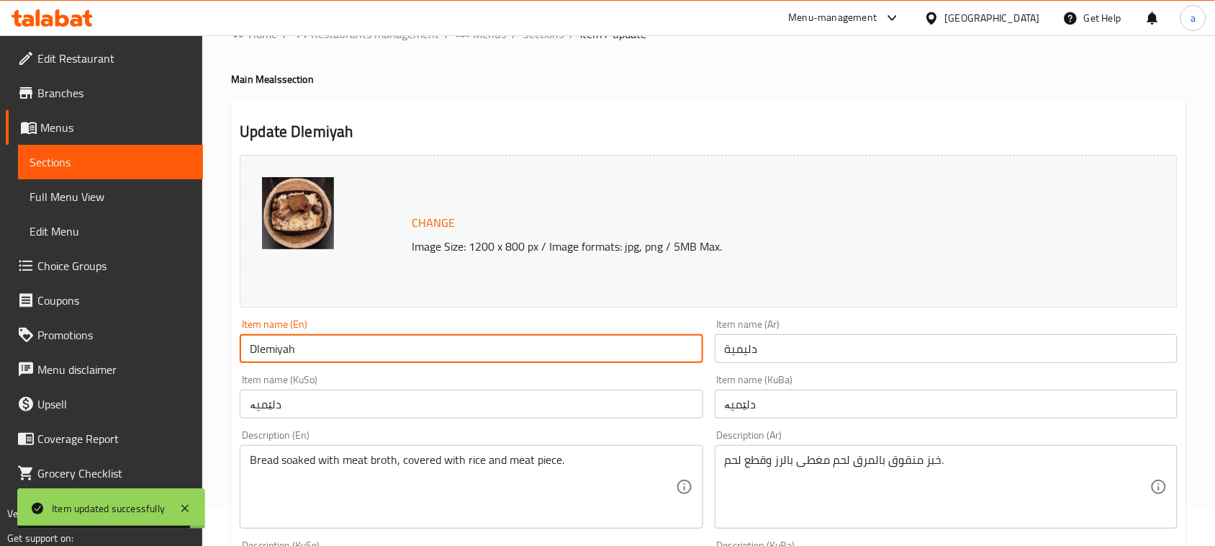
scroll to position [0, 0]
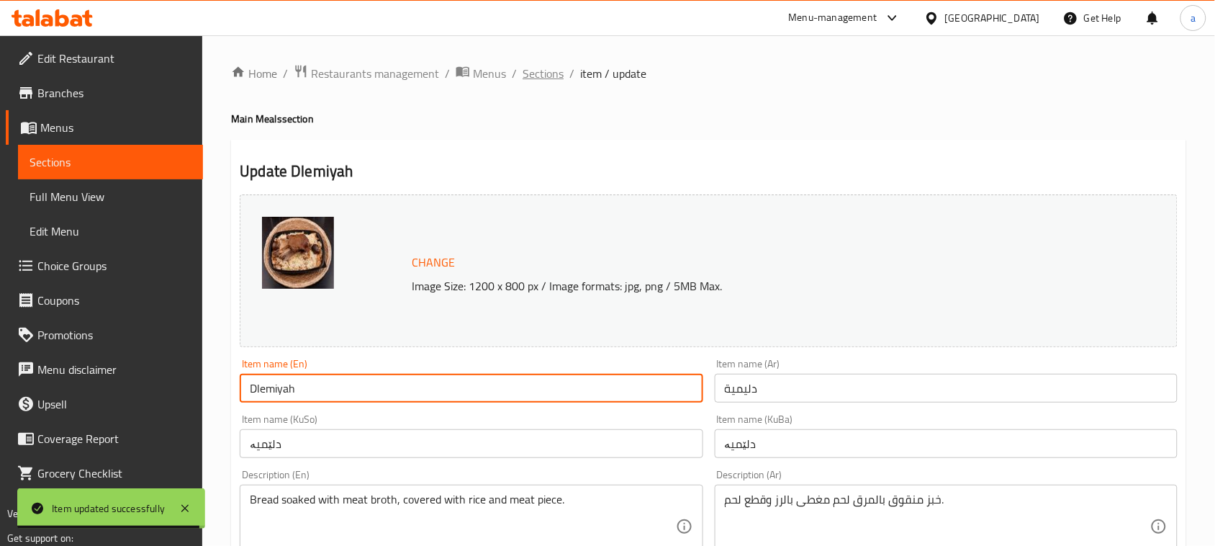
click at [556, 69] on span "Sections" at bounding box center [543, 73] width 41 height 17
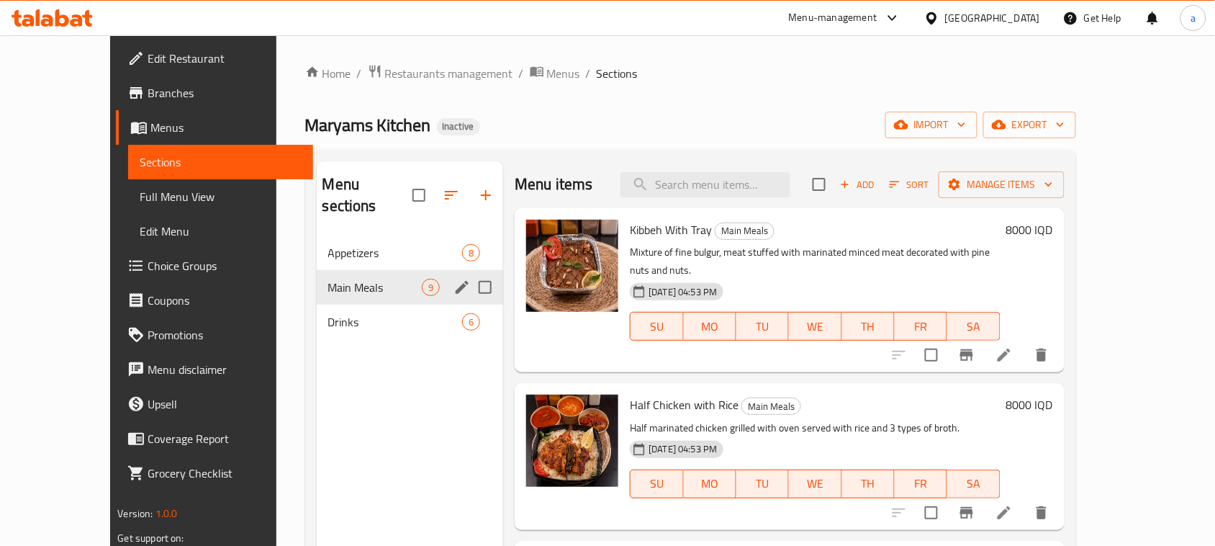
click at [335, 304] on div "Drinks 6" at bounding box center [410, 321] width 187 height 35
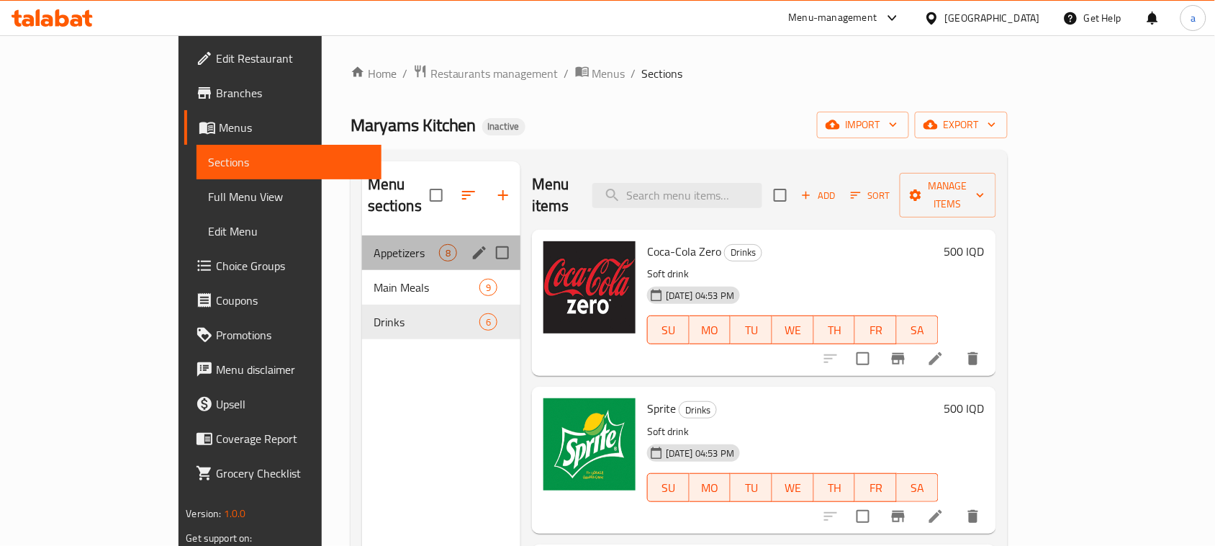
click at [374, 244] on span "Appetizers" at bounding box center [407, 252] width 66 height 17
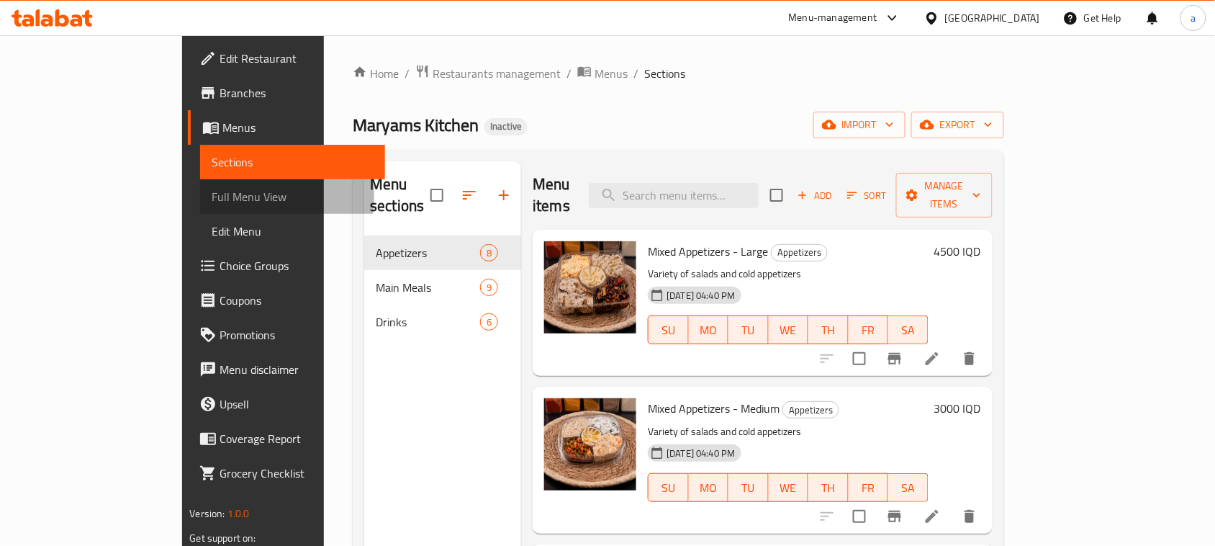
click at [212, 200] on span "Full Menu View" at bounding box center [293, 196] width 162 height 17
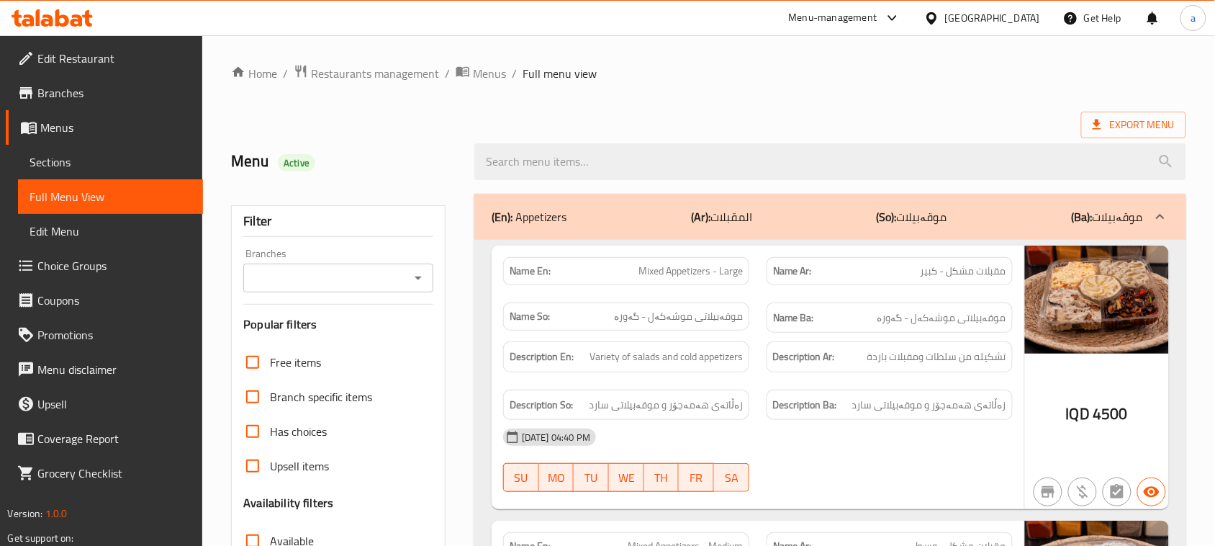
click at [415, 280] on icon "Open" at bounding box center [418, 278] width 7 height 4
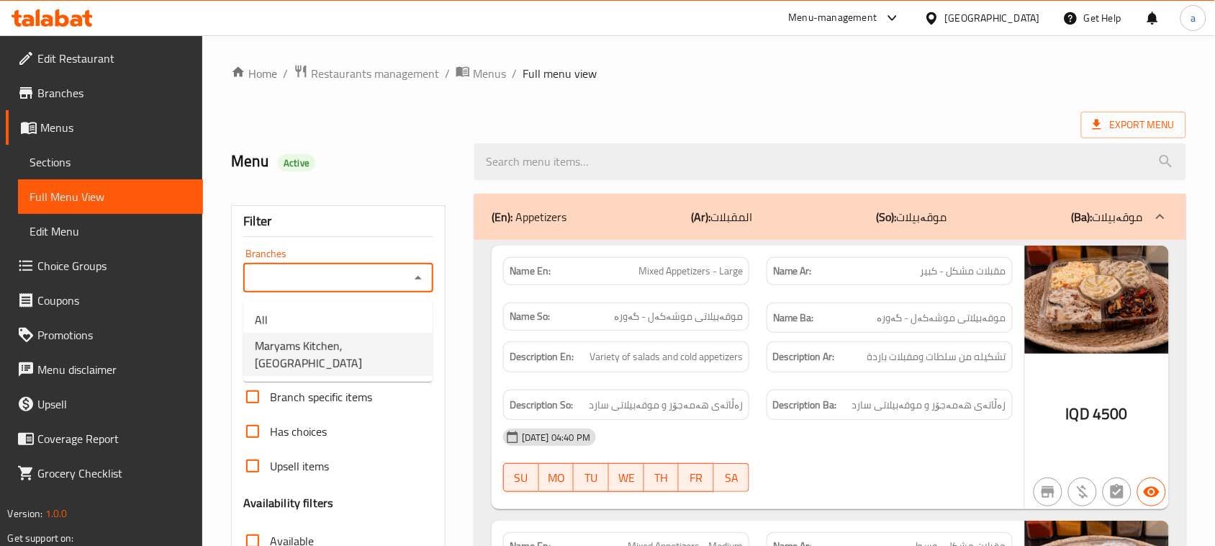
click at [353, 349] on span "Maryams Kitchen, [GEOGRAPHIC_DATA]" at bounding box center [338, 354] width 166 height 35
type input "Maryams Kitchen, [GEOGRAPHIC_DATA]"
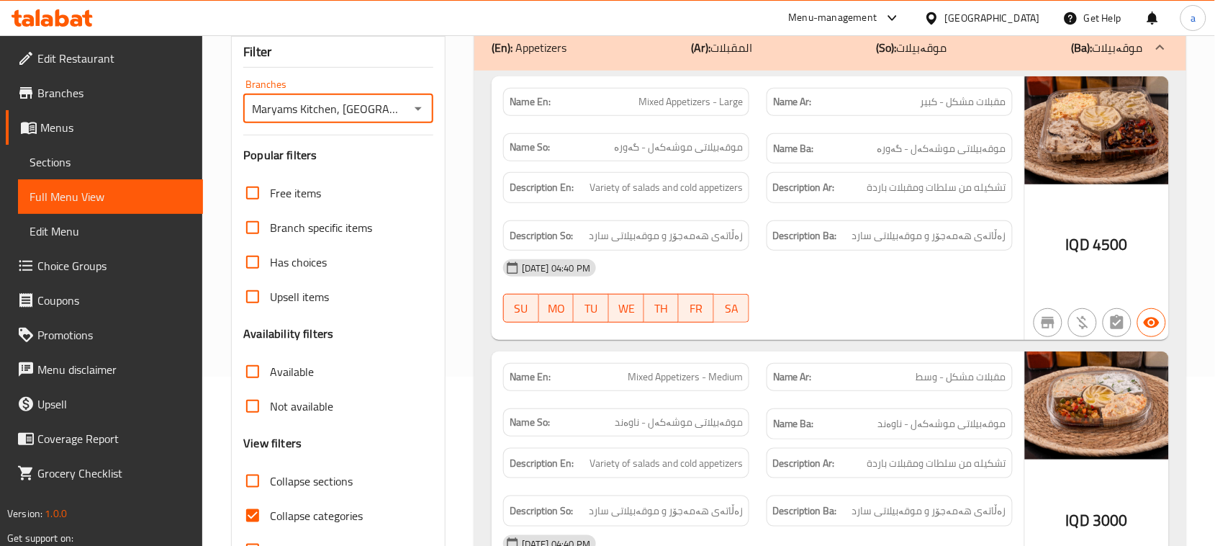
scroll to position [209, 0]
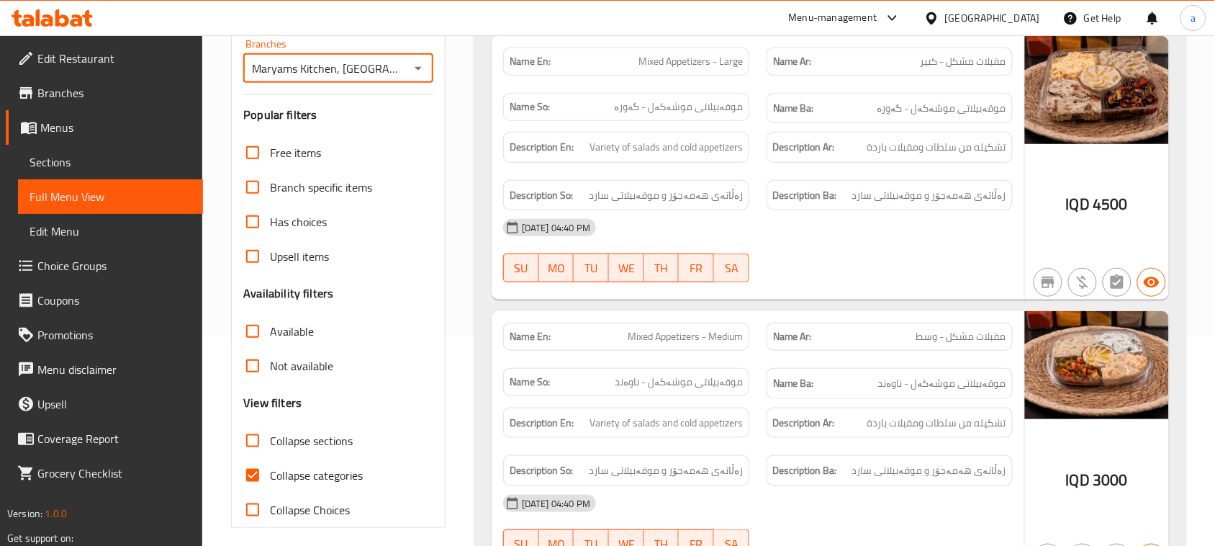
click at [250, 456] on input "Collapse sections" at bounding box center [252, 440] width 35 height 35
checkbox input "true"
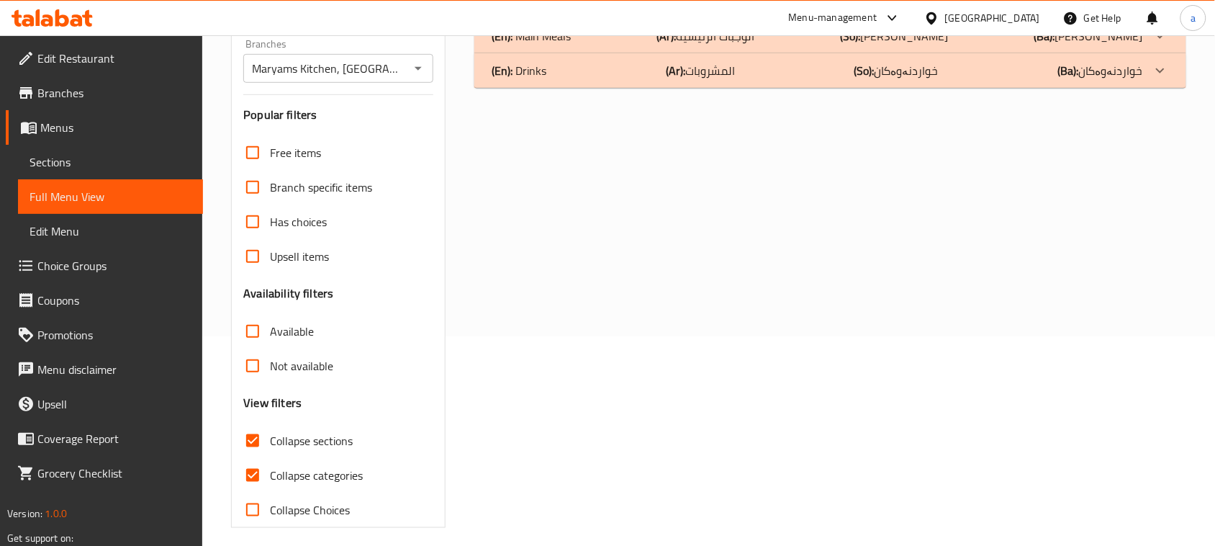
click at [259, 488] on input "Collapse categories" at bounding box center [252, 475] width 35 height 35
checkbox input "false"
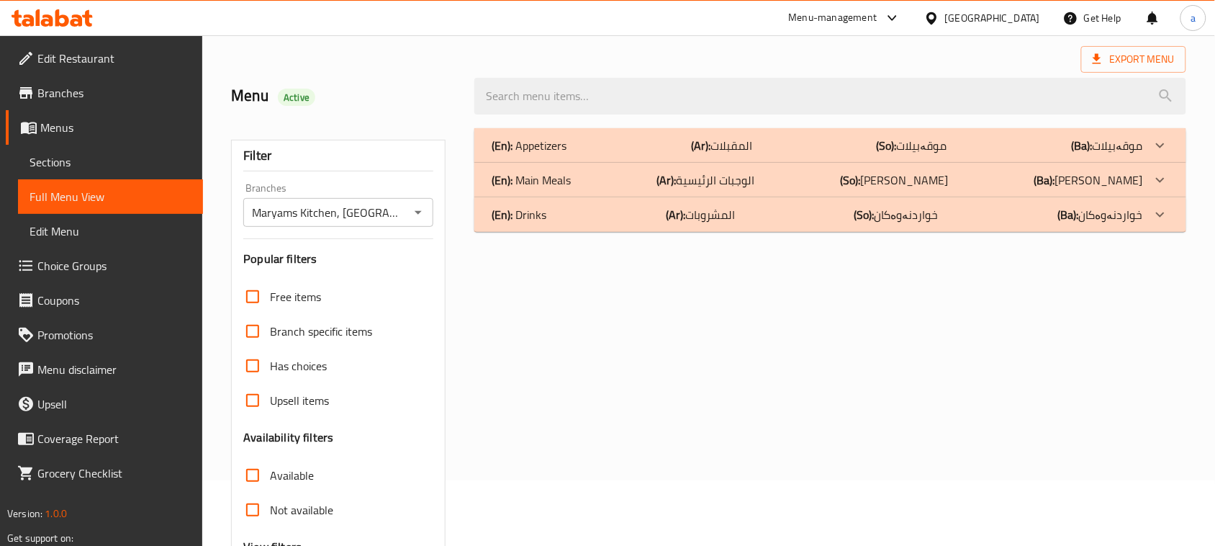
scroll to position [0, 0]
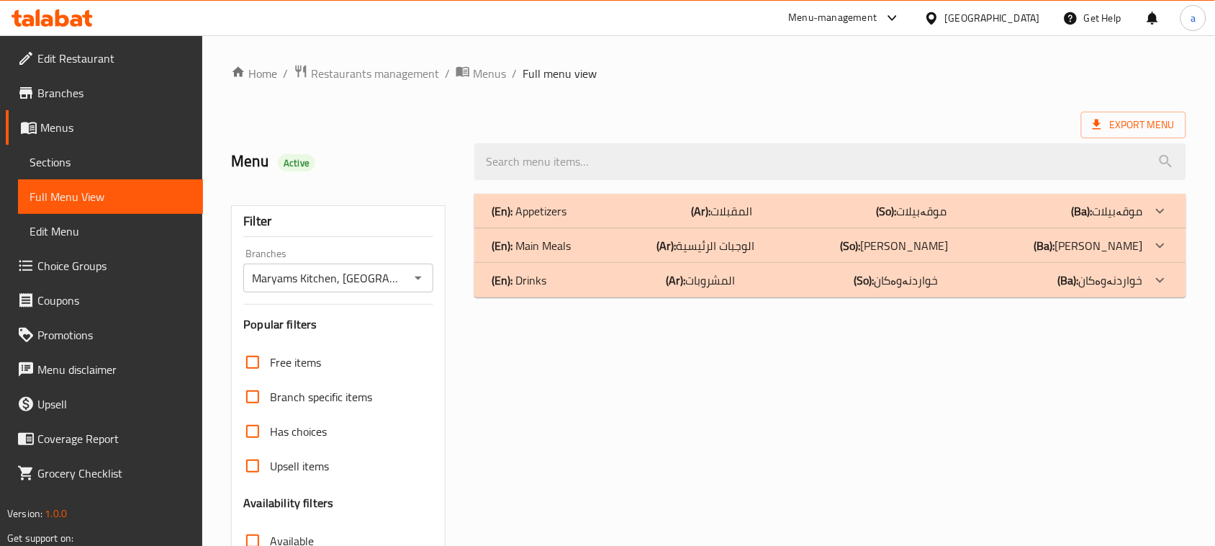
click at [732, 254] on p "(Ar): الوجبات الرئيسية" at bounding box center [705, 245] width 98 height 17
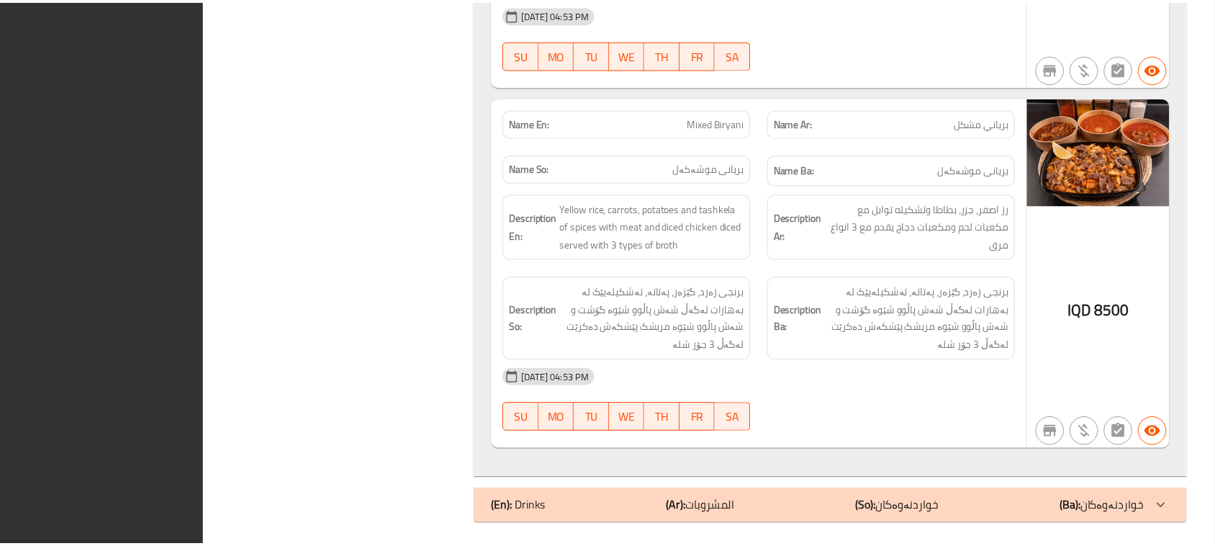
scroll to position [2811, 0]
